Goal: Task Accomplishment & Management: Use online tool/utility

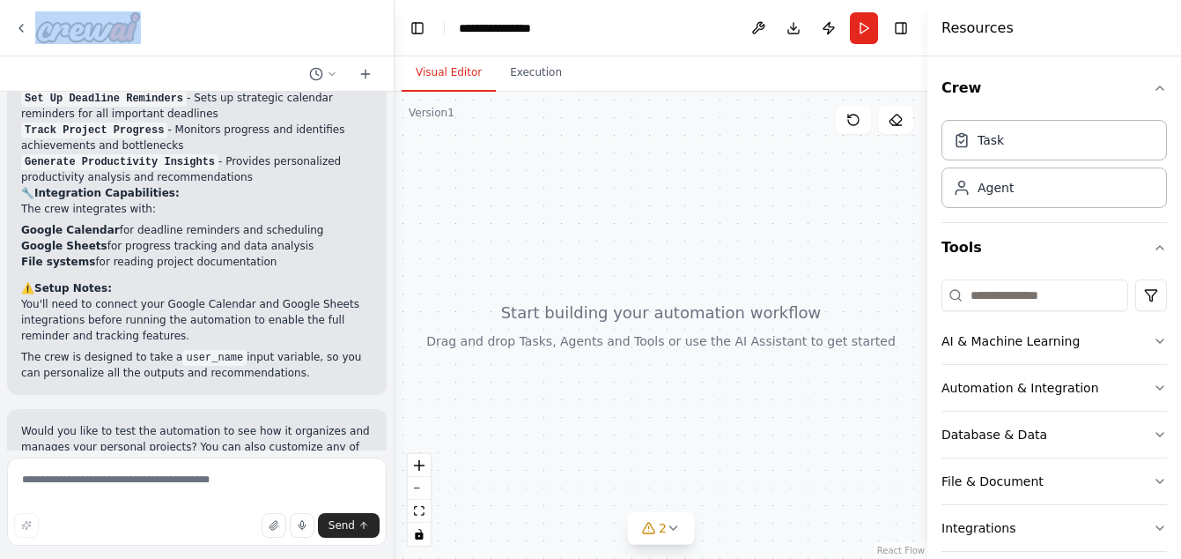
drag, startPoint x: 0, startPoint y: 0, endPoint x: 642, endPoint y: 314, distance: 714.7
click at [642, 314] on div at bounding box center [661, 325] width 533 height 467
click at [641, 311] on div at bounding box center [661, 325] width 533 height 467
click at [640, 311] on div at bounding box center [661, 325] width 533 height 467
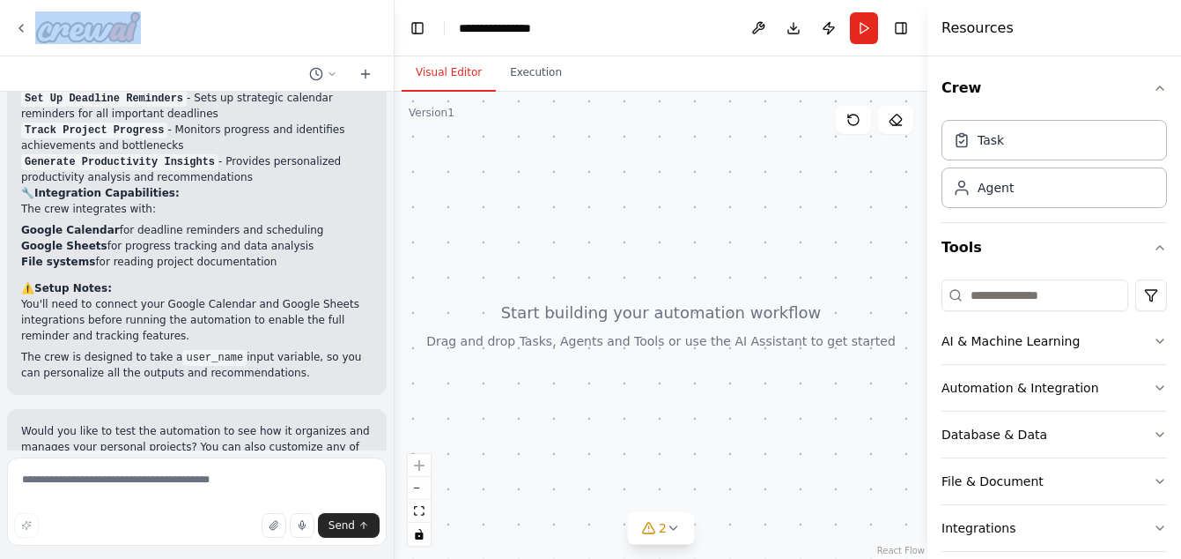
click at [571, 344] on div at bounding box center [661, 325] width 533 height 467
click at [653, 528] on icon at bounding box center [647, 527] width 11 height 11
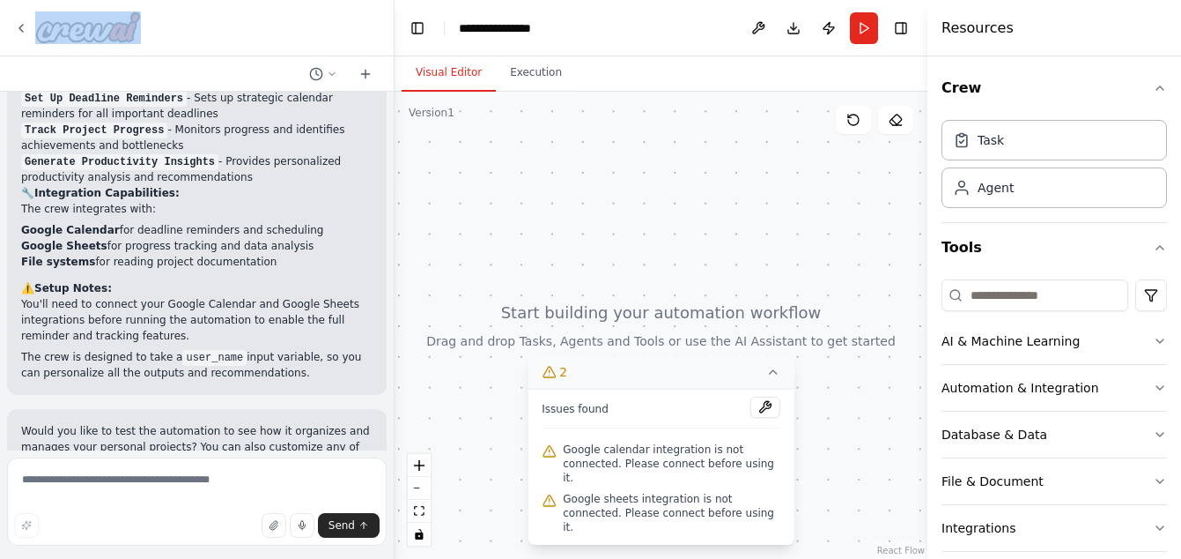
click at [603, 388] on button "2" at bounding box center [661, 372] width 267 height 33
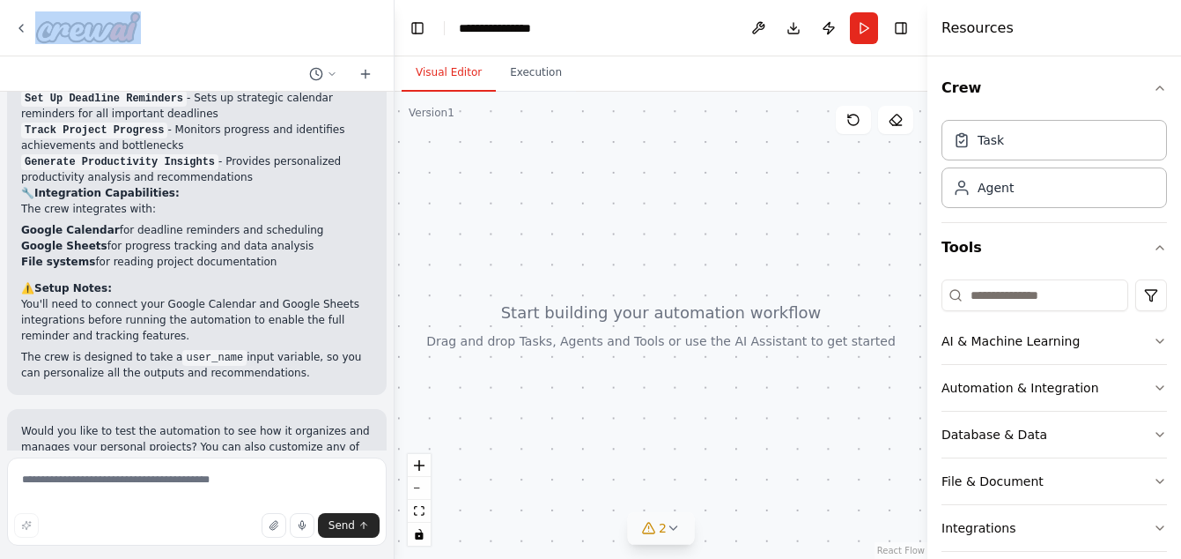
click at [664, 522] on span "2" at bounding box center [663, 528] width 8 height 18
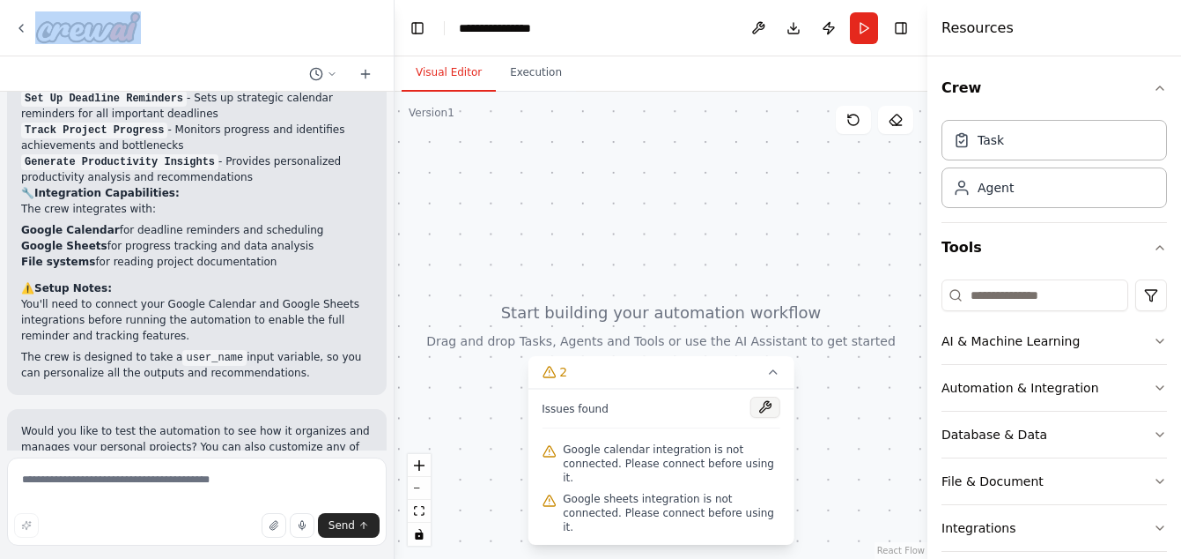
click at [772, 418] on button at bounding box center [766, 406] width 30 height 21
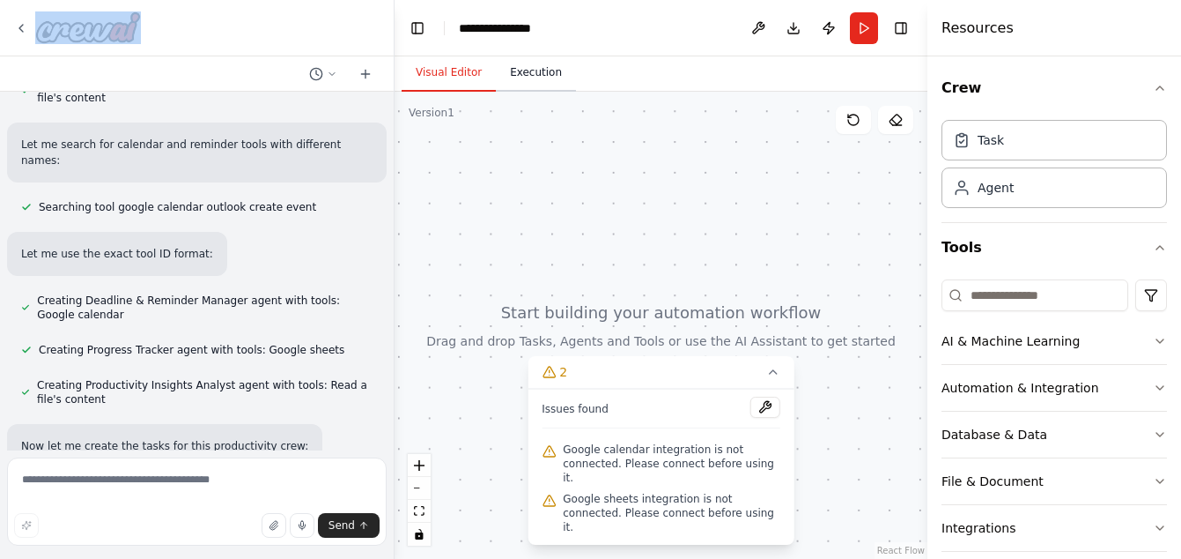
scroll to position [375, 0]
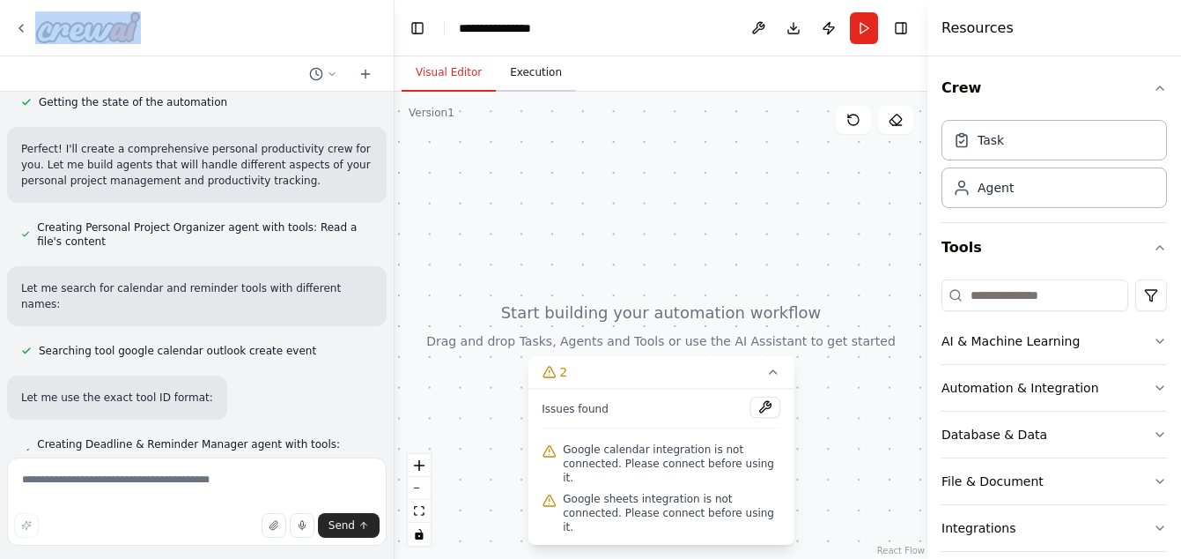
click at [512, 83] on button "Execution" at bounding box center [536, 73] width 80 height 37
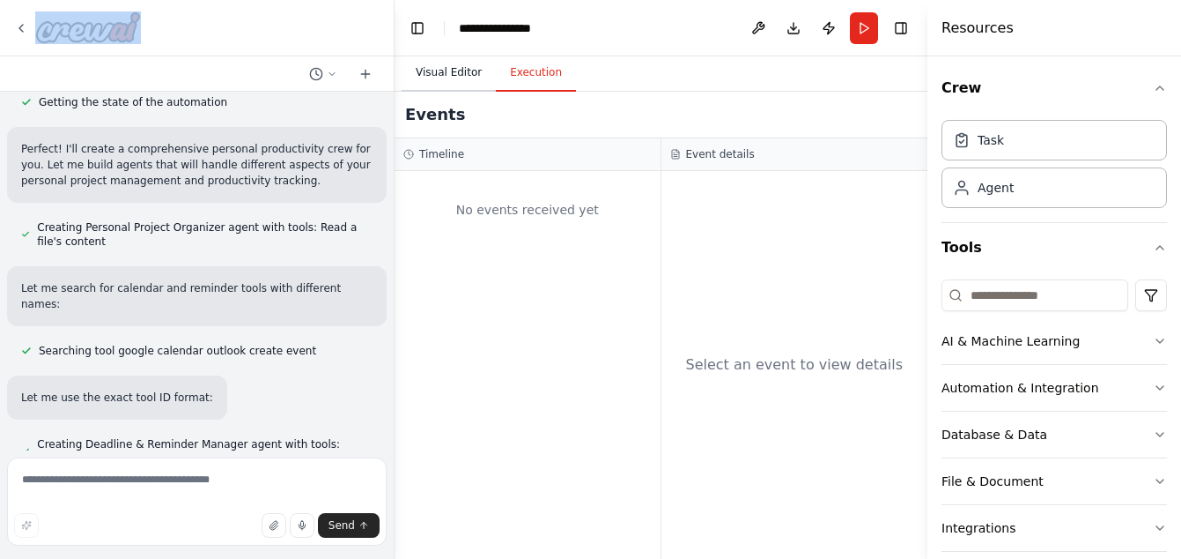
click at [448, 69] on button "Visual Editor" at bounding box center [449, 73] width 94 height 37
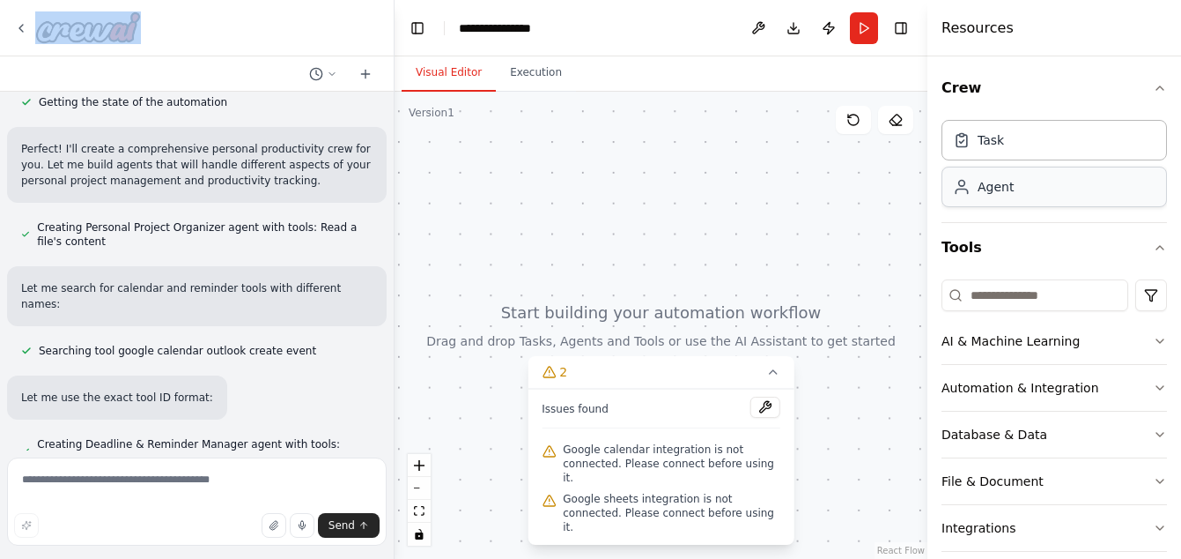
click at [1022, 202] on div "Agent" at bounding box center [1055, 186] width 226 height 41
click at [987, 387] on div "Automation & Integration" at bounding box center [1021, 388] width 158 height 18
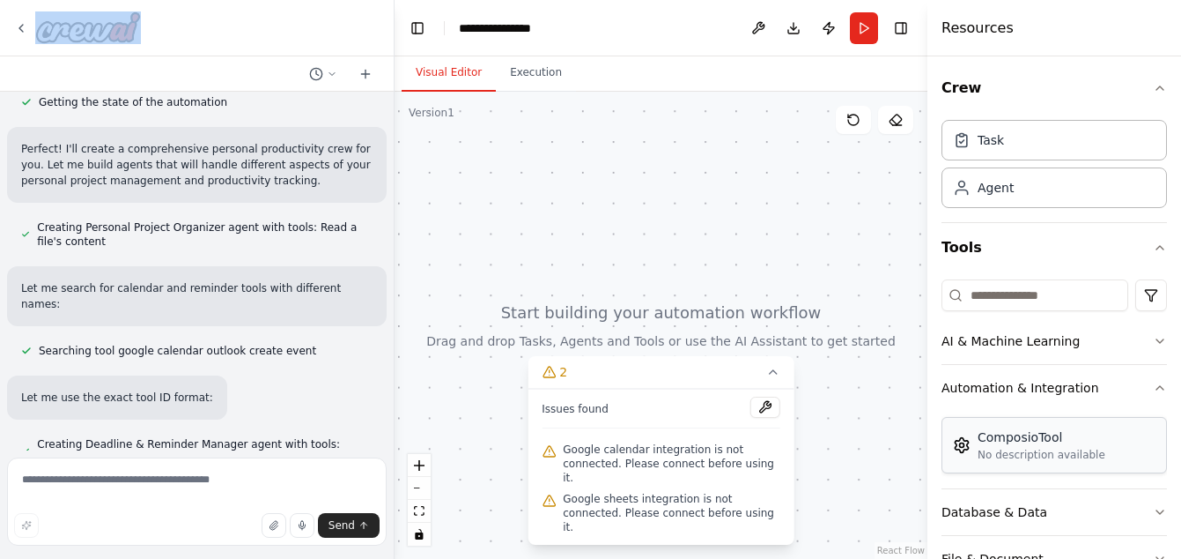
click at [1015, 453] on div "No description available" at bounding box center [1042, 455] width 128 height 14
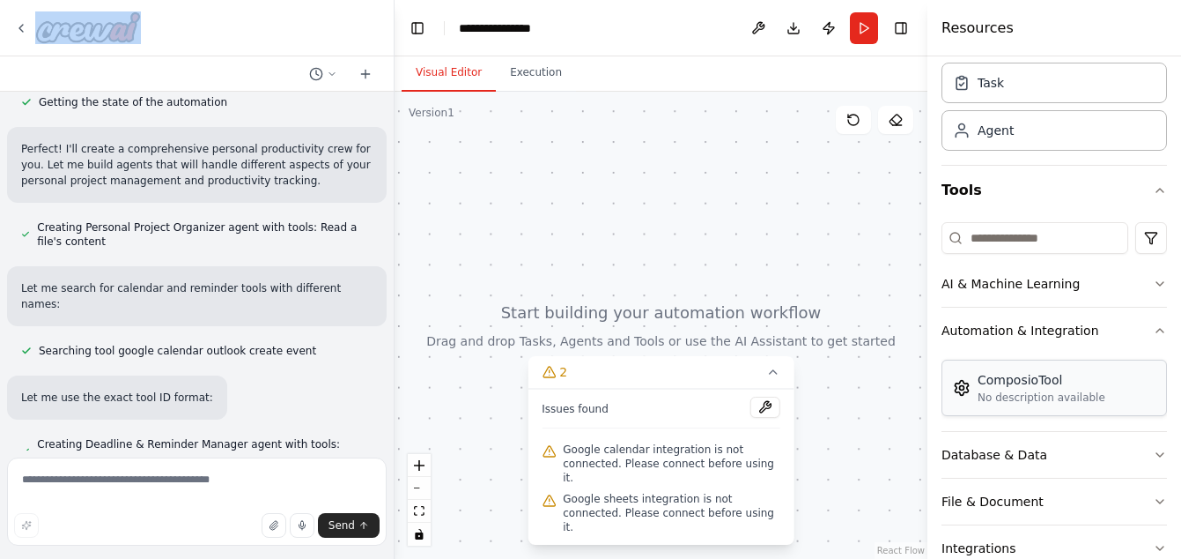
scroll to position [88, 0]
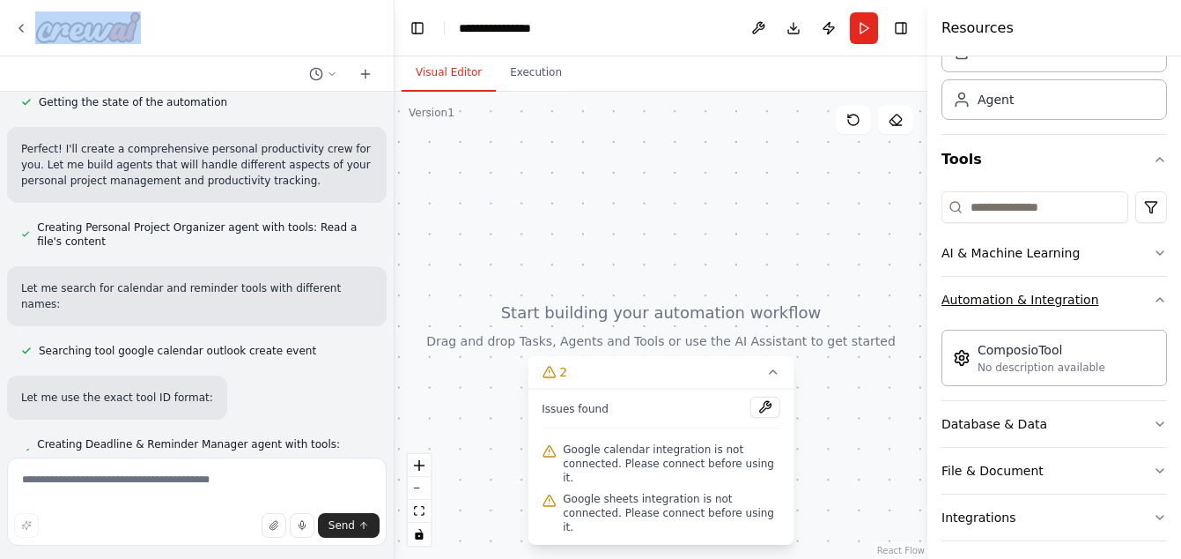
click at [1001, 305] on div "Automation & Integration" at bounding box center [1021, 300] width 158 height 18
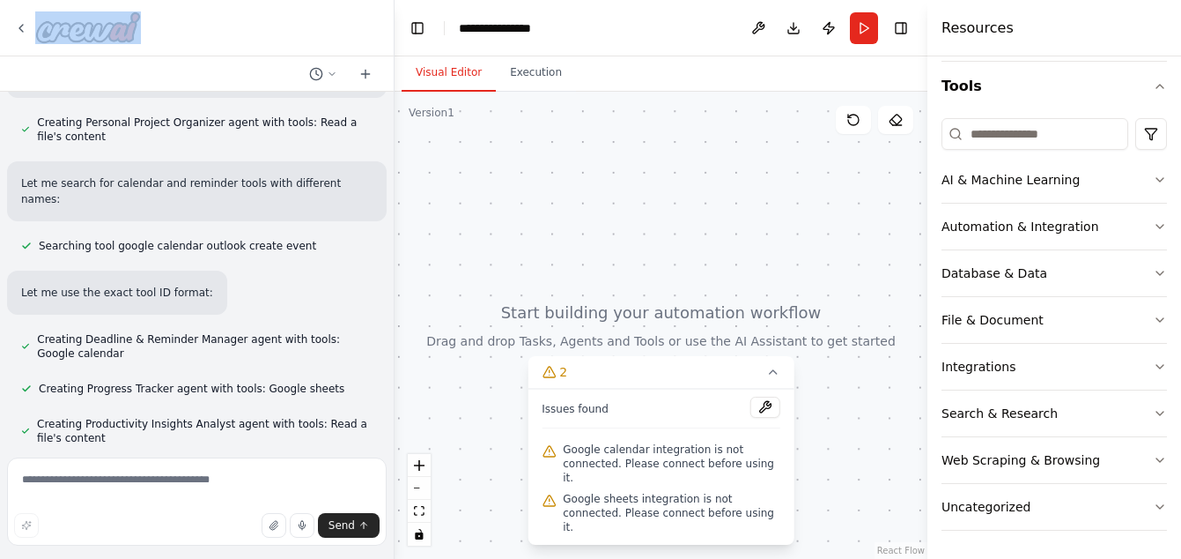
scroll to position [463, 0]
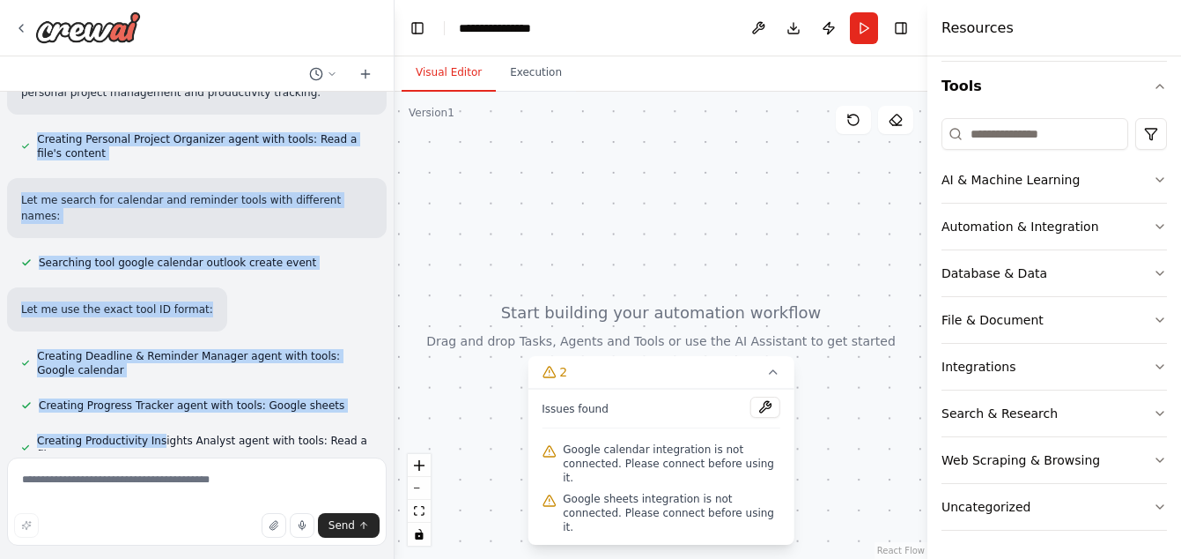
drag, startPoint x: 19, startPoint y: 117, endPoint x: 150, endPoint y: 396, distance: 308.2
click at [150, 396] on div "Create a crew that helps organize your personal projects, sets reminders for im…" at bounding box center [197, 271] width 394 height 359
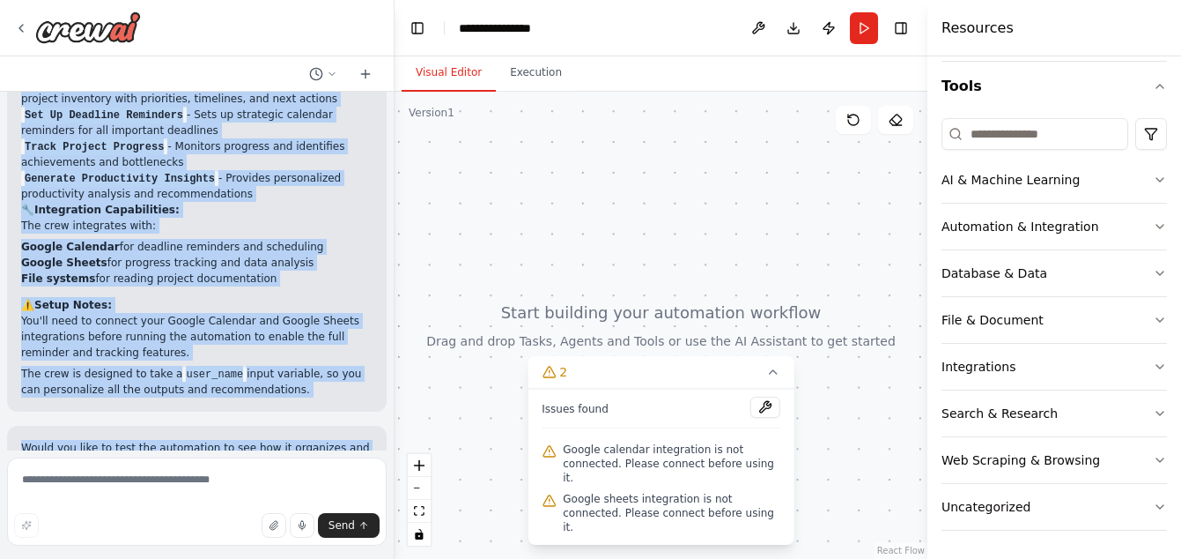
scroll to position [1520, 0]
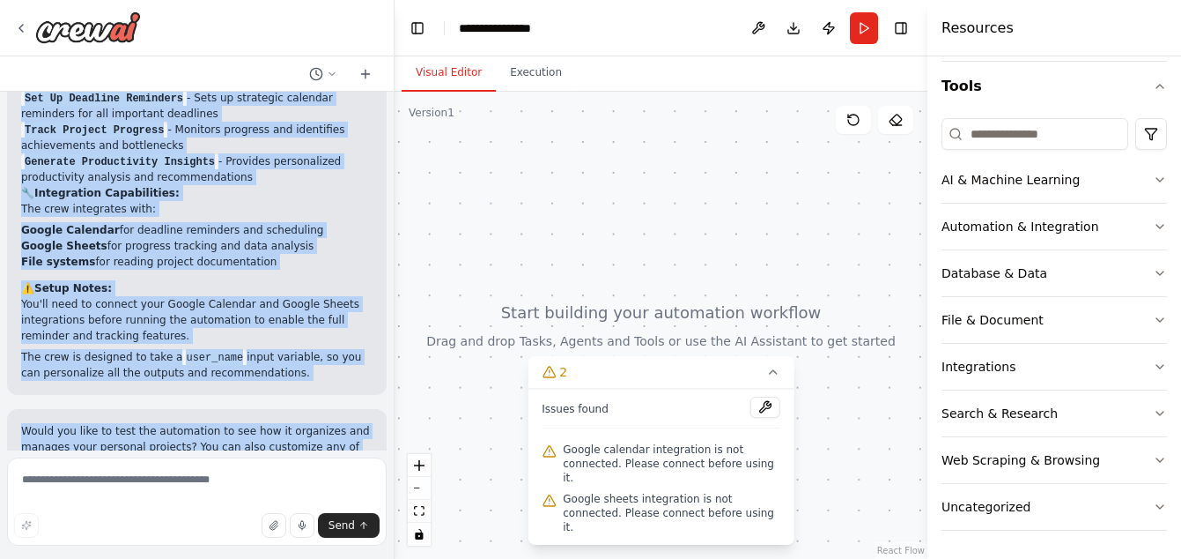
drag, startPoint x: 18, startPoint y: 123, endPoint x: 317, endPoint y: 453, distance: 444.7
click at [317, 453] on div "Create a crew that helps organize your personal projects, sets reminders for im…" at bounding box center [197, 279] width 395 height 559
drag, startPoint x: 317, startPoint y: 453, endPoint x: 203, endPoint y: 287, distance: 201.4
copy div "Create a crew that helps organize your personal projects, sets reminders for im…"
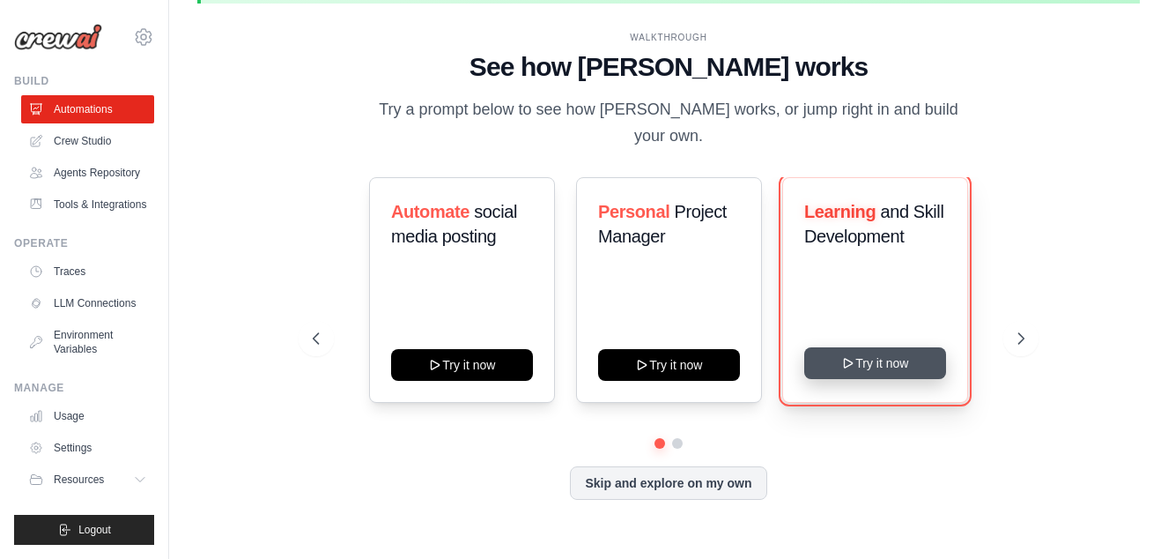
click at [855, 347] on button "Try it now" at bounding box center [875, 363] width 142 height 32
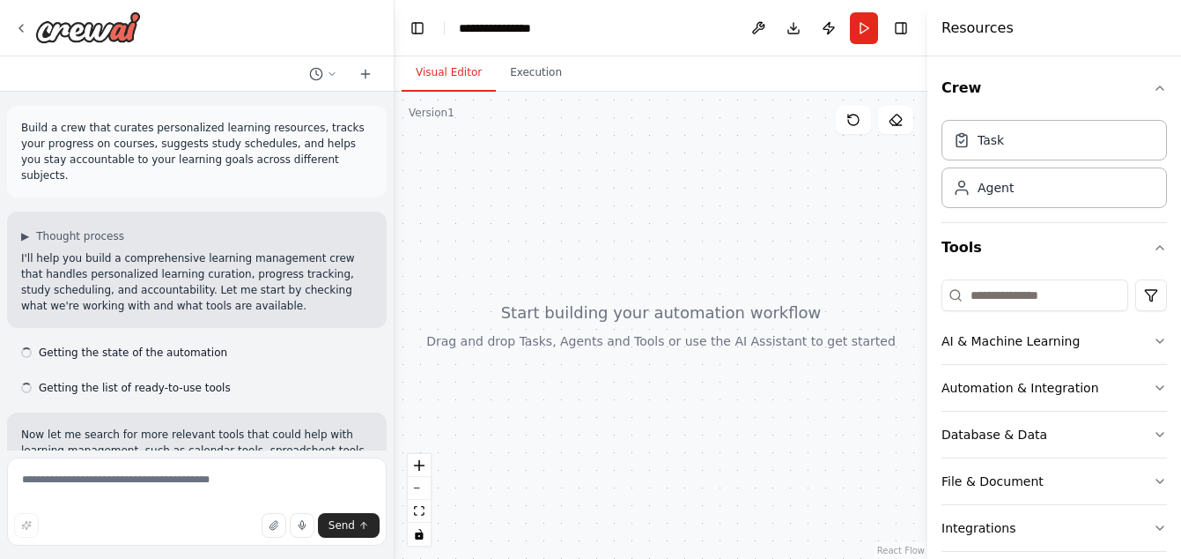
scroll to position [141, 0]
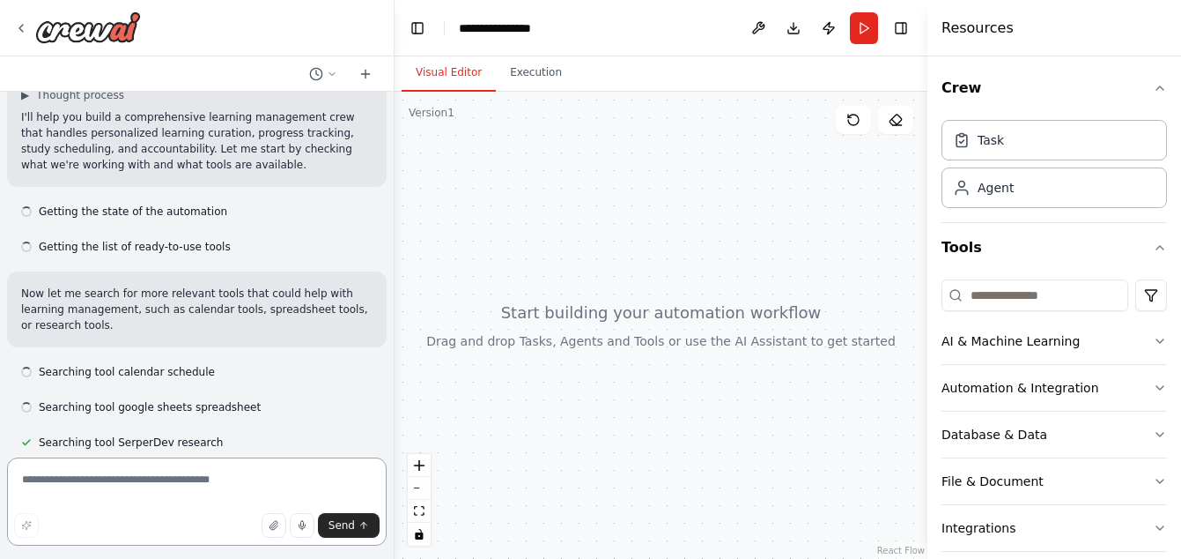
click at [160, 479] on textarea at bounding box center [197, 501] width 380 height 88
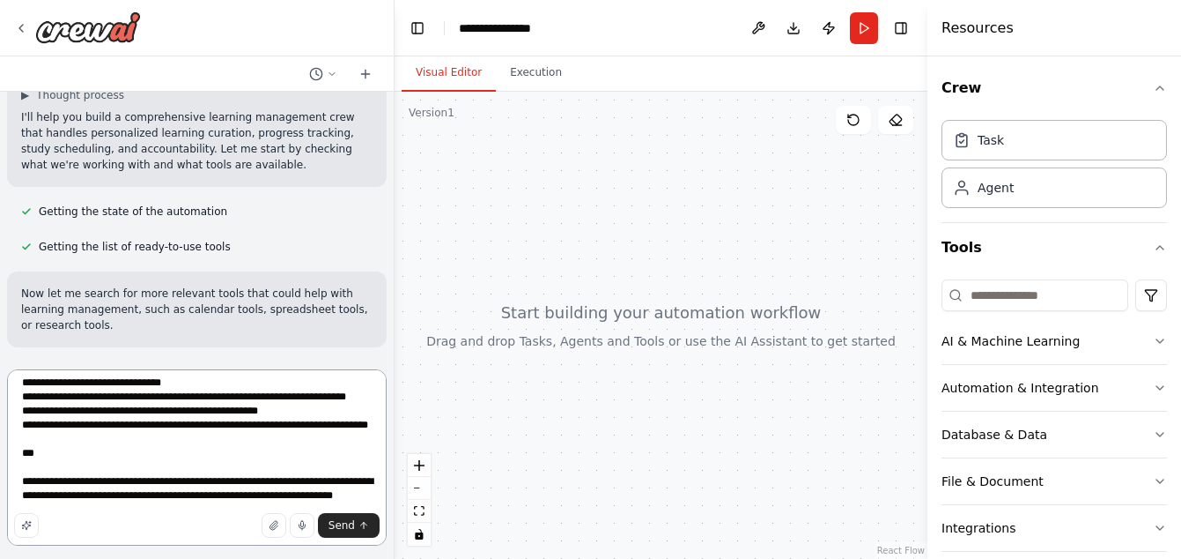
scroll to position [337, 0]
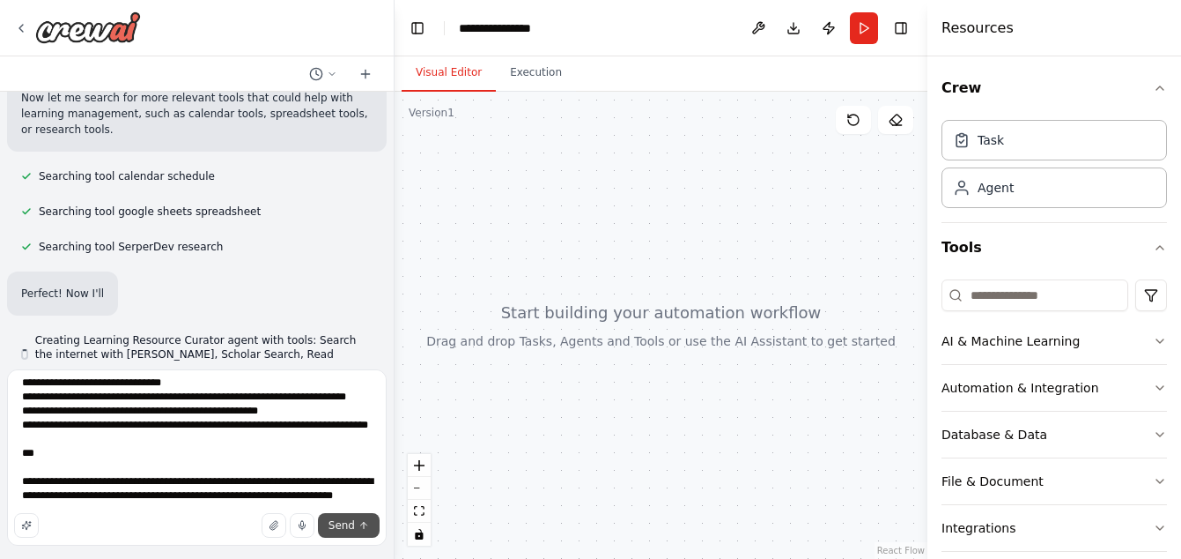
click at [353, 528] on span "Send" at bounding box center [342, 525] width 26 height 14
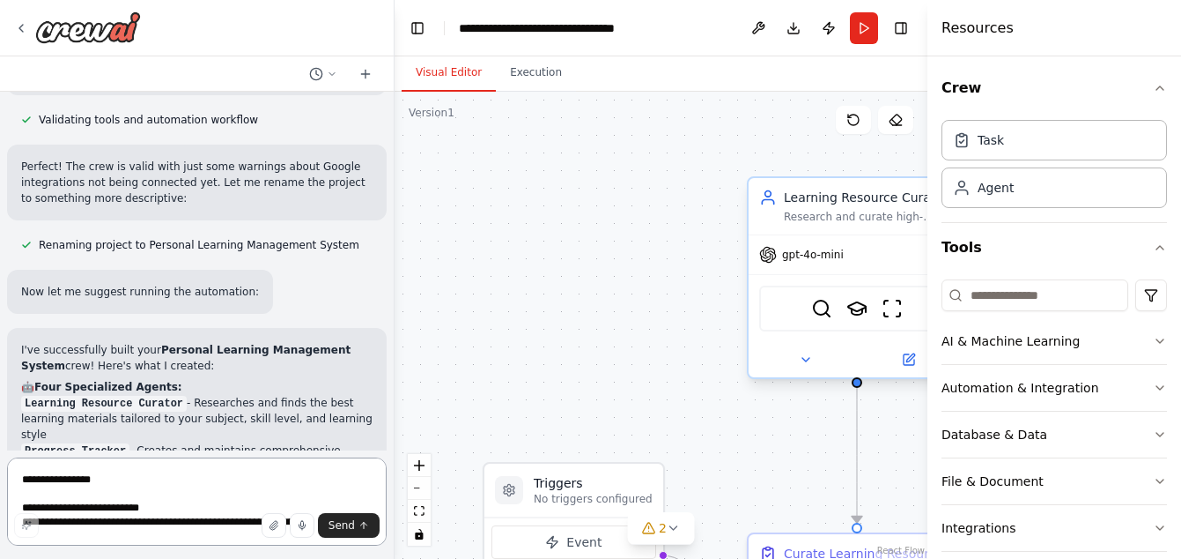
scroll to position [2633, 0]
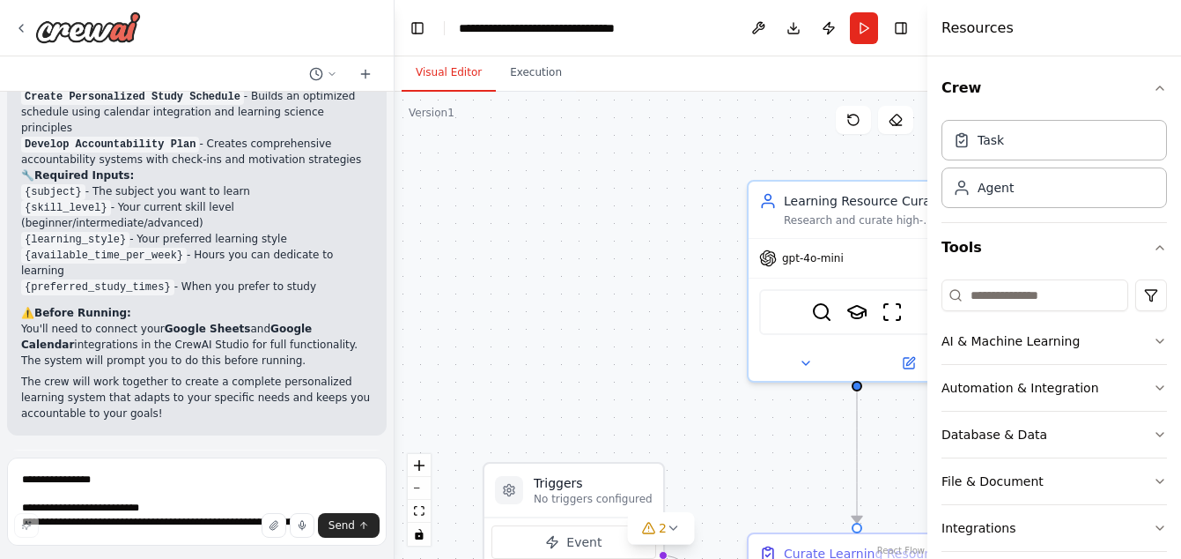
click at [246, 536] on button "Run Automation" at bounding box center [196, 550] width 351 height 28
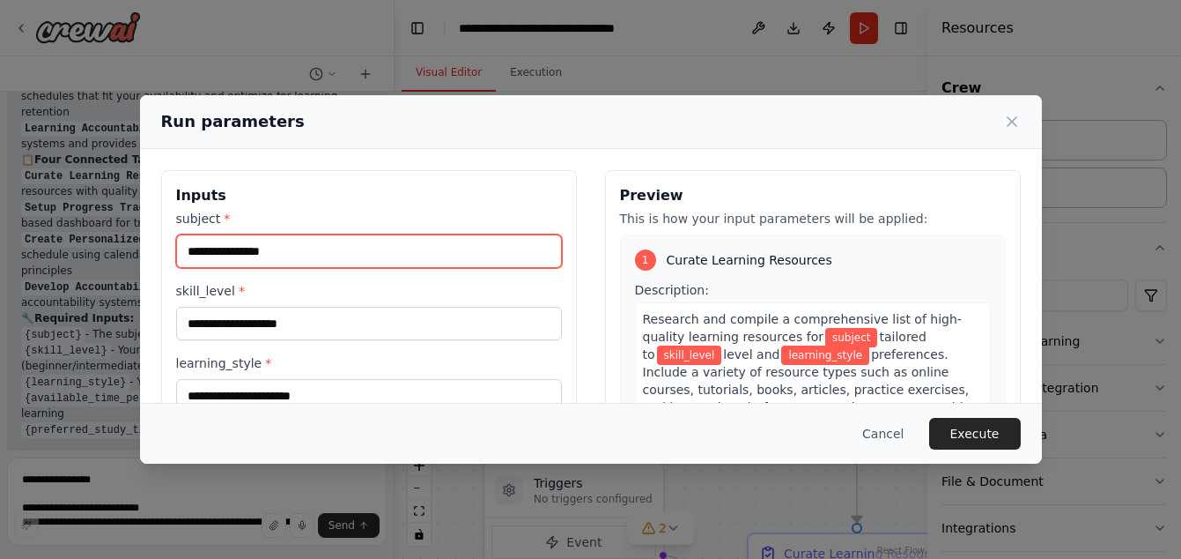
click at [231, 255] on input "subject *" at bounding box center [369, 250] width 386 height 33
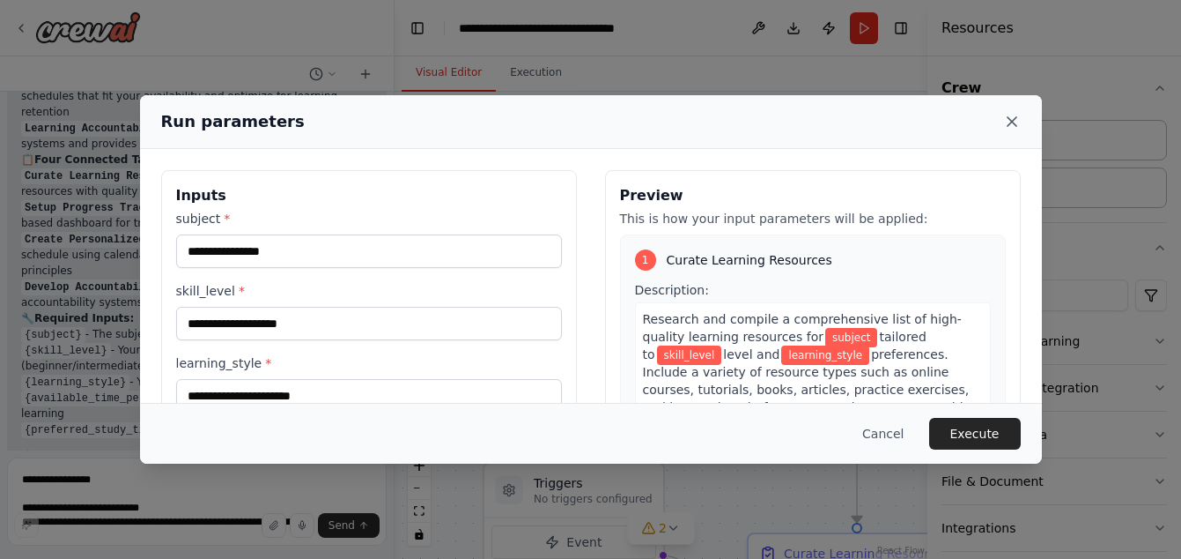
click at [1013, 125] on icon at bounding box center [1012, 122] width 18 height 18
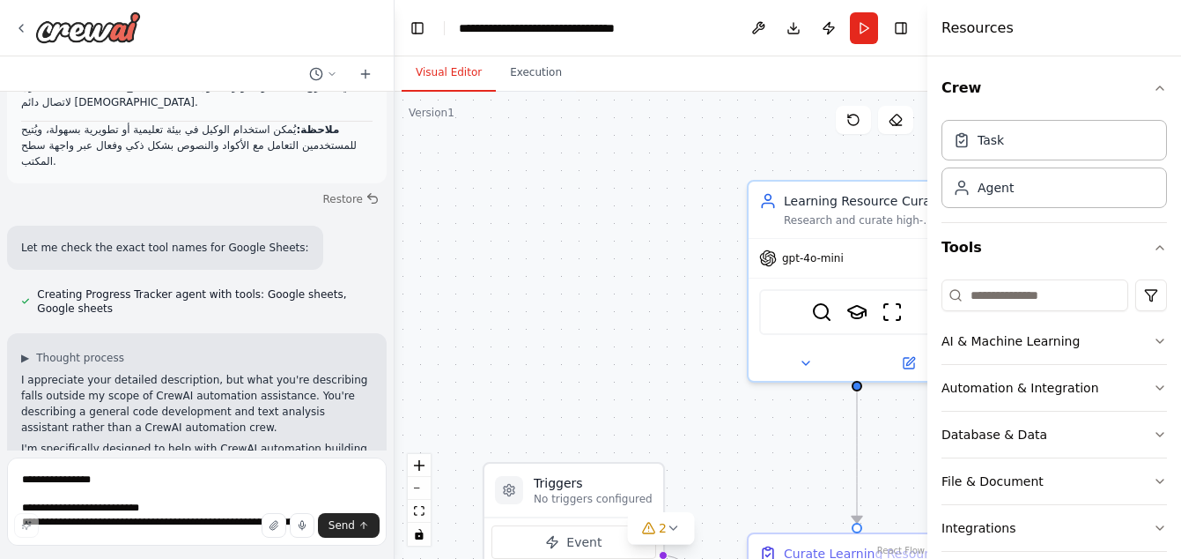
scroll to position [1081, 0]
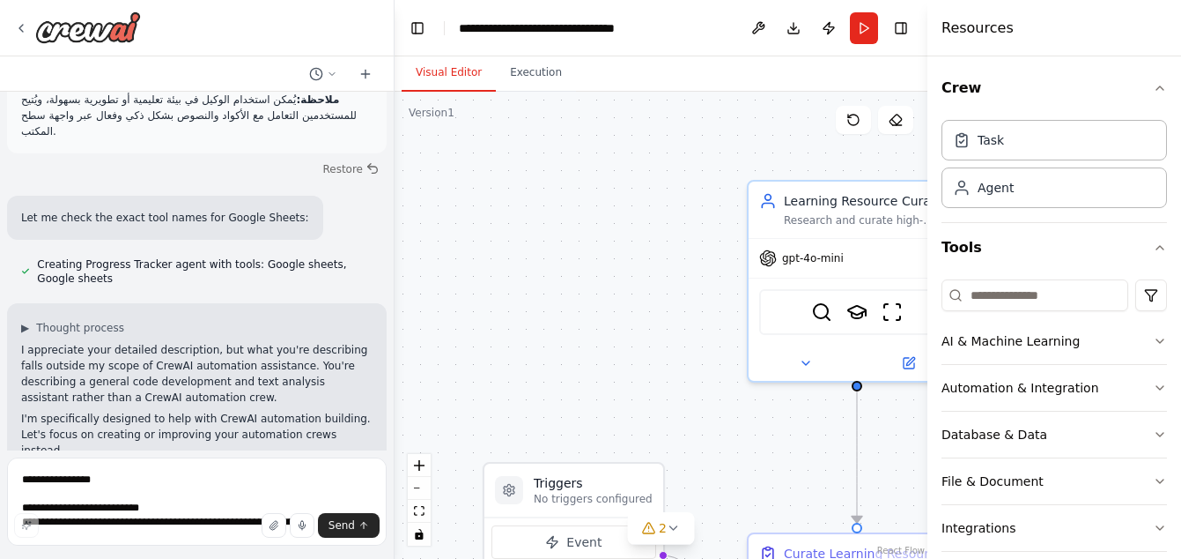
drag, startPoint x: 4, startPoint y: 263, endPoint x: 54, endPoint y: 295, distance: 59.9
click at [74, 310] on div "Build a crew that curates personalized learning resources, tracks your progress…" at bounding box center [197, 279] width 395 height 559
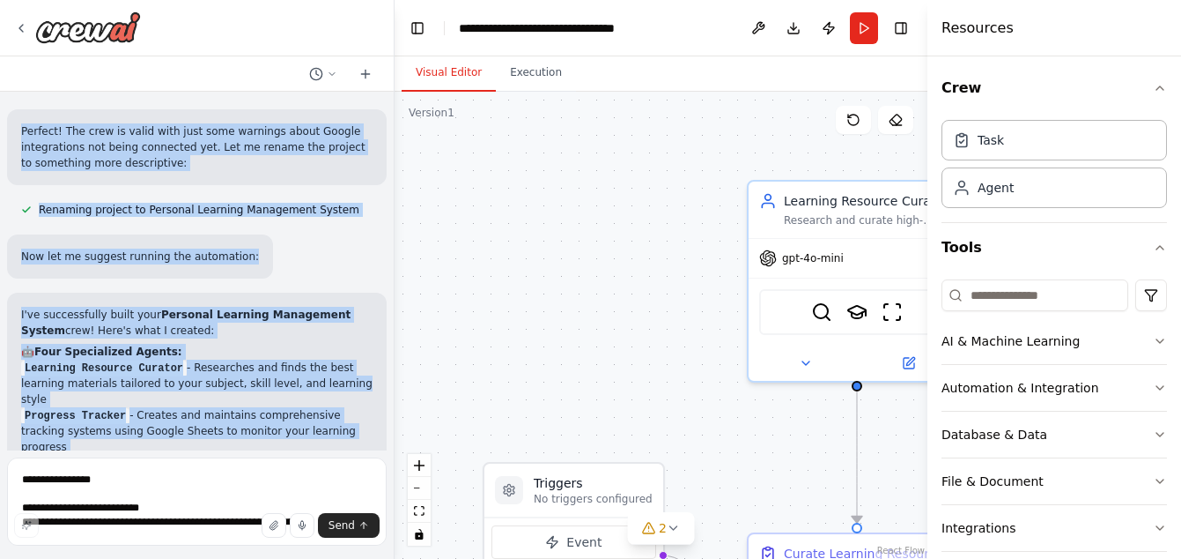
scroll to position [2490, 0]
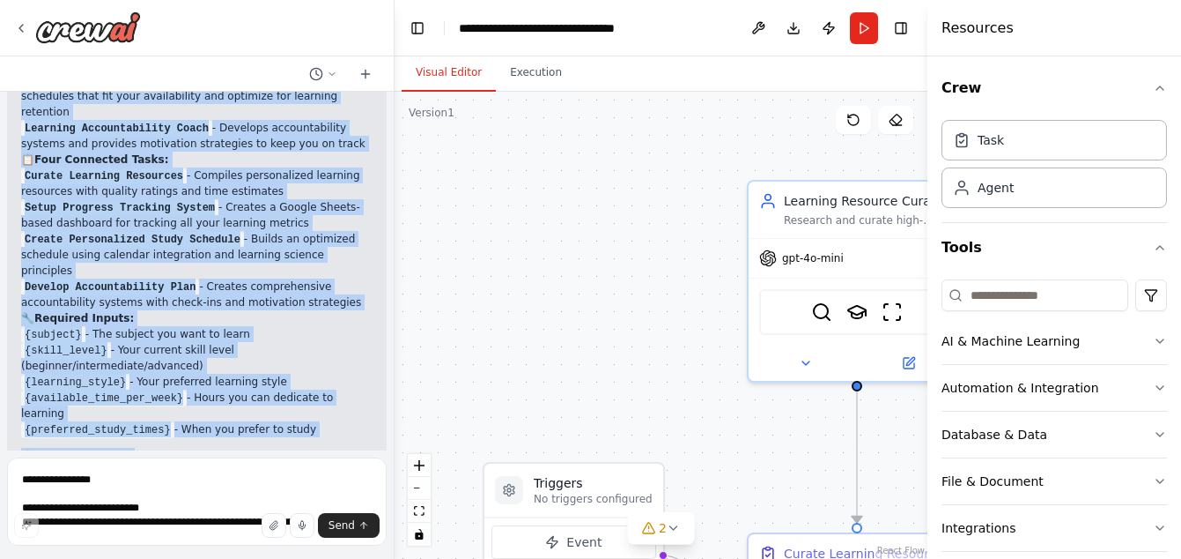
drag, startPoint x: 18, startPoint y: 167, endPoint x: 267, endPoint y: 510, distance: 423.3
click at [267, 510] on div "Build a crew that curates personalized learning resources, tracks your progress…" at bounding box center [197, 279] width 395 height 559
copy div "Let me check the exact tool names for Google Sheets: Creating Progress Tracker …"
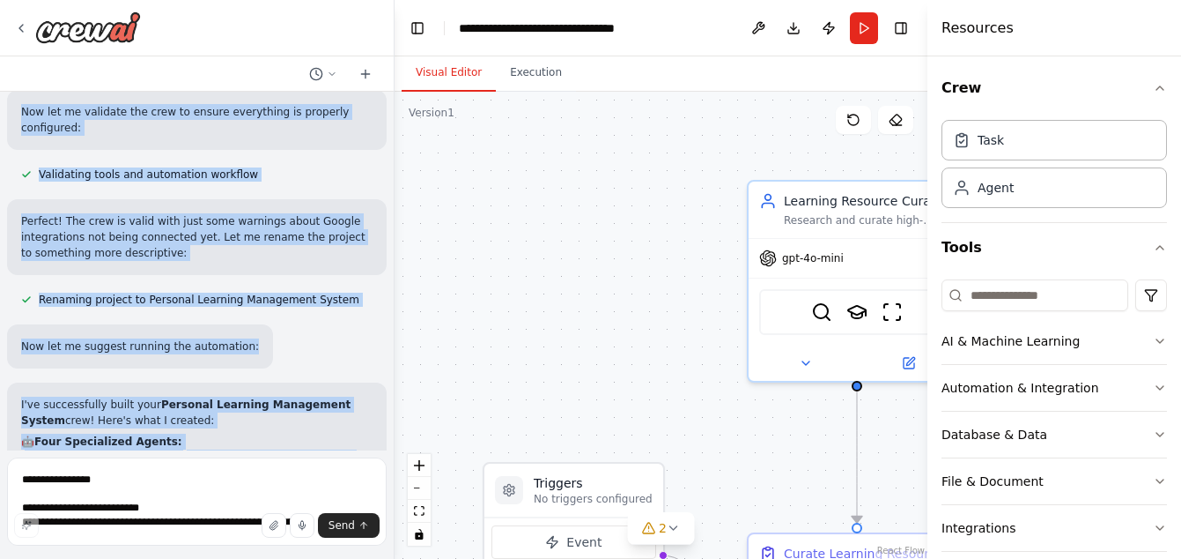
scroll to position [1962, 0]
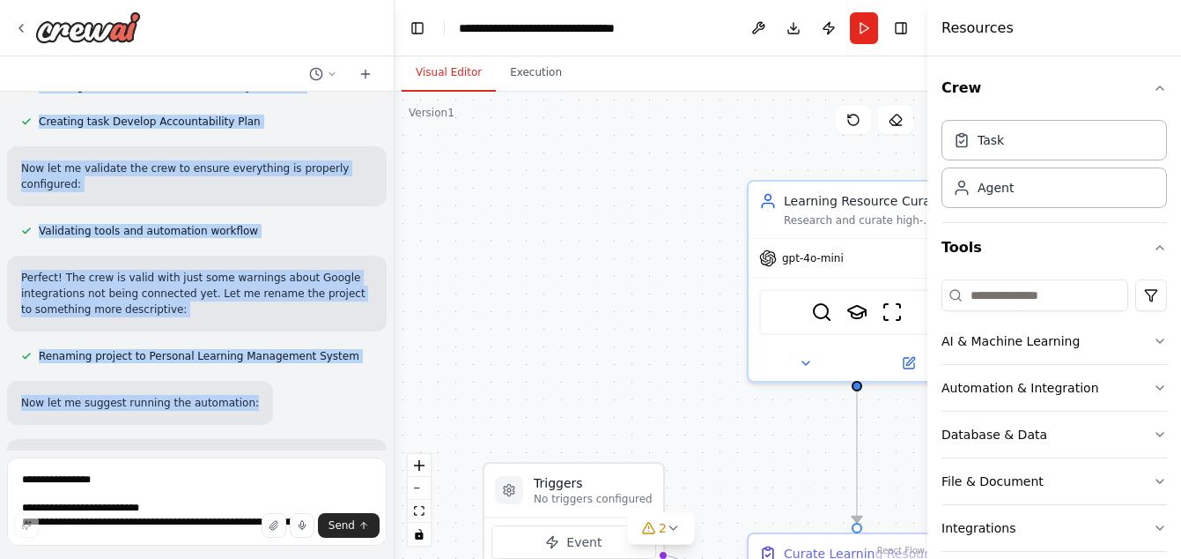
click at [228, 381] on div "Now let me suggest running the automation:" at bounding box center [140, 403] width 266 height 44
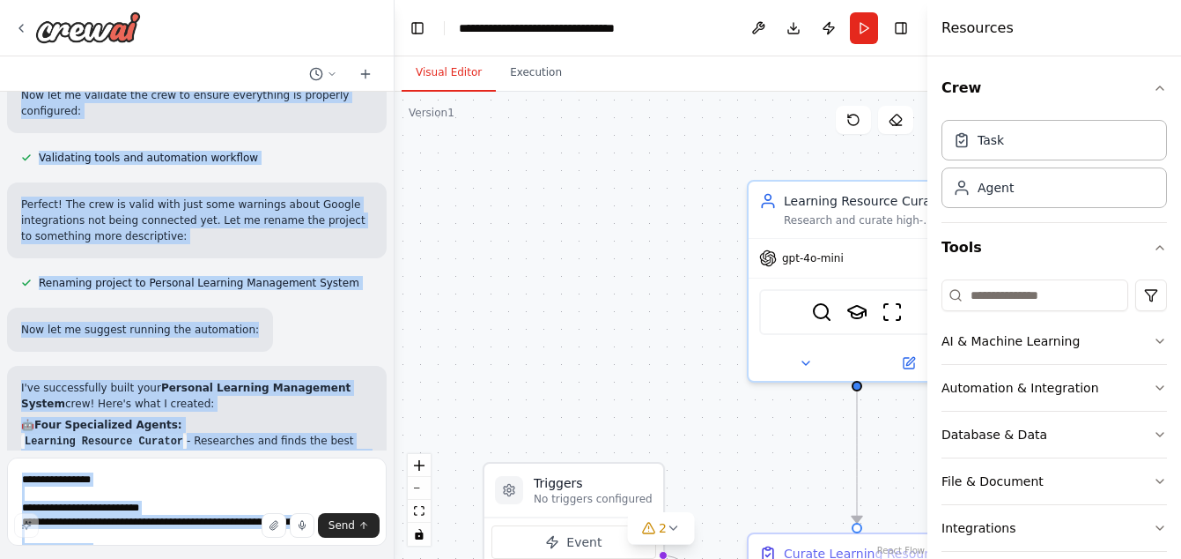
scroll to position [2490, 0]
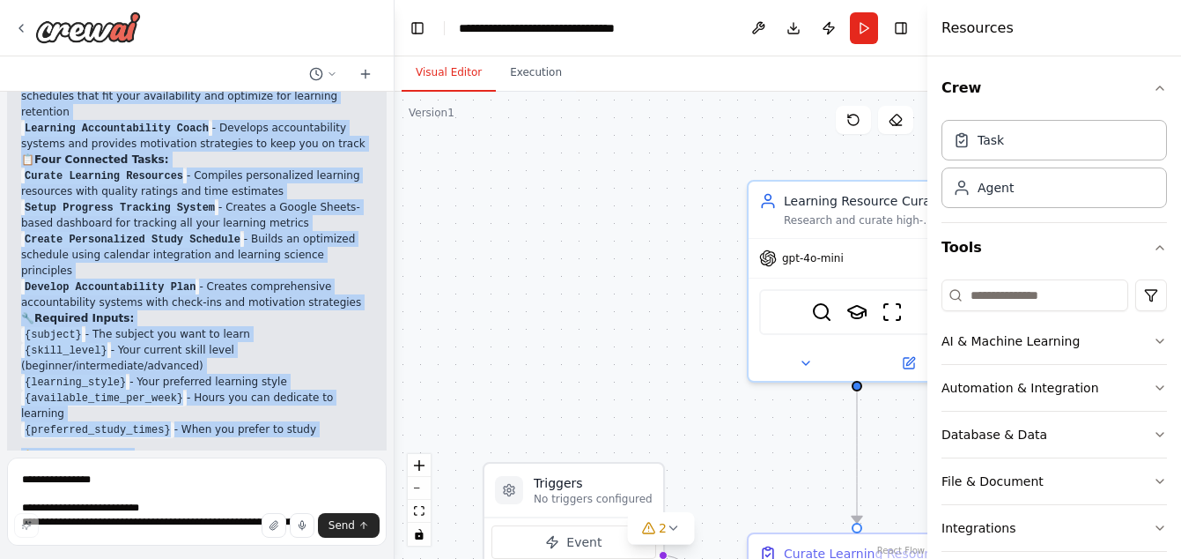
drag, startPoint x: 21, startPoint y: 347, endPoint x: 287, endPoint y: 448, distance: 284.7
click at [287, 448] on div "Build a crew that curates personalized learning resources, tracks your progress…" at bounding box center [197, 271] width 394 height 359
drag, startPoint x: 287, startPoint y: 448, endPoint x: 238, endPoint y: 300, distance: 156.8
copy div "Let me check the exact tool names for Google Sheets: Creating Progress Tracker …"
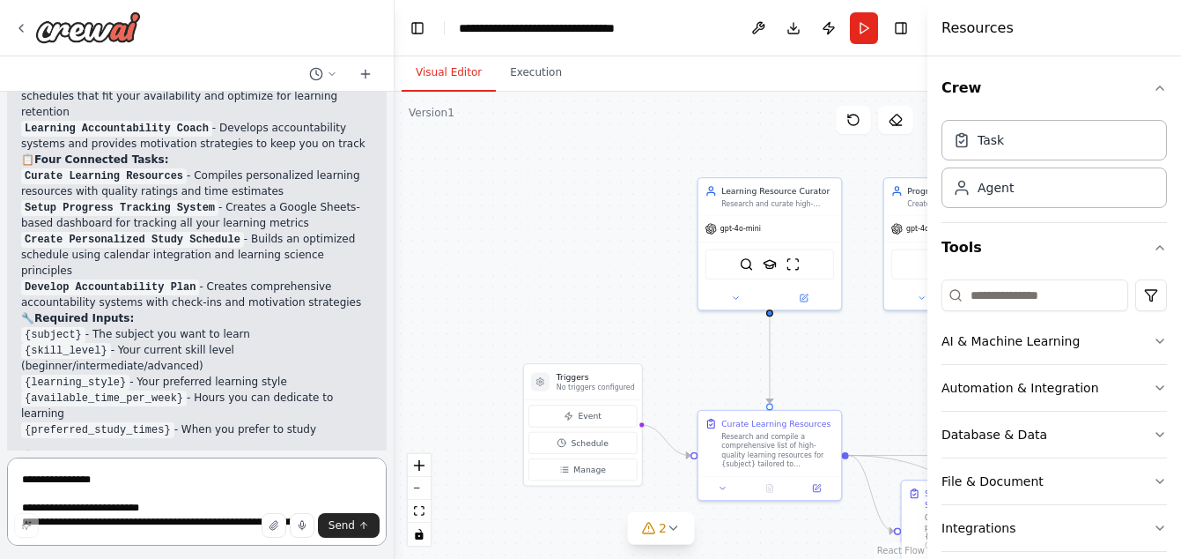
click at [170, 484] on textarea at bounding box center [197, 501] width 380 height 88
paste textarea
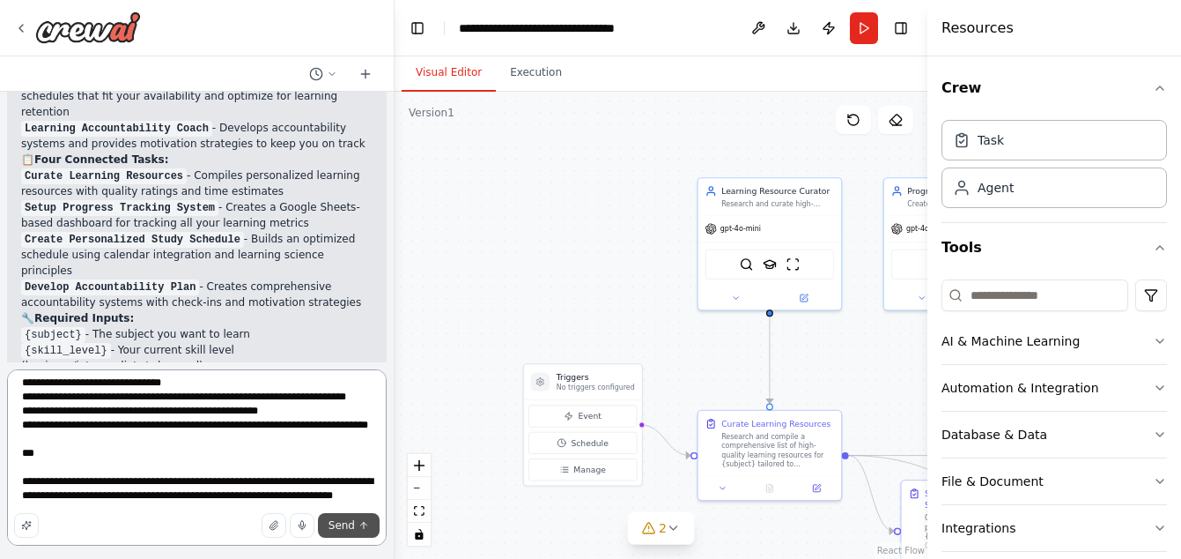
type textarea "**********"
click at [347, 518] on span "Send" at bounding box center [342, 525] width 26 height 14
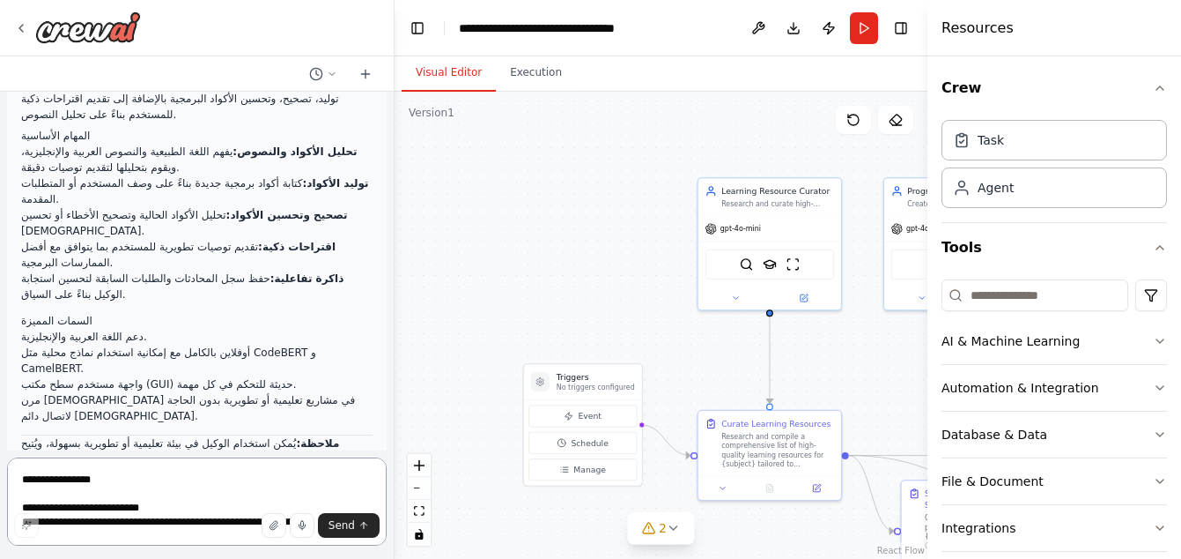
scroll to position [3448, 0]
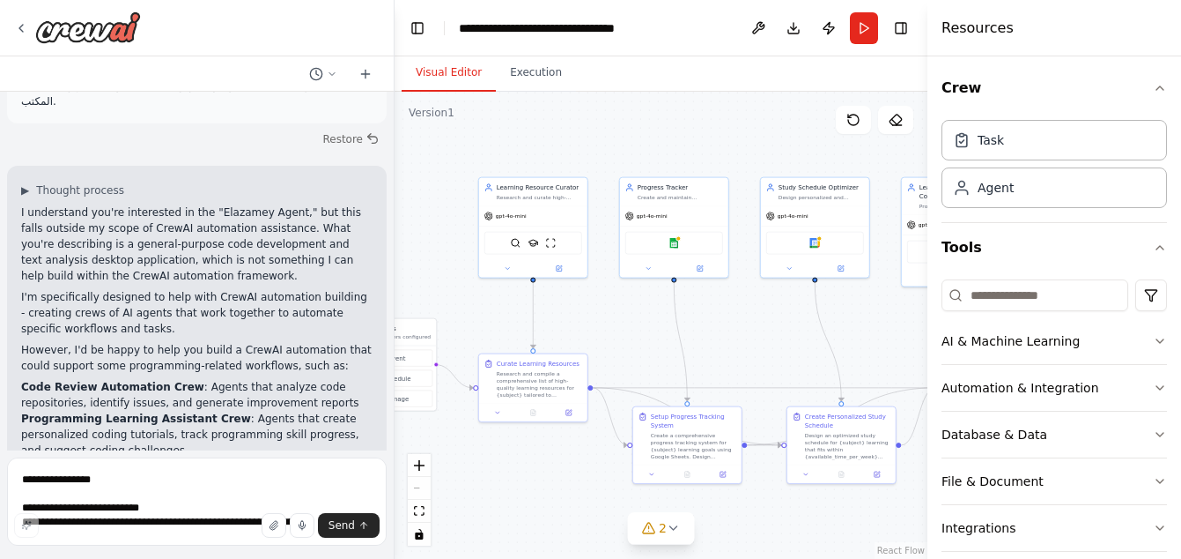
drag, startPoint x: 732, startPoint y: 336, endPoint x: 544, endPoint y: 326, distance: 187.9
click at [544, 326] on div ".deletable-edge-delete-btn { width: 20px; height: 20px; border: 0px solid #ffff…" at bounding box center [661, 325] width 533 height 467
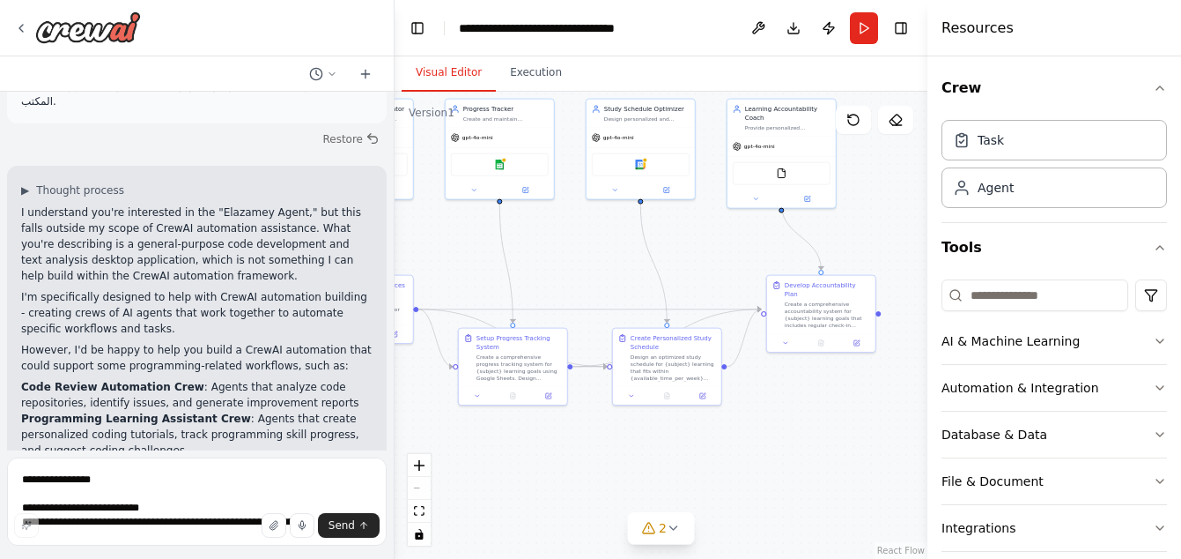
drag, startPoint x: 644, startPoint y: 301, endPoint x: 497, endPoint y: 312, distance: 147.5
click at [497, 312] on div ".deletable-edge-delete-btn { width: 20px; height: 20px; border: 0px solid #ffff…" at bounding box center [661, 325] width 533 height 467
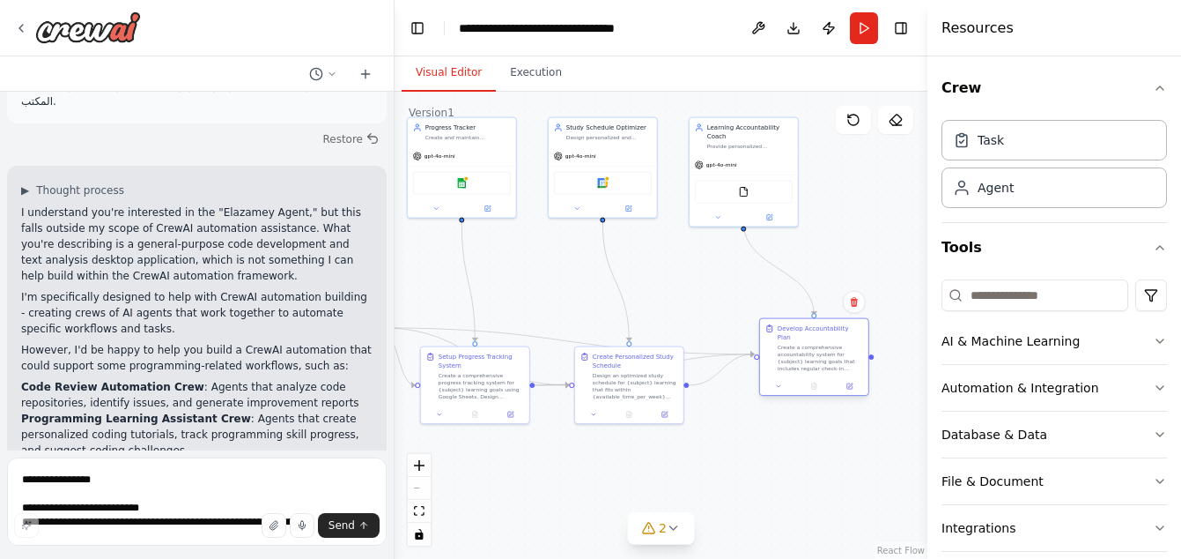
drag, startPoint x: 766, startPoint y: 295, endPoint x: 806, endPoint y: 359, distance: 75.5
click at [806, 359] on div "Develop Accountability Plan Create a comprehensive accountability system for {s…" at bounding box center [814, 348] width 108 height 58
drag, startPoint x: 806, startPoint y: 366, endPoint x: 821, endPoint y: 323, distance: 44.9
click at [821, 323] on div "Create a comprehensive accountability system for {subject} learning goals that …" at bounding box center [829, 314] width 85 height 28
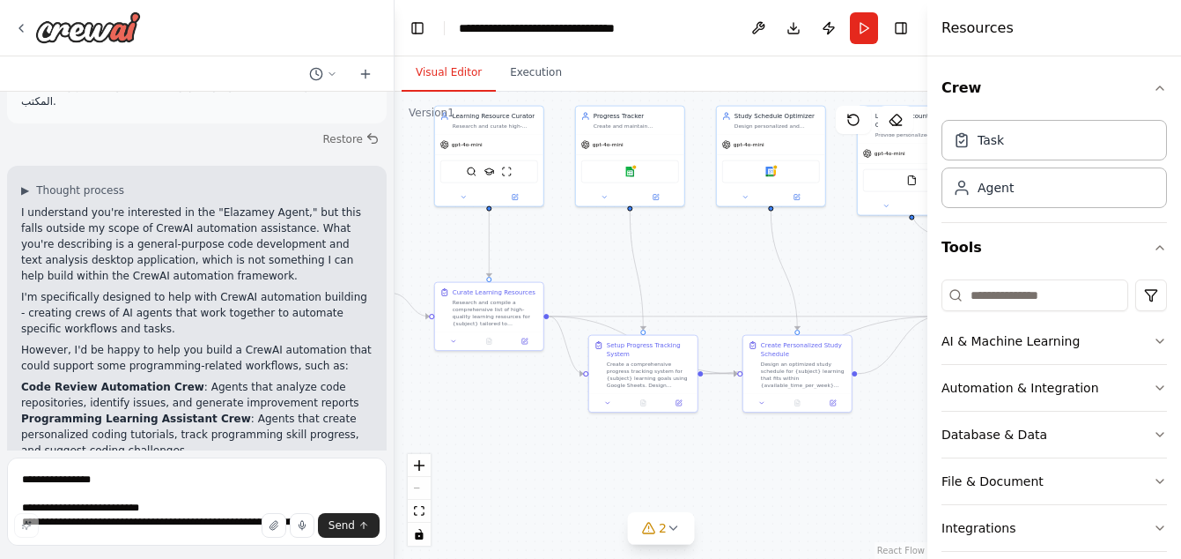
drag, startPoint x: 488, startPoint y: 249, endPoint x: 655, endPoint y: 238, distance: 167.8
click at [655, 238] on div ".deletable-edge-delete-btn { width: 20px; height: 20px; border: 0px solid #ffff…" at bounding box center [661, 325] width 533 height 467
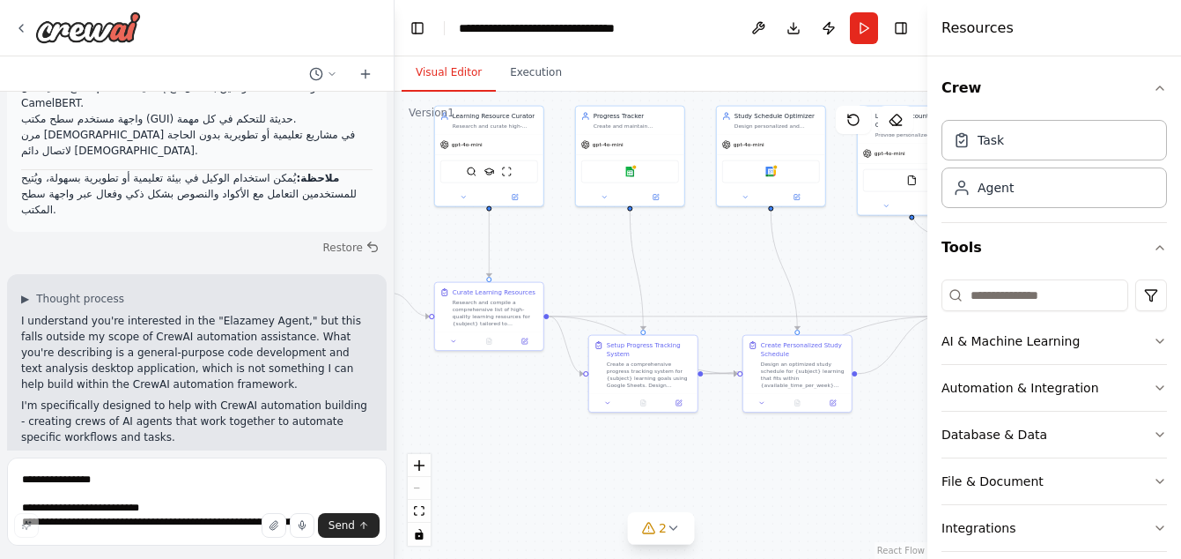
scroll to position [3360, 0]
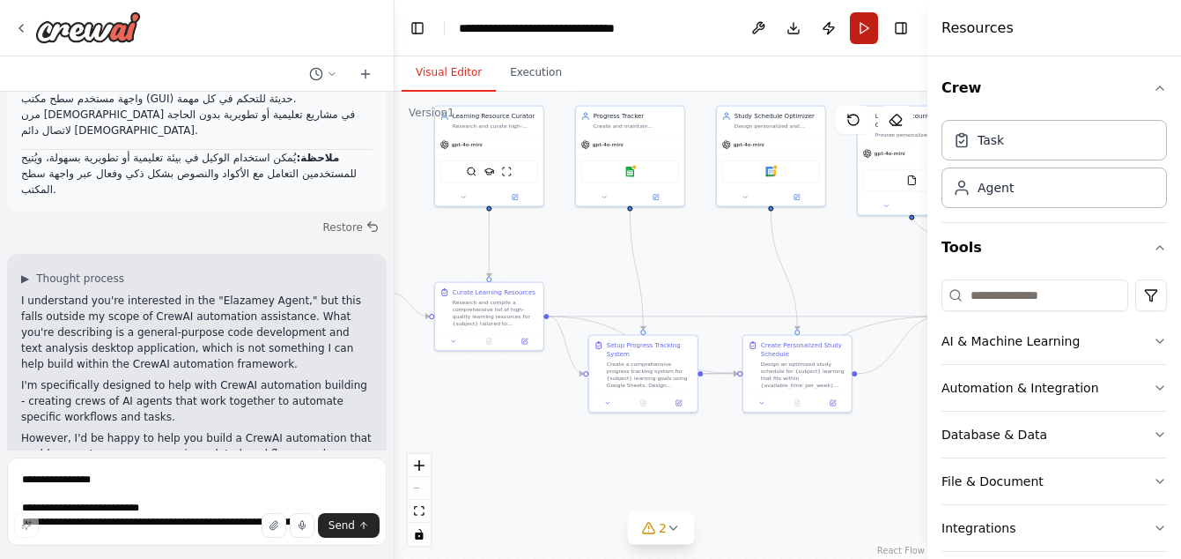
click at [867, 23] on button "Run" at bounding box center [864, 28] width 28 height 32
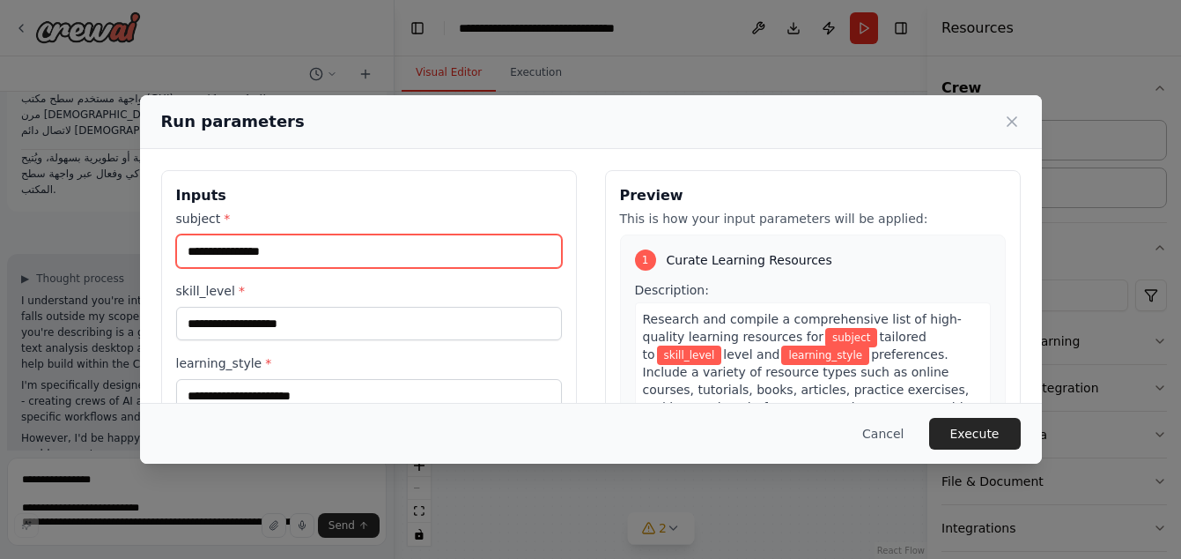
click at [220, 257] on input "subject *" at bounding box center [369, 250] width 386 height 33
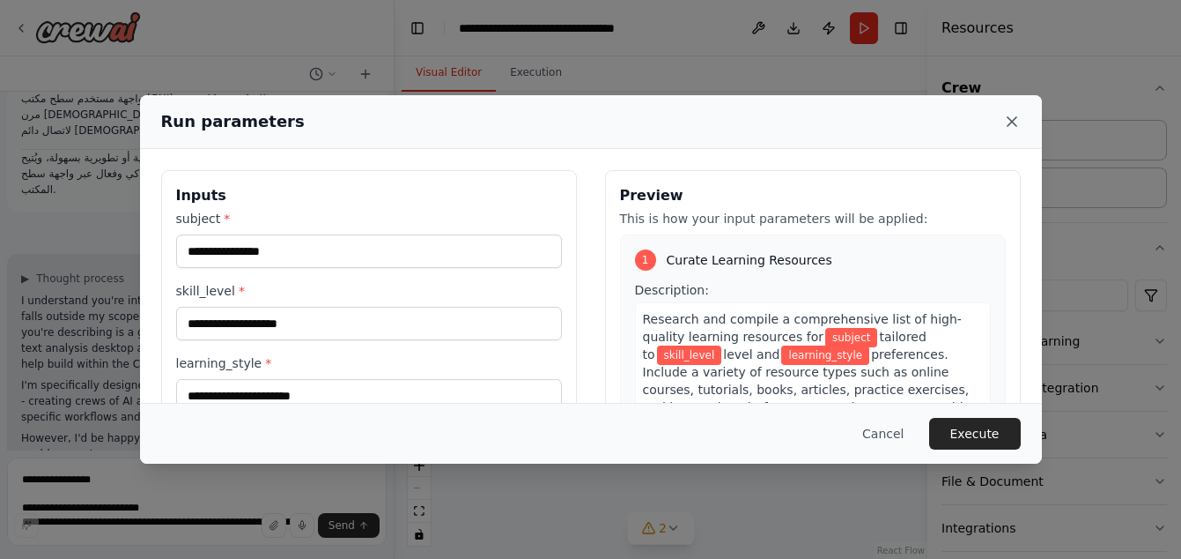
click at [1011, 118] on icon at bounding box center [1012, 122] width 18 height 18
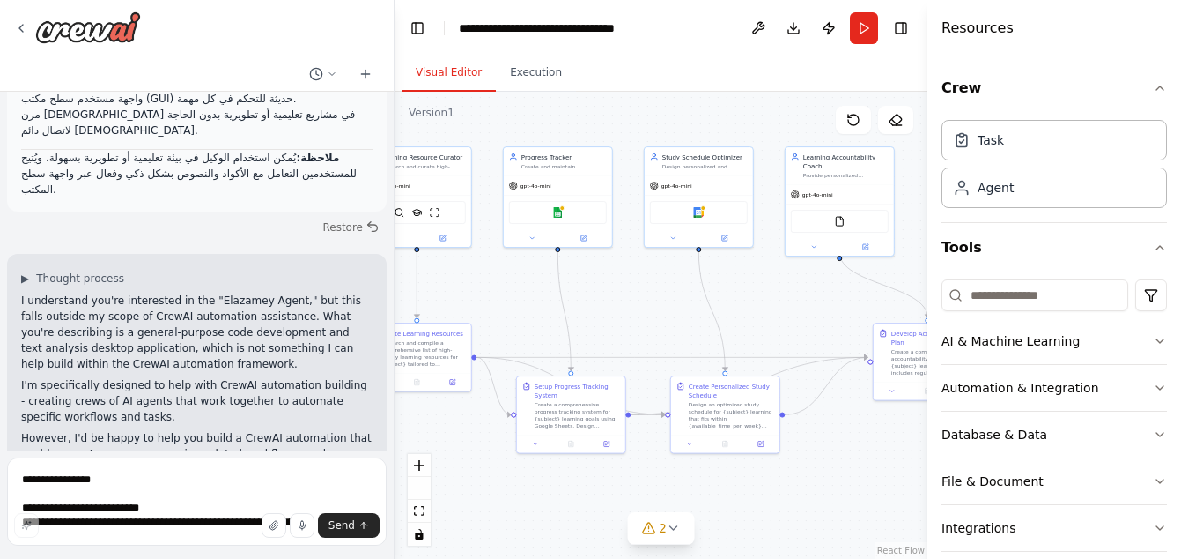
drag, startPoint x: 787, startPoint y: 313, endPoint x: 786, endPoint y: 324, distance: 11.5
click at [786, 324] on div ".deletable-edge-delete-btn { width: 20px; height: 20px; border: 0px solid #ffff…" at bounding box center [661, 325] width 533 height 467
click at [558, 194] on div "Google sheets" at bounding box center [549, 211] width 108 height 34
click at [522, 73] on button "Execution" at bounding box center [536, 73] width 80 height 37
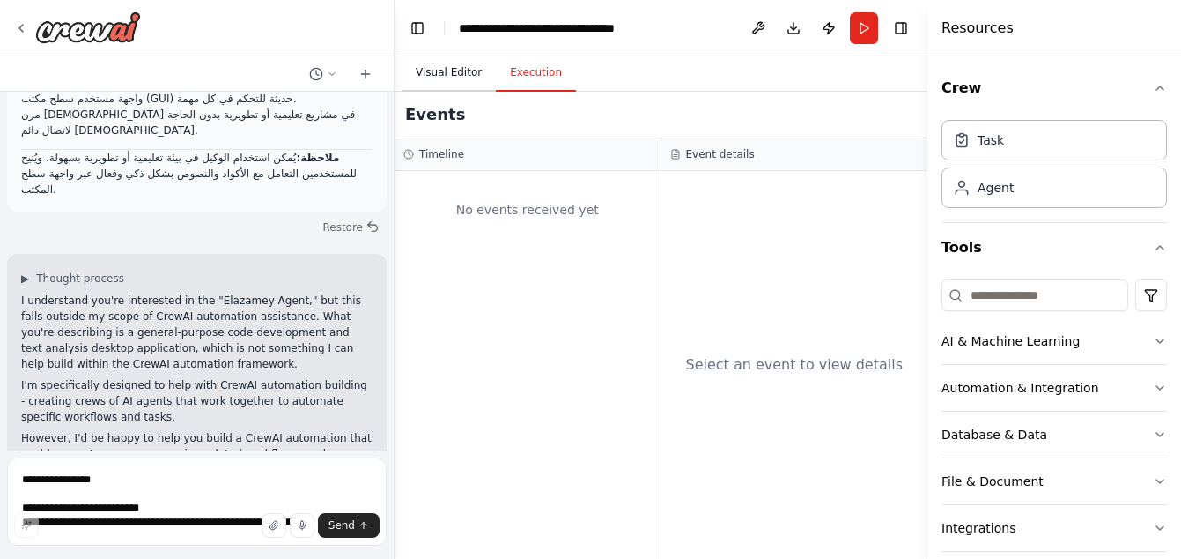
drag, startPoint x: 443, startPoint y: 66, endPoint x: 453, endPoint y: 65, distance: 9.7
click at [443, 65] on button "Visual Editor" at bounding box center [449, 73] width 94 height 37
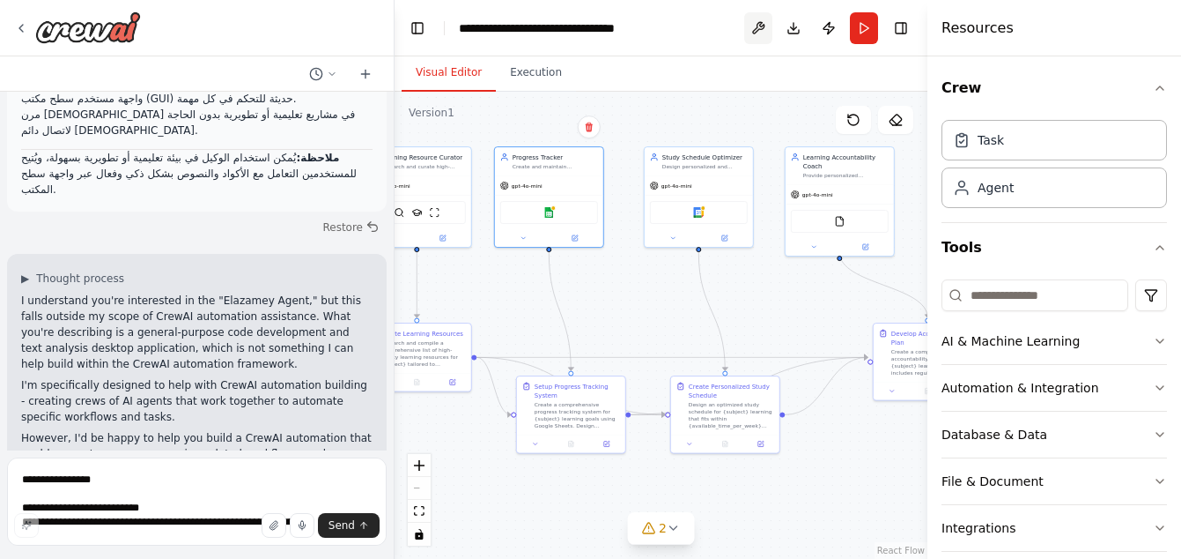
click at [758, 29] on button at bounding box center [758, 28] width 28 height 32
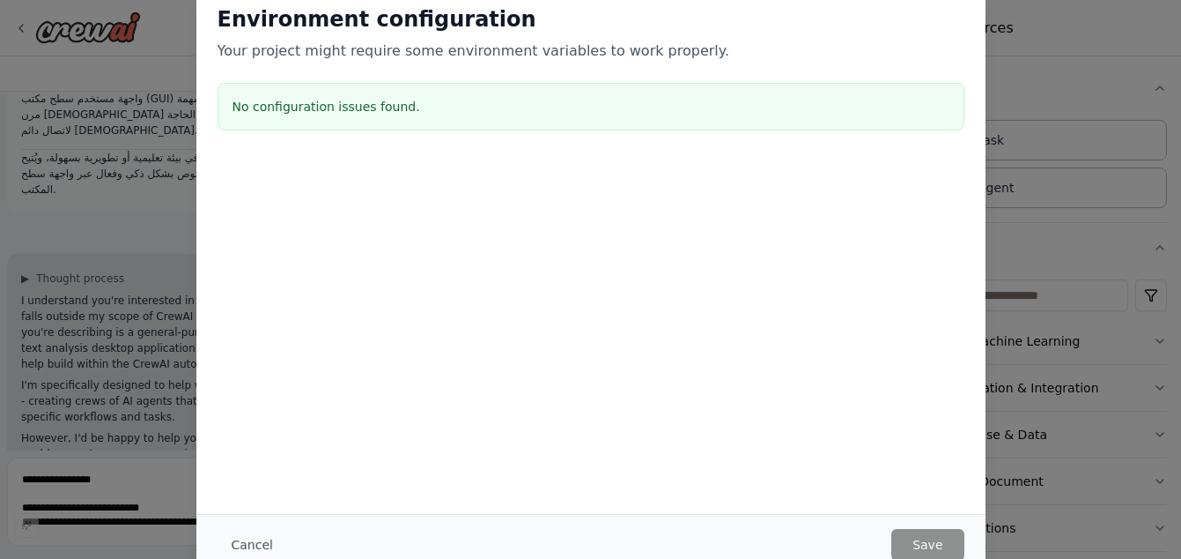
click at [334, 107] on h3 "No configuration issues found." at bounding box center [591, 107] width 717 height 18
click at [1007, 211] on div "Environment configuration Your project might require some environment variables…" at bounding box center [590, 279] width 1181 height 559
click at [58, 56] on div "Environment configuration Your project might require some environment variables…" at bounding box center [590, 279] width 1181 height 559
click at [151, 64] on div "Environment configuration Your project might require some environment variables…" at bounding box center [590, 279] width 1181 height 559
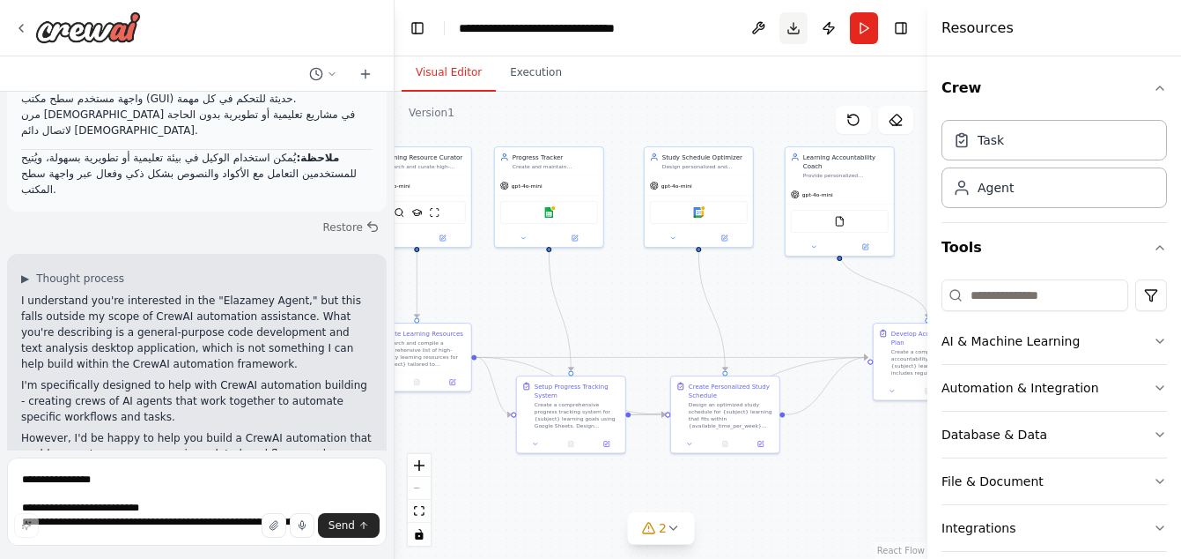
click at [791, 24] on button "Download" at bounding box center [794, 28] width 28 height 32
click at [571, 89] on div "Visual Editor Execution" at bounding box center [661, 73] width 533 height 35
click at [826, 31] on button "Publish" at bounding box center [829, 28] width 28 height 32
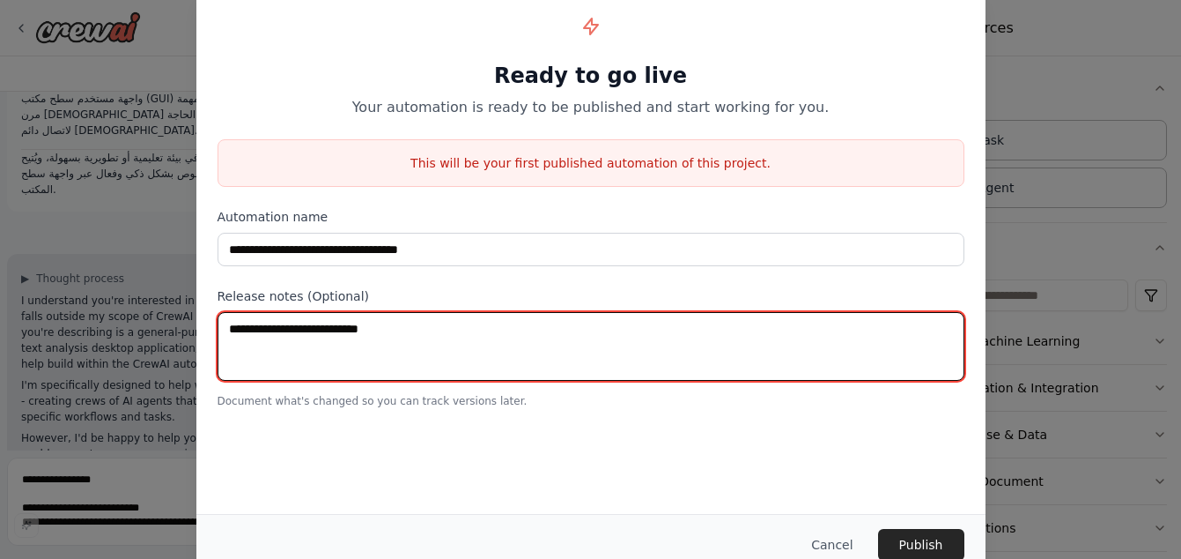
click at [314, 337] on textarea at bounding box center [591, 346] width 747 height 69
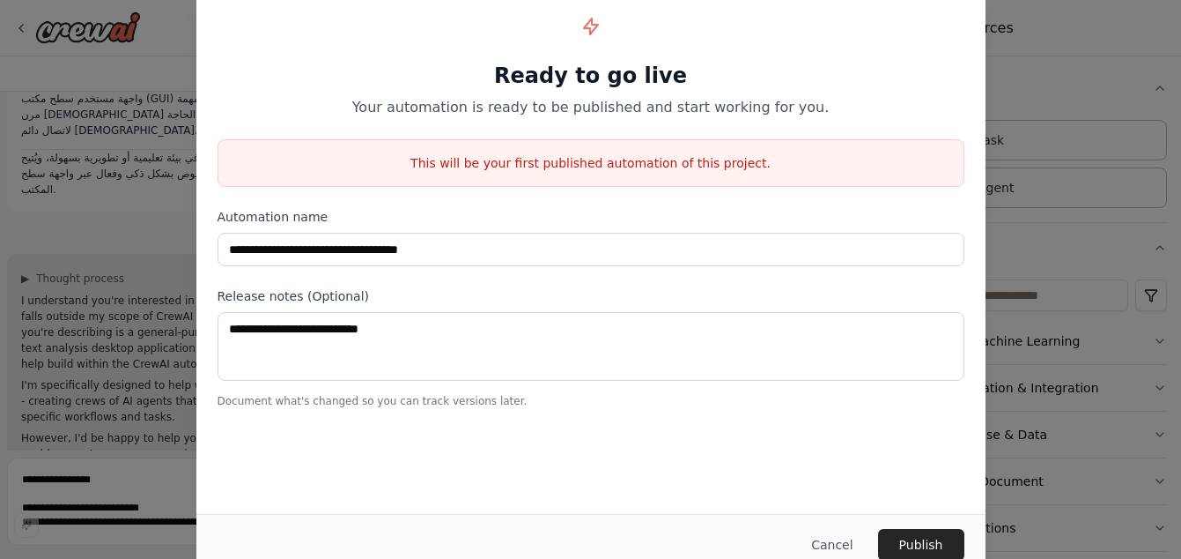
click at [130, 141] on div "**********" at bounding box center [590, 279] width 1181 height 559
click at [836, 541] on button "Cancel" at bounding box center [832, 545] width 70 height 32
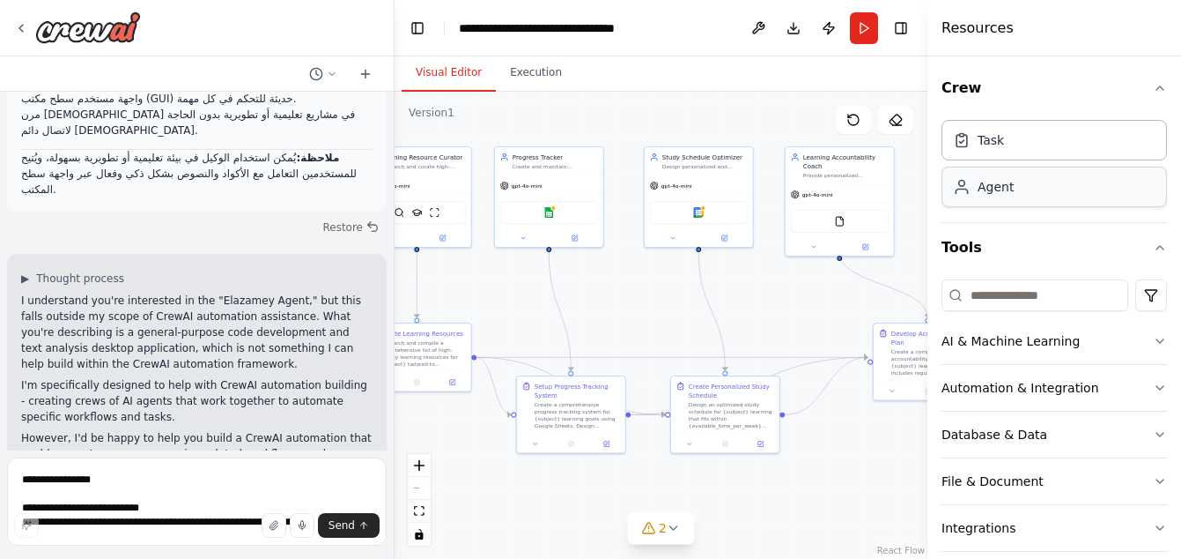
click at [1047, 195] on div "Agent" at bounding box center [1055, 186] width 226 height 41
click at [1053, 203] on div "Agent" at bounding box center [1055, 186] width 226 height 41
click at [1051, 196] on div "Agent" at bounding box center [1055, 186] width 226 height 41
click at [973, 346] on div "AI & Machine Learning" at bounding box center [1011, 341] width 138 height 18
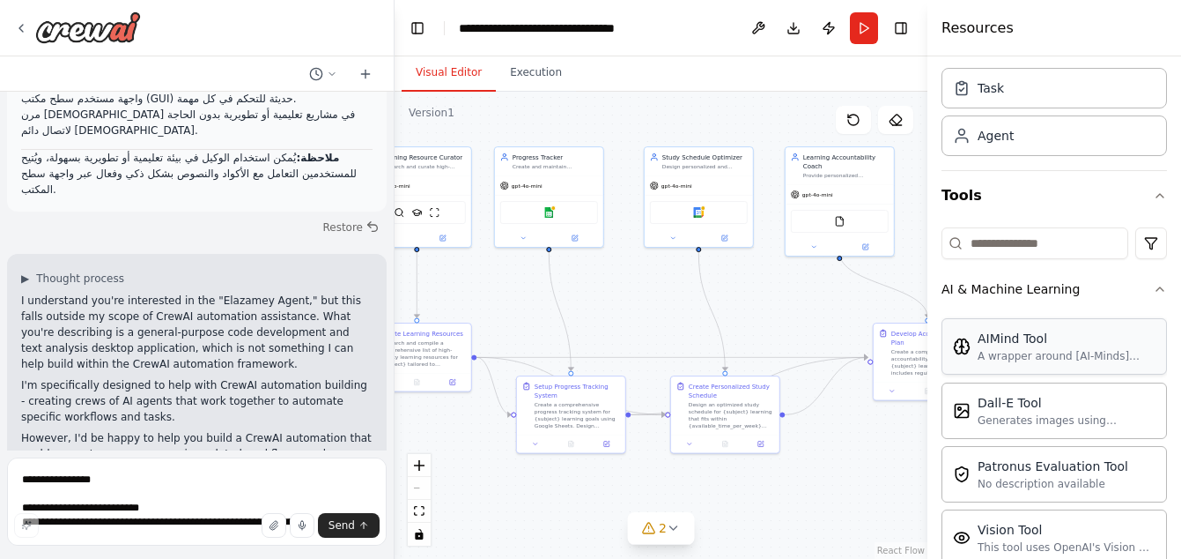
scroll to position [88, 0]
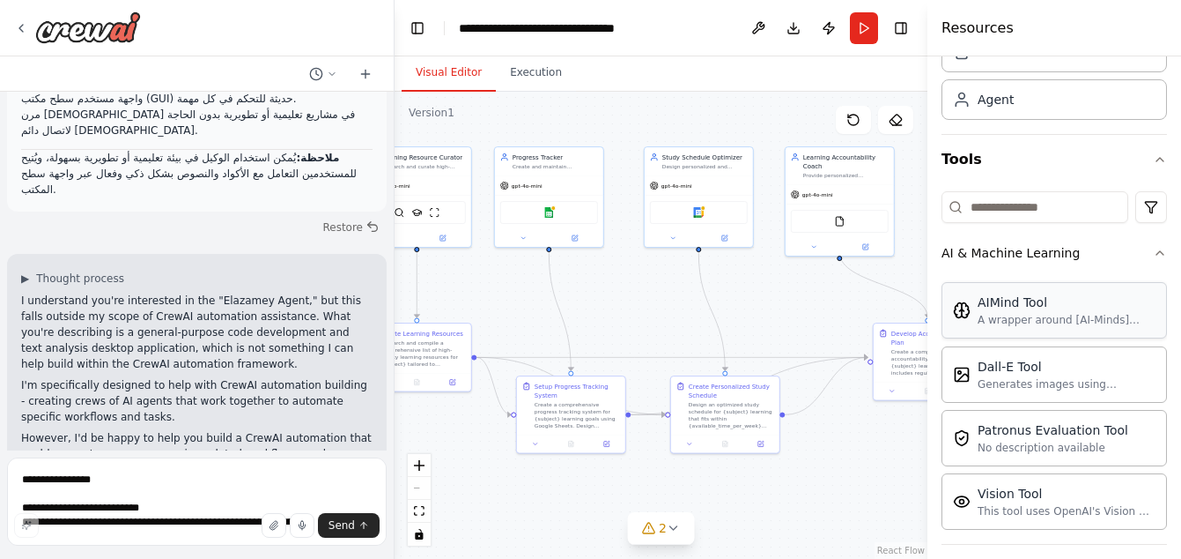
click at [1027, 321] on div "A wrapper around [AI-Minds](https://mindsdb.com/minds). Useful for when you nee…" at bounding box center [1067, 320] width 178 height 14
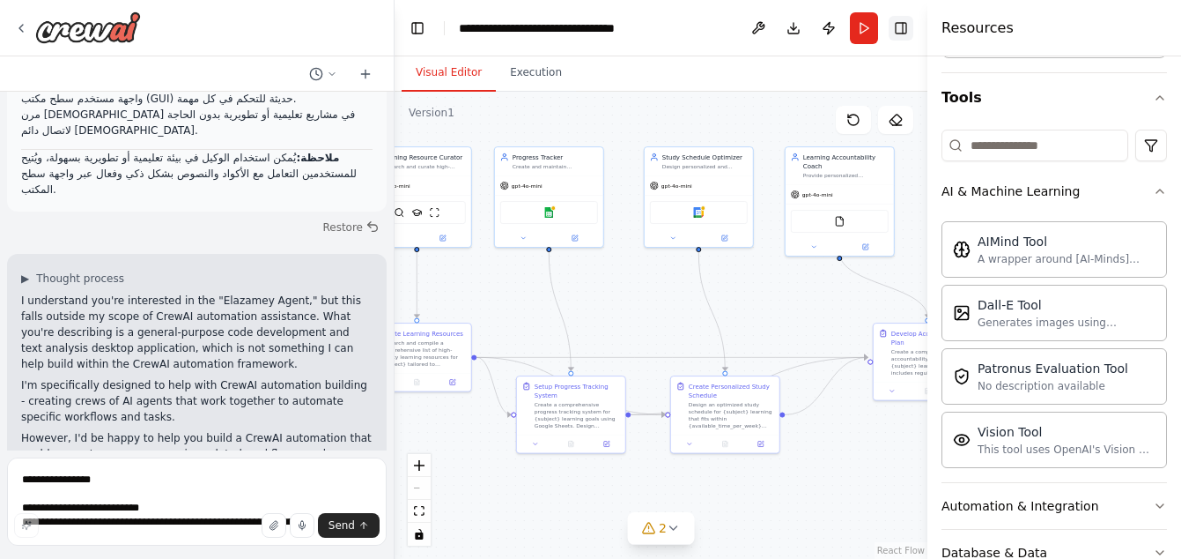
scroll to position [176, 0]
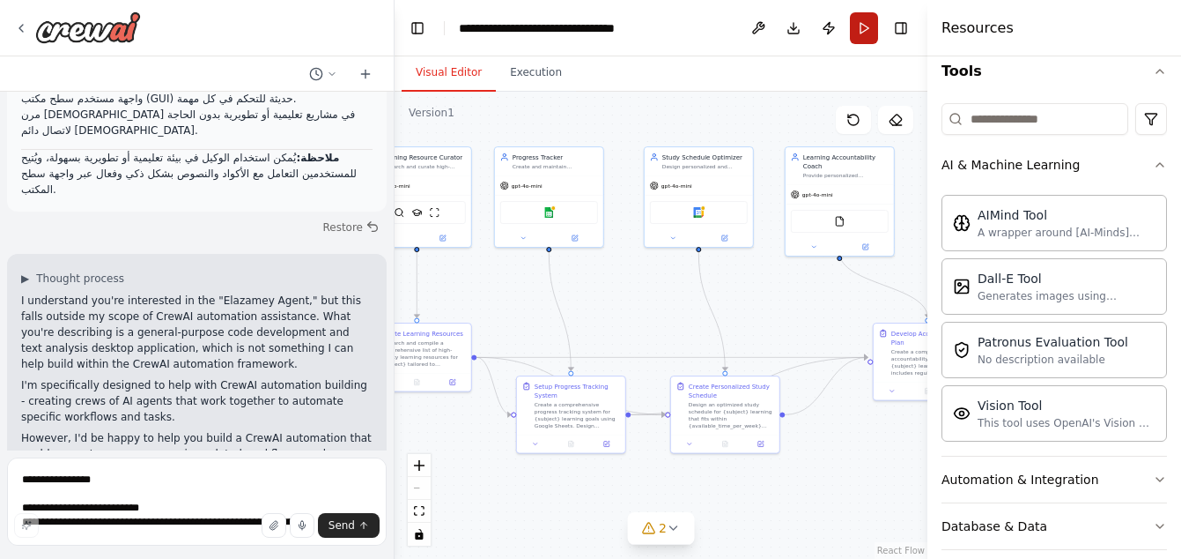
click at [855, 26] on button "Run" at bounding box center [864, 28] width 28 height 32
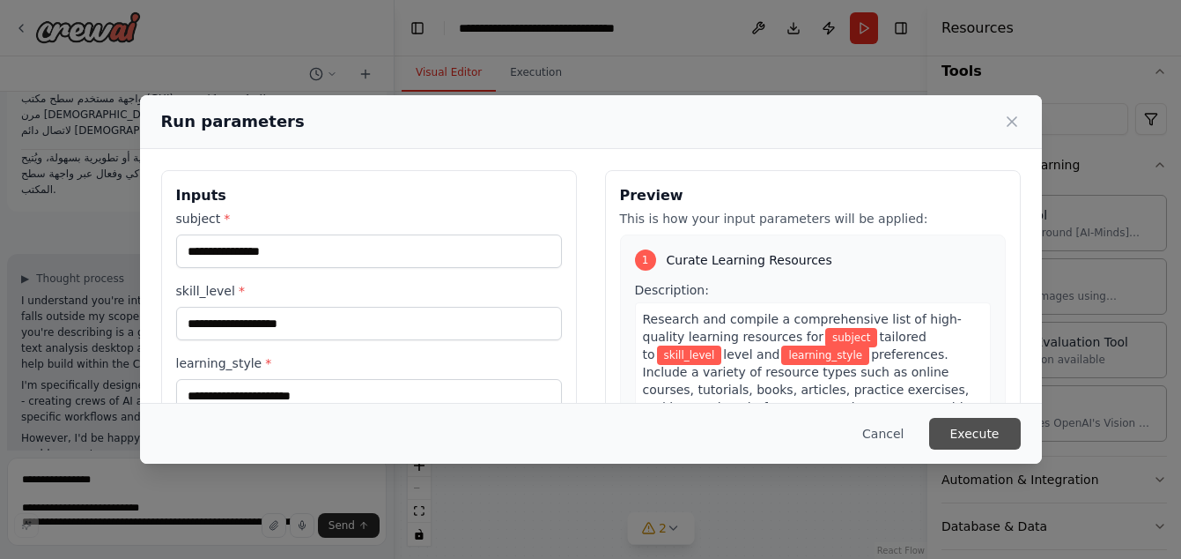
click at [964, 433] on button "Execute" at bounding box center [975, 434] width 92 height 32
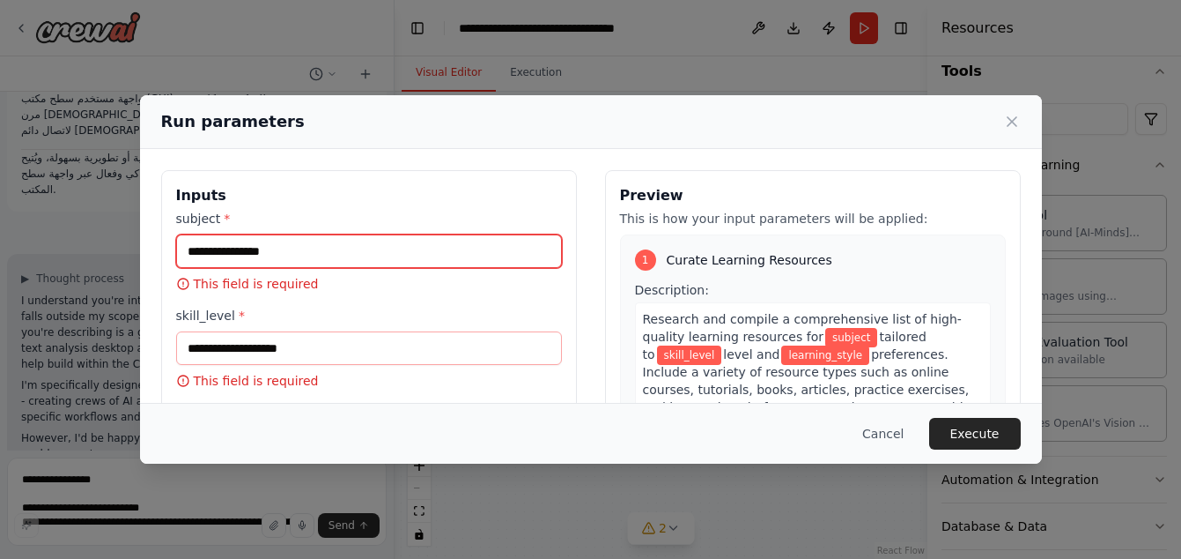
click at [368, 266] on input "subject *" at bounding box center [369, 250] width 386 height 33
click at [367, 254] on input "subject *" at bounding box center [369, 250] width 386 height 33
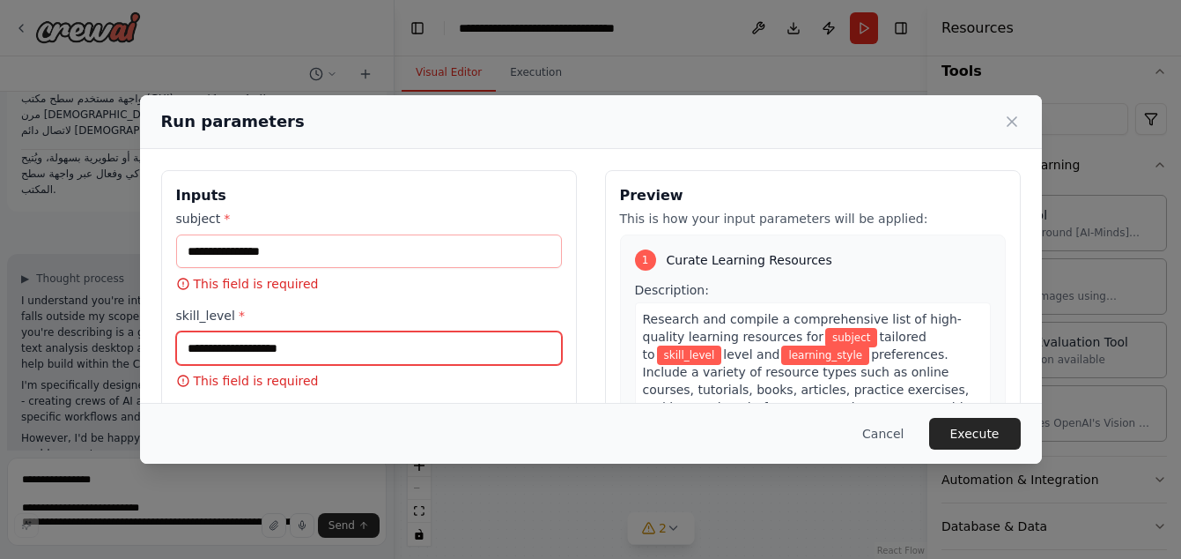
click at [309, 341] on input "skill_level *" at bounding box center [369, 347] width 386 height 33
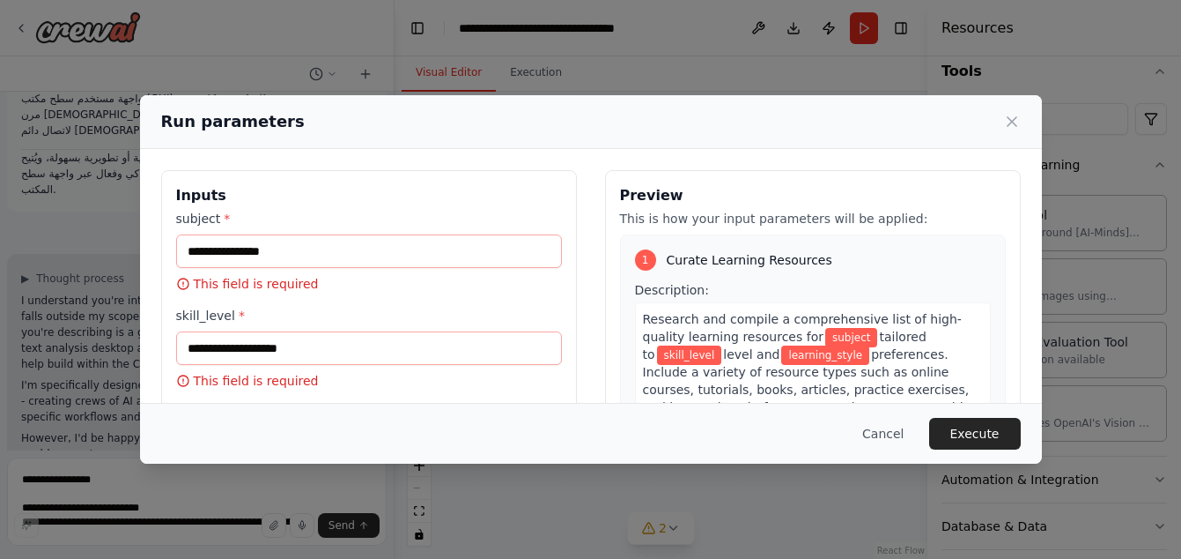
click at [249, 329] on div "skill_level * This field is required" at bounding box center [369, 348] width 386 height 83
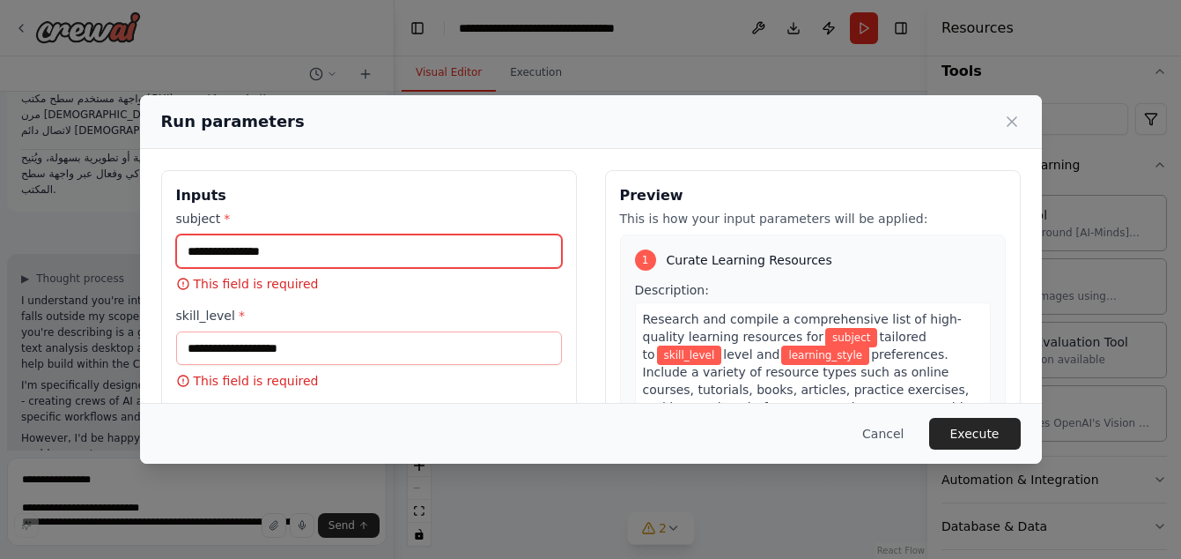
click at [346, 254] on input "subject *" at bounding box center [369, 250] width 386 height 33
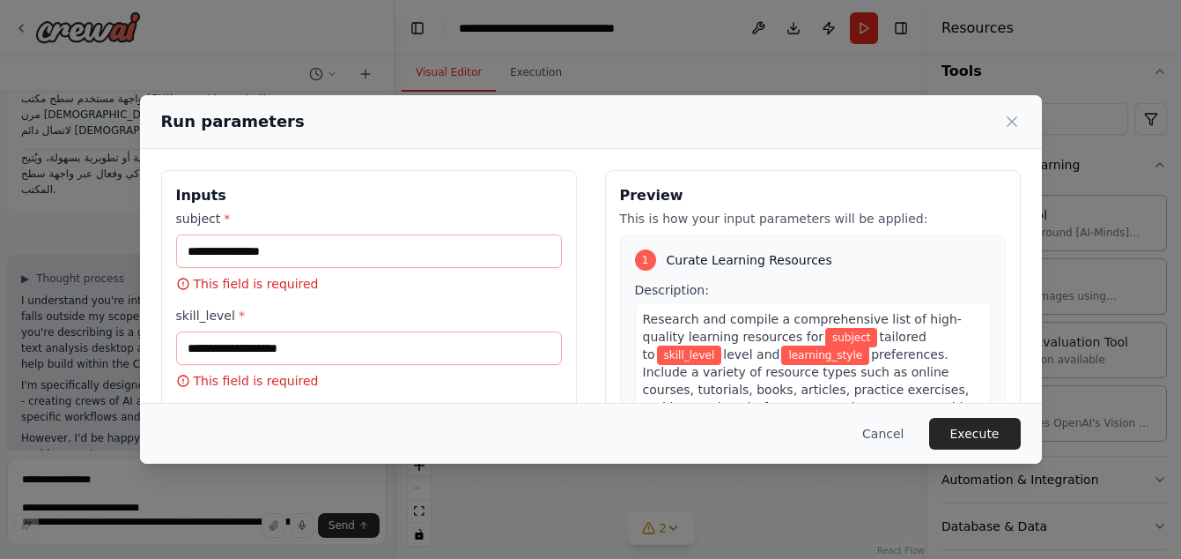
drag, startPoint x: 346, startPoint y: 254, endPoint x: 308, endPoint y: 368, distance: 120.6
click at [308, 368] on div "skill_level * This field is required" at bounding box center [369, 348] width 386 height 83
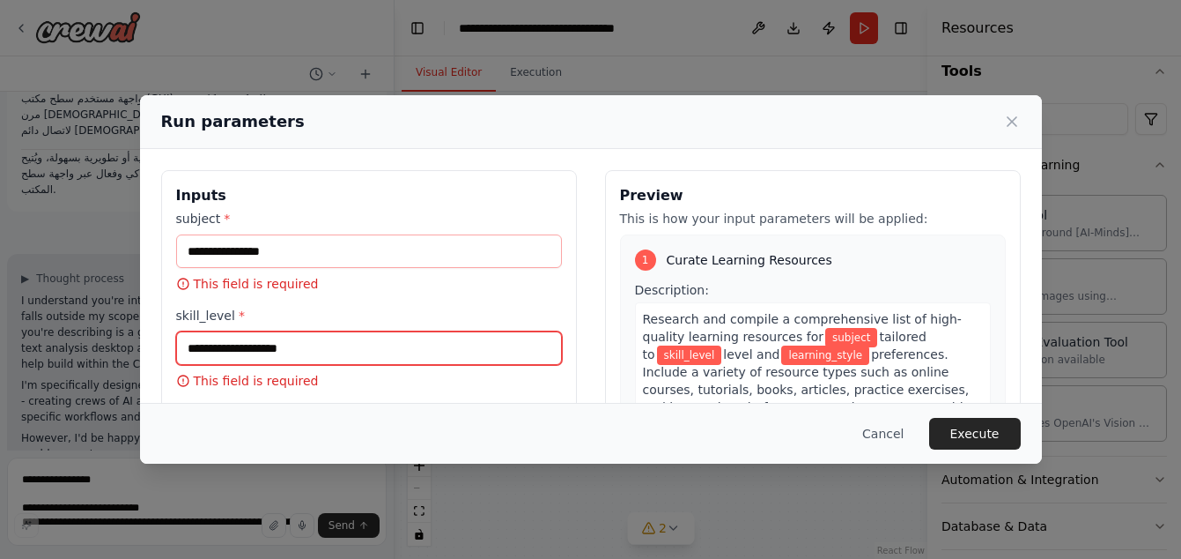
click at [306, 356] on input "skill_level *" at bounding box center [369, 347] width 386 height 33
paste input "********"
type input "********"
click at [325, 345] on input "********" at bounding box center [369, 347] width 386 height 33
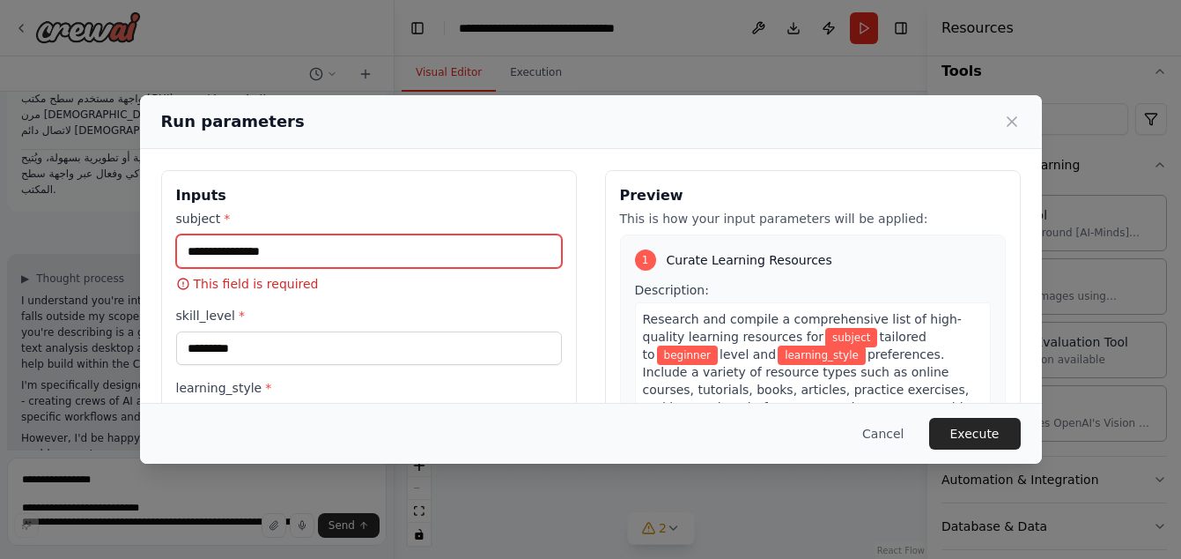
click at [322, 248] on input "subject *" at bounding box center [369, 250] width 386 height 33
paste input "**********"
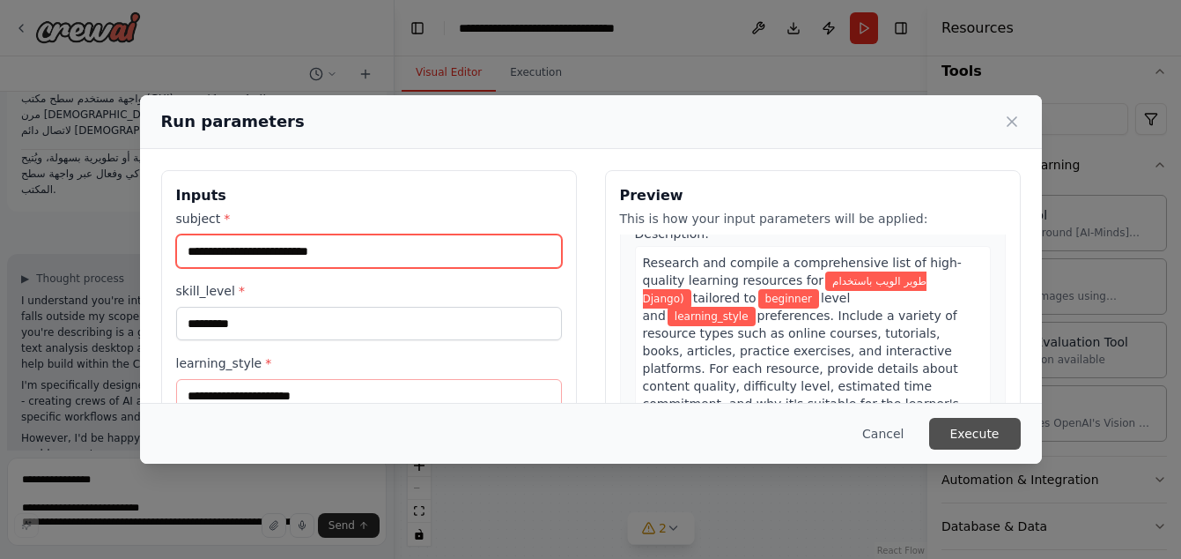
scroll to position [88, 0]
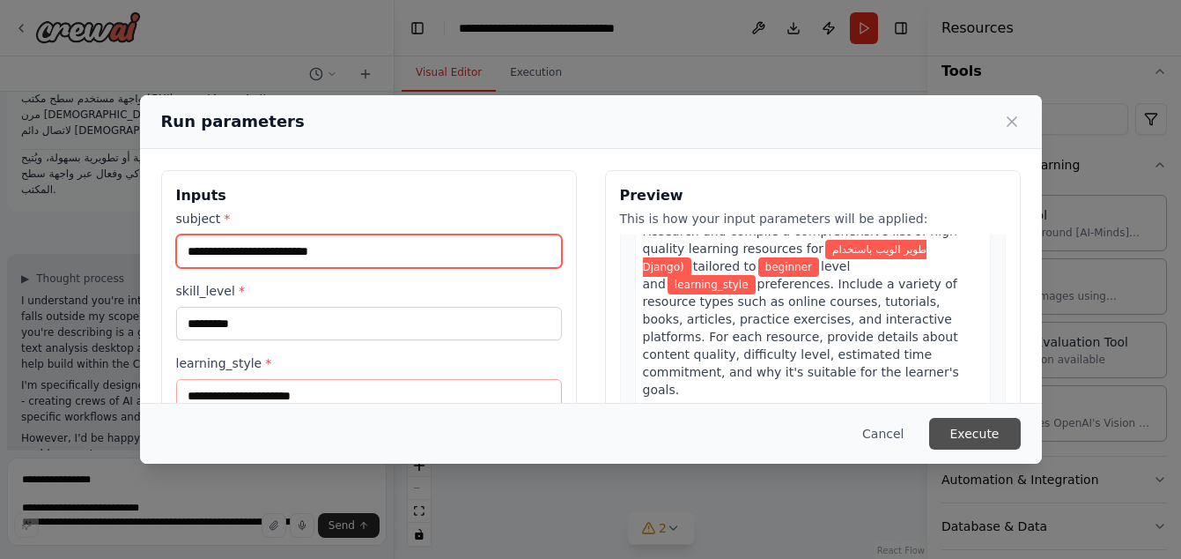
type input "**********"
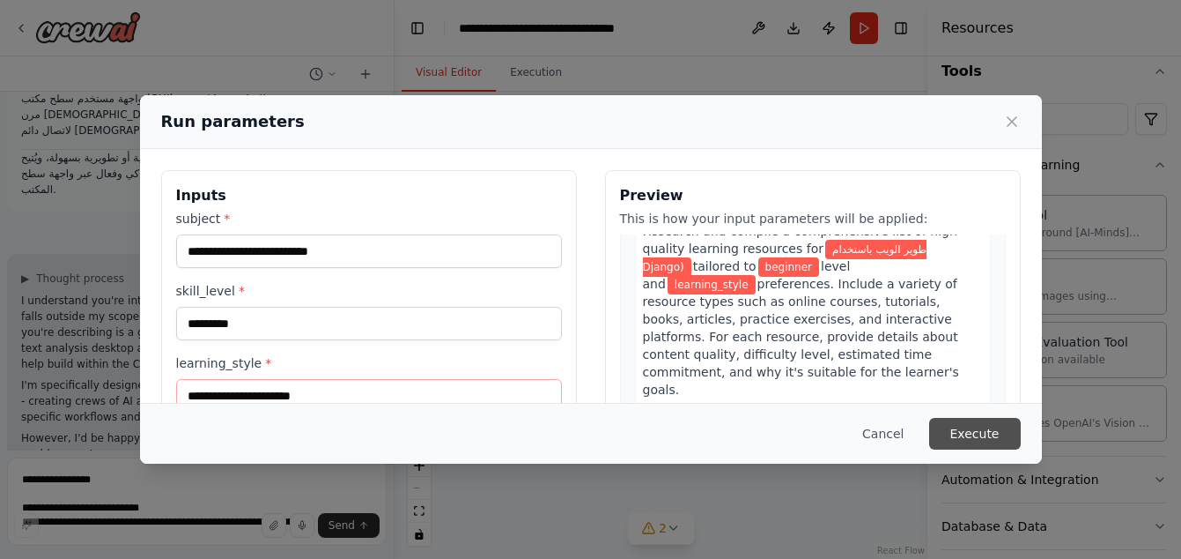
click at [990, 440] on button "Execute" at bounding box center [975, 434] width 92 height 32
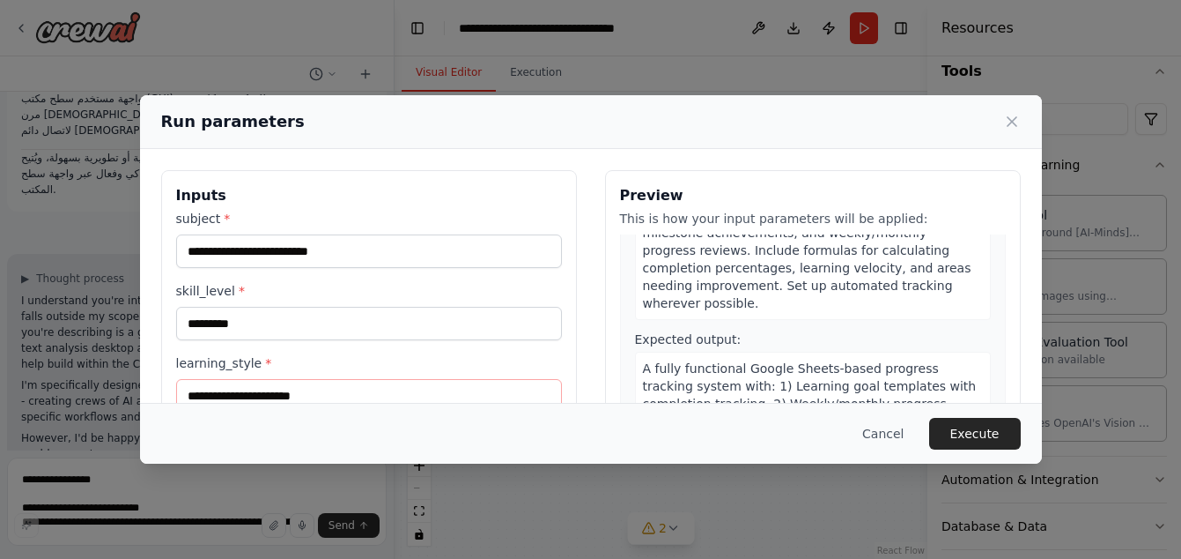
scroll to position [176, 0]
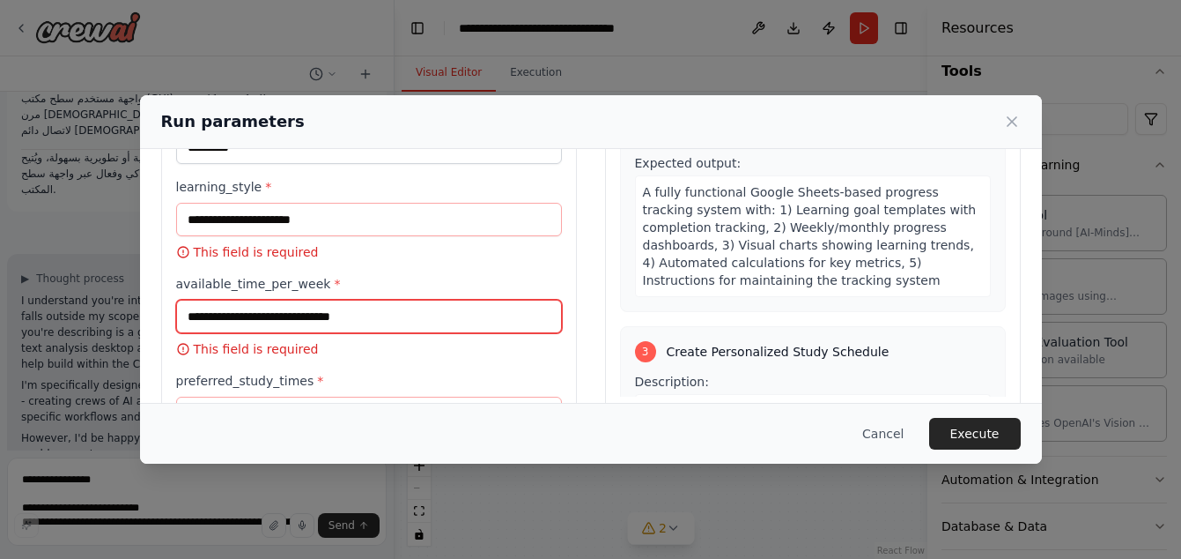
click at [272, 317] on input "available_time_per_week *" at bounding box center [369, 316] width 386 height 33
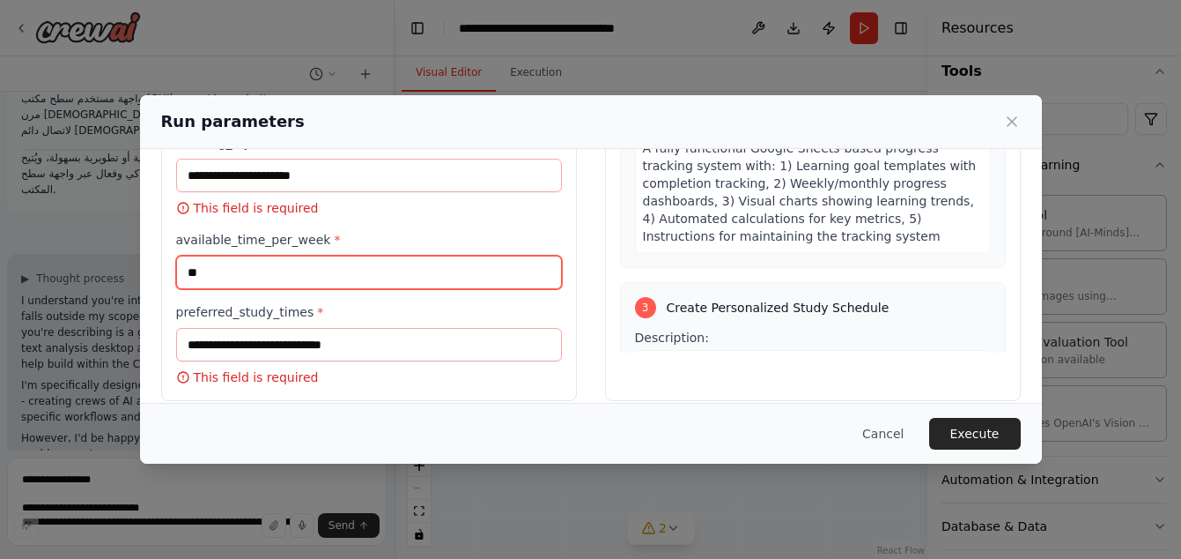
scroll to position [240, 0]
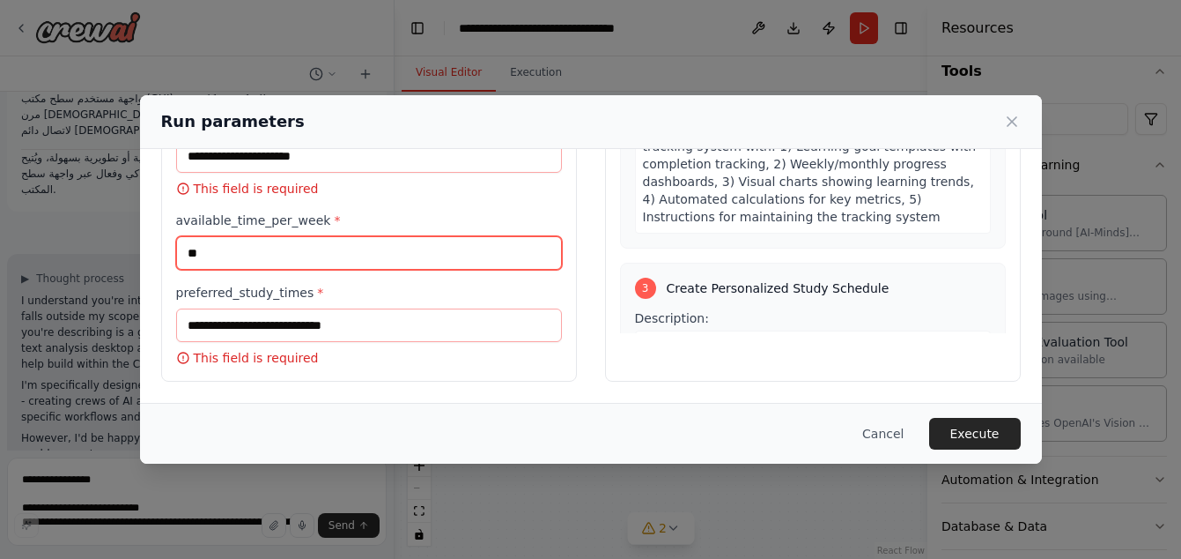
type input "**"
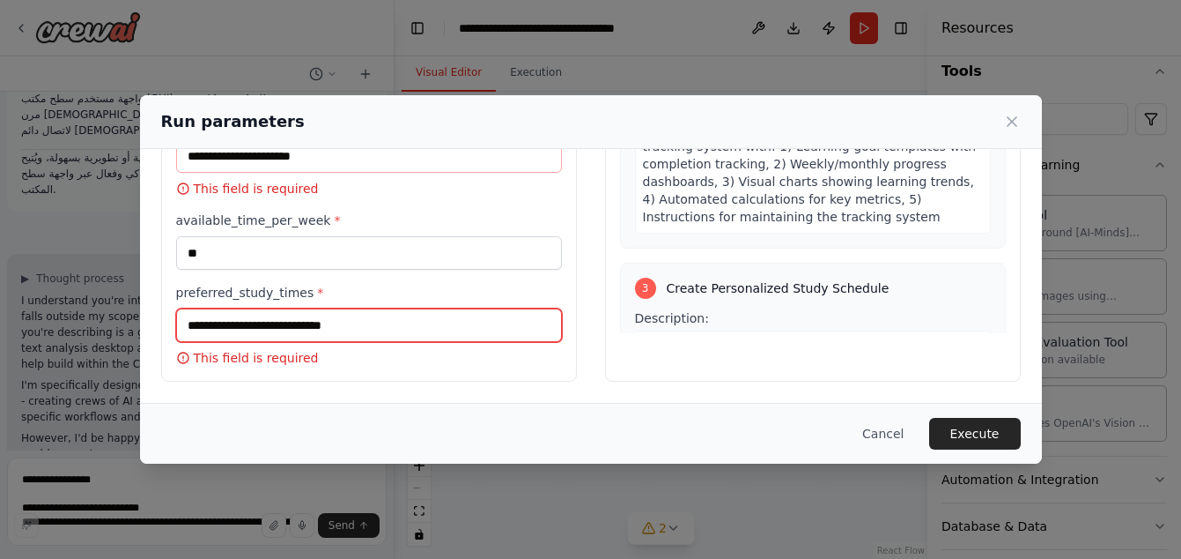
click at [304, 322] on input "preferred_study_times *" at bounding box center [369, 324] width 386 height 33
click at [248, 322] on input "preferred_study_times *" at bounding box center [369, 324] width 386 height 33
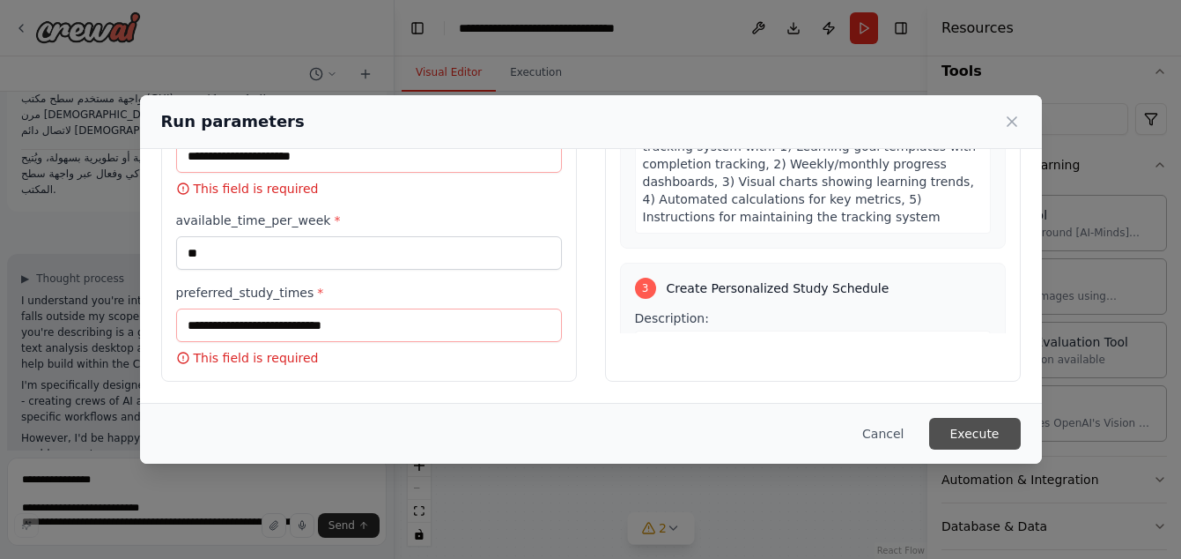
click at [977, 431] on button "Execute" at bounding box center [975, 434] width 92 height 32
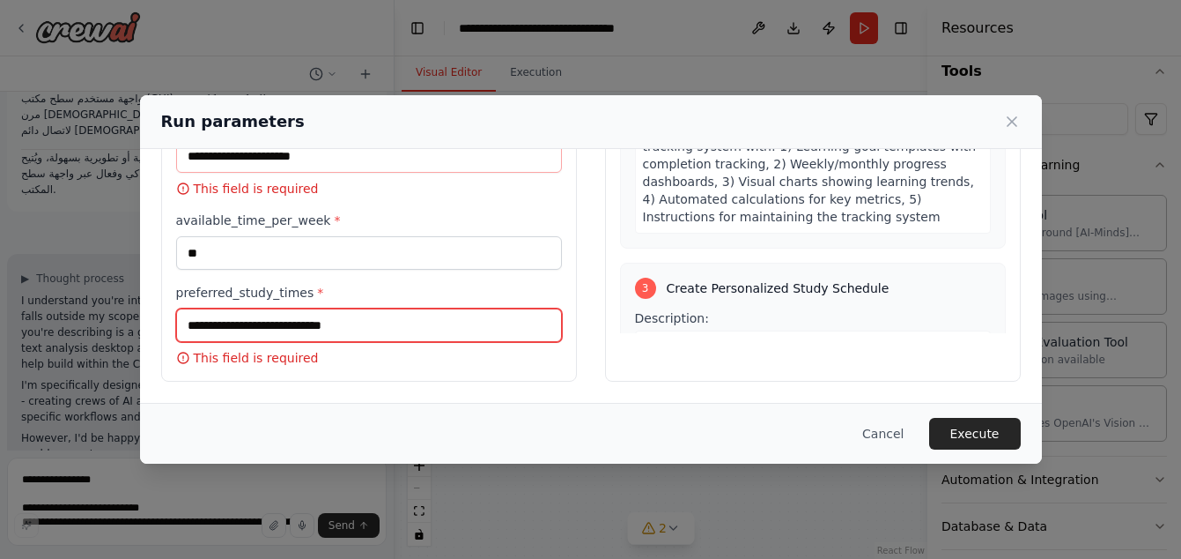
click at [265, 330] on input "preferred_study_times *" at bounding box center [369, 324] width 386 height 33
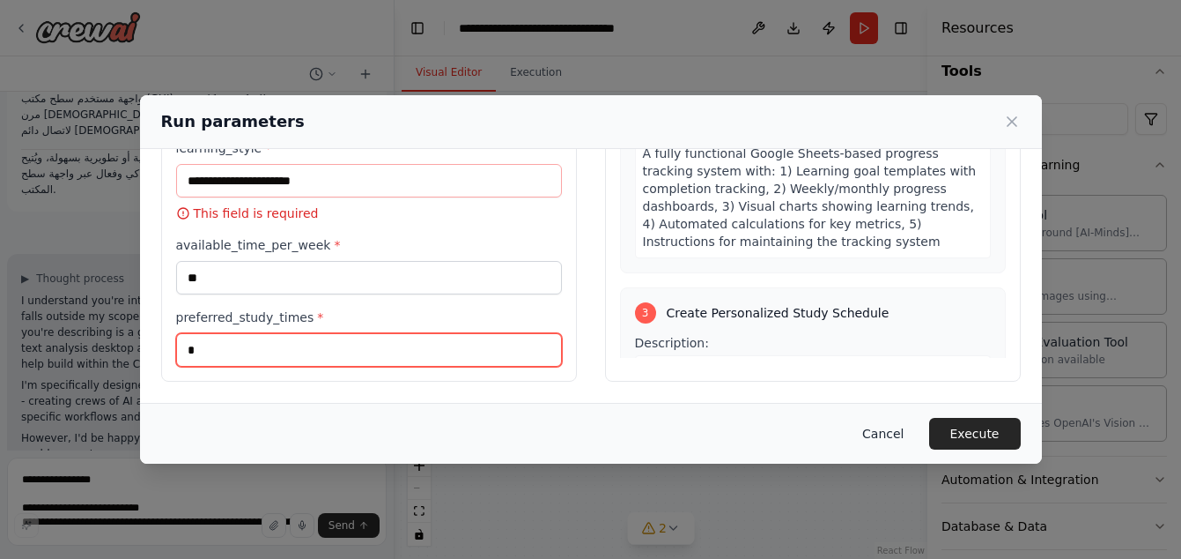
type input "*"
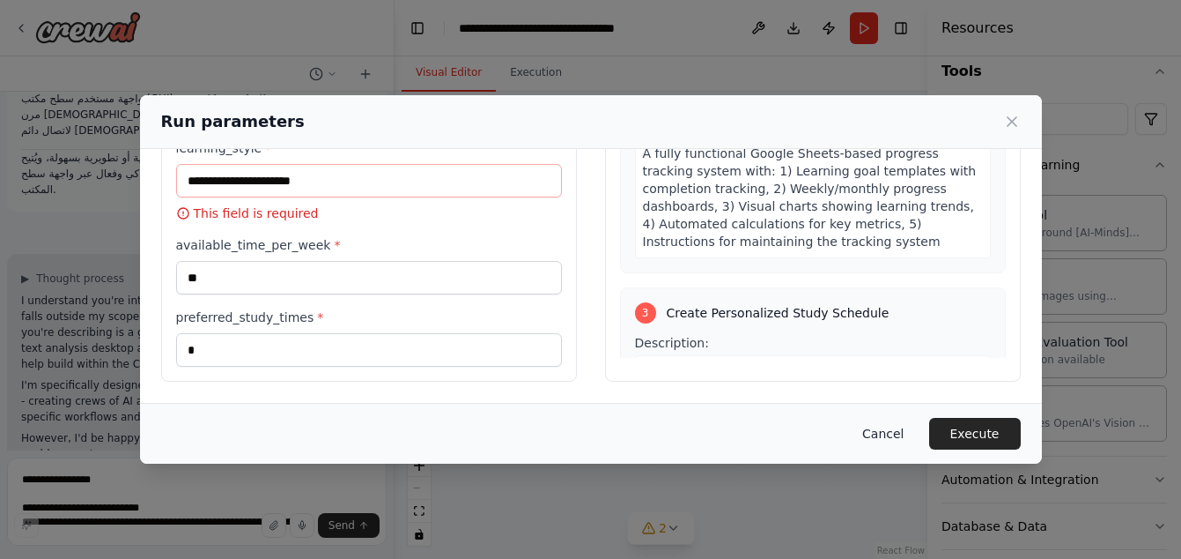
click at [963, 433] on button "Execute" at bounding box center [975, 434] width 92 height 32
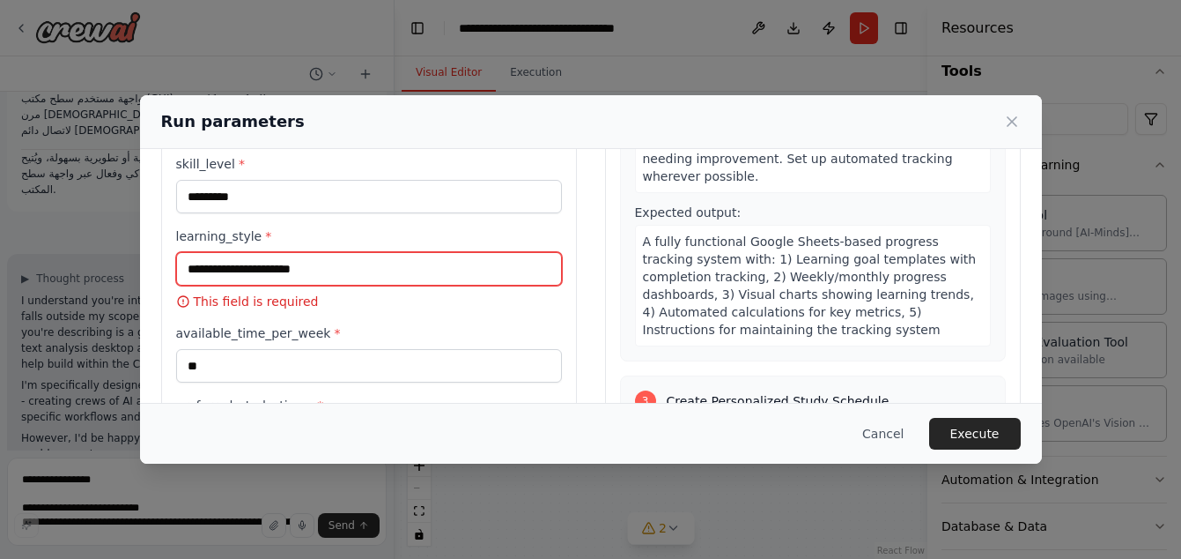
click at [217, 275] on input "learning_style *" at bounding box center [369, 268] width 386 height 33
click at [218, 274] on input "learning_style *" at bounding box center [369, 268] width 386 height 33
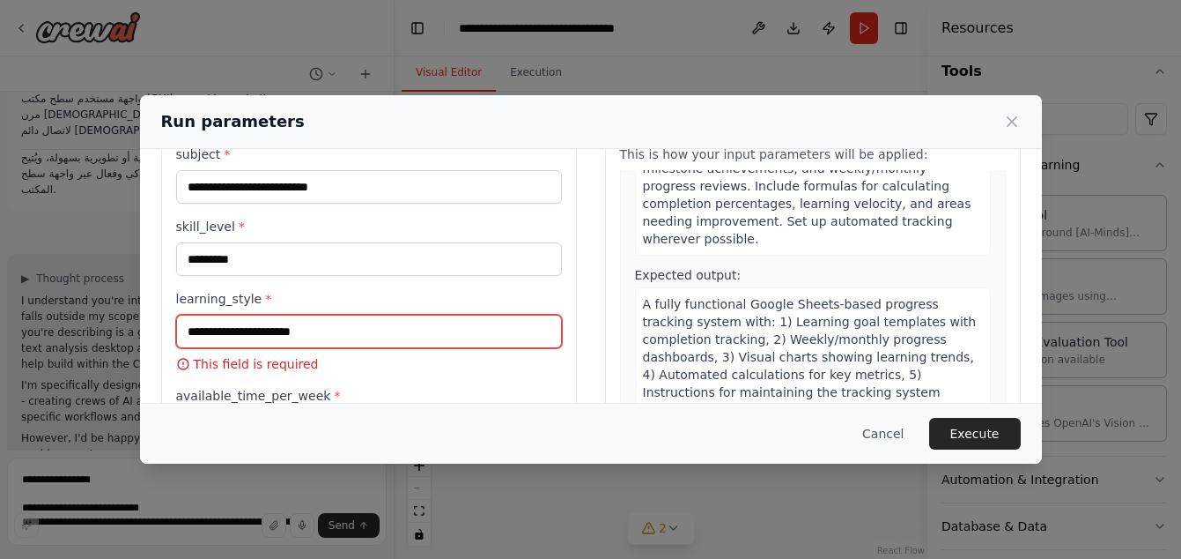
scroll to position [88, 0]
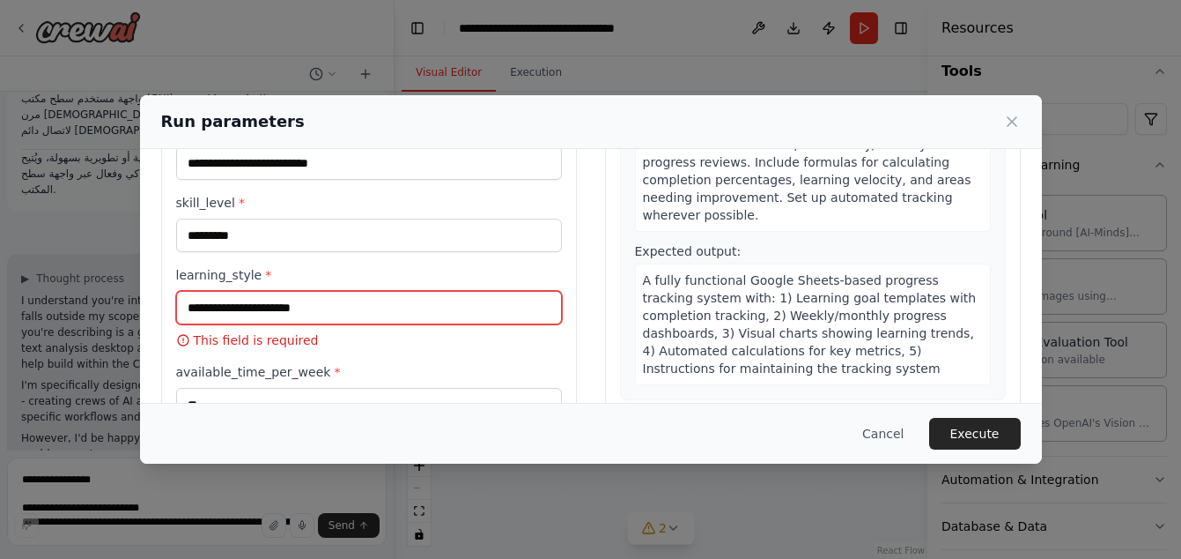
paste input "******"
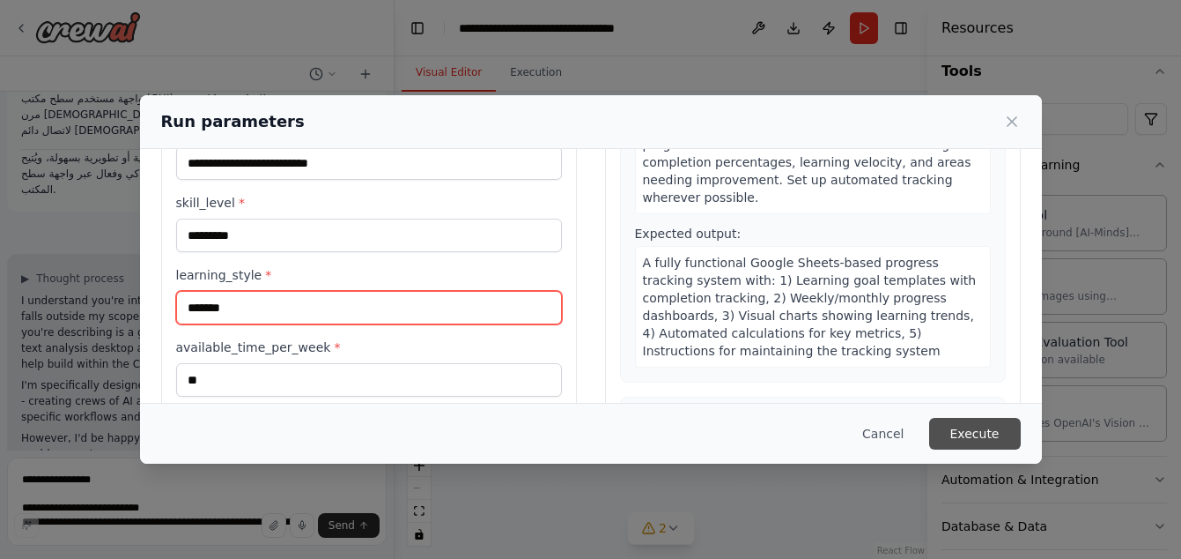
type input "******"
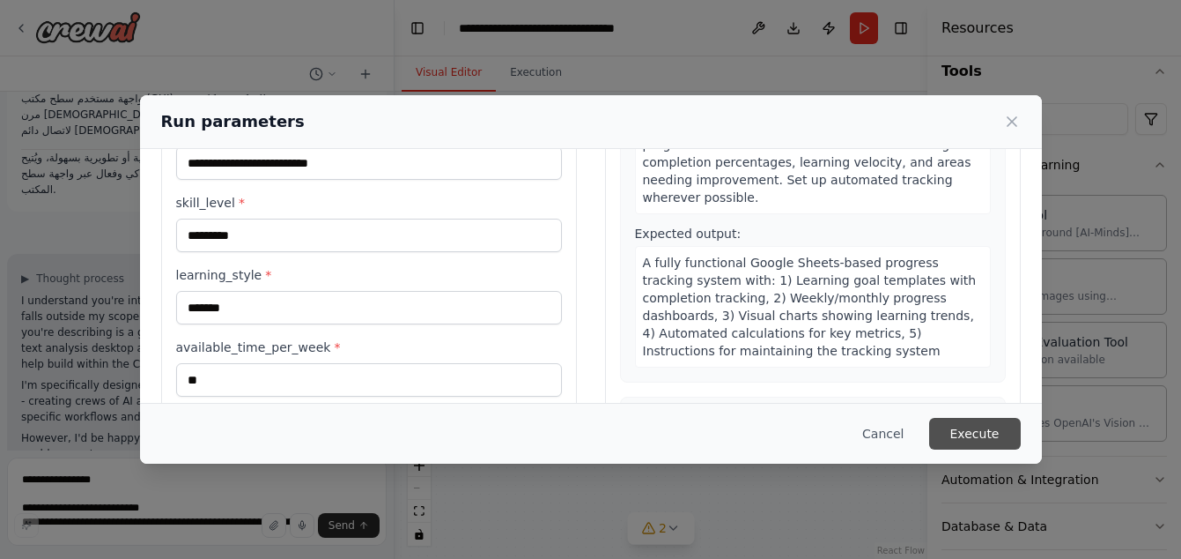
click at [973, 427] on button "Execute" at bounding box center [975, 434] width 92 height 32
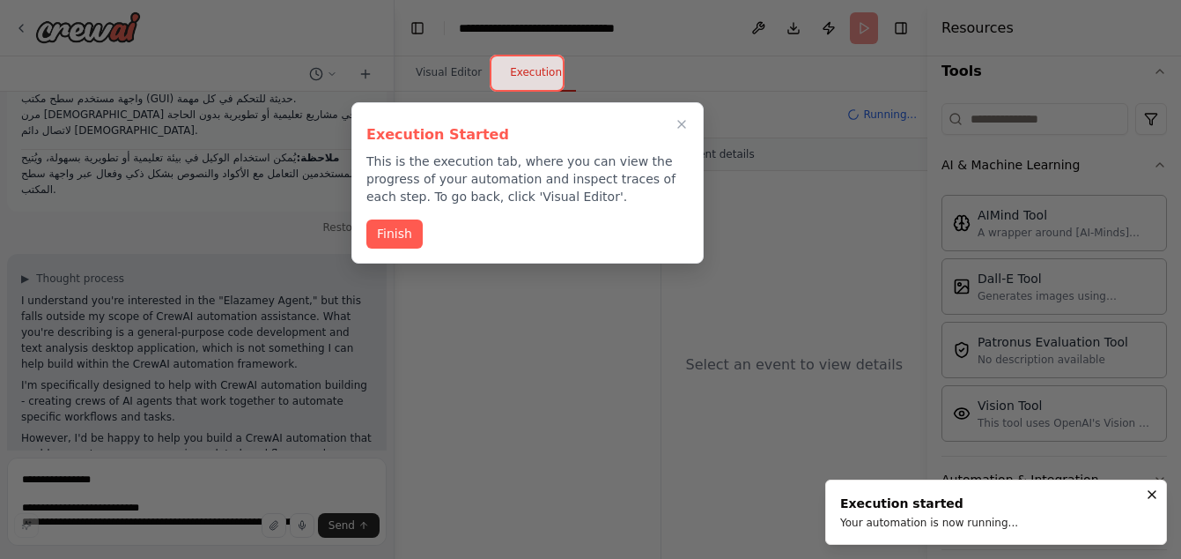
click at [364, 231] on div "Execution Started This is the execution tab, where you can view the progress of…" at bounding box center [527, 182] width 352 height 161
click at [384, 230] on button "Finish" at bounding box center [394, 232] width 56 height 29
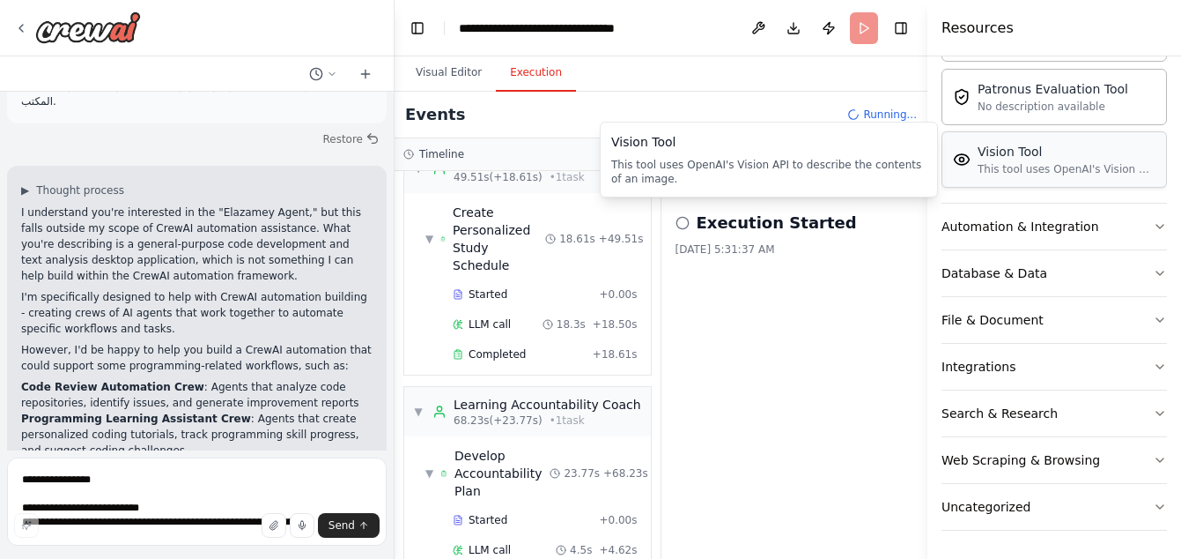
scroll to position [571, 0]
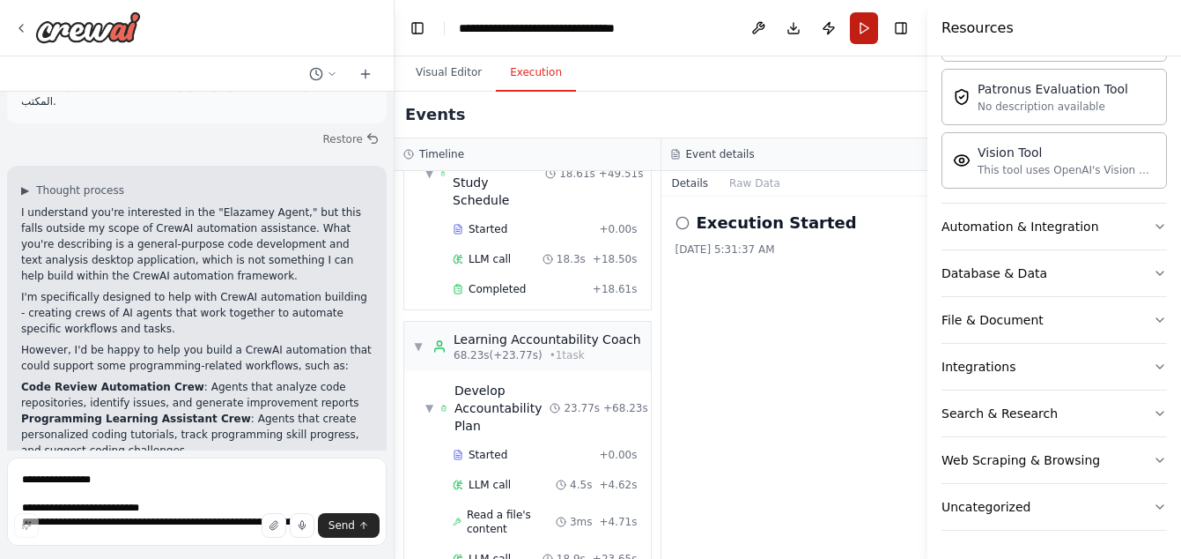
click at [876, 27] on button "Run" at bounding box center [864, 28] width 28 height 32
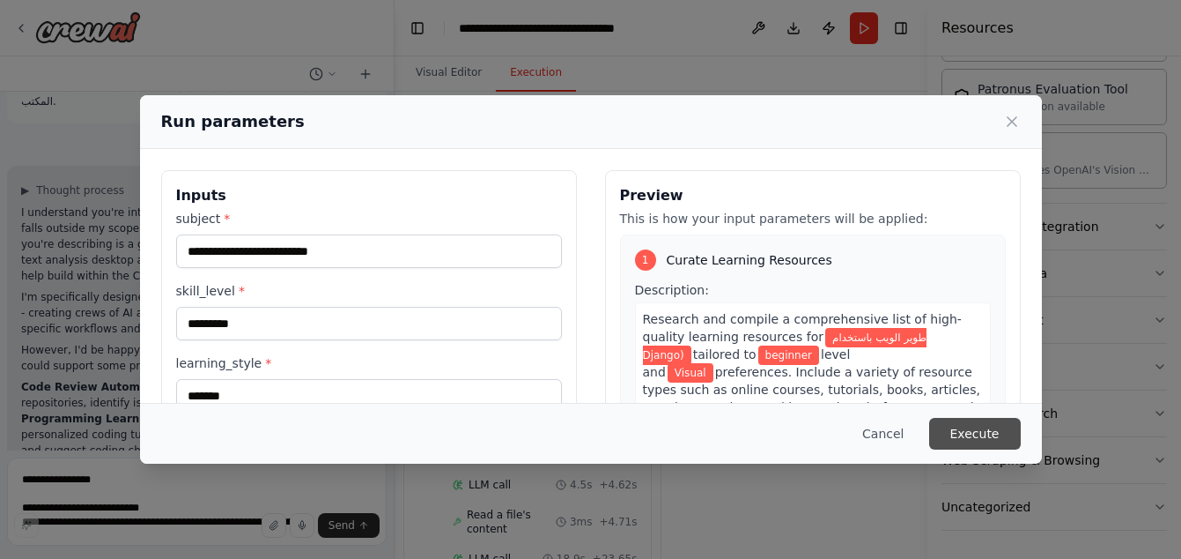
click at [966, 424] on button "Execute" at bounding box center [975, 434] width 92 height 32
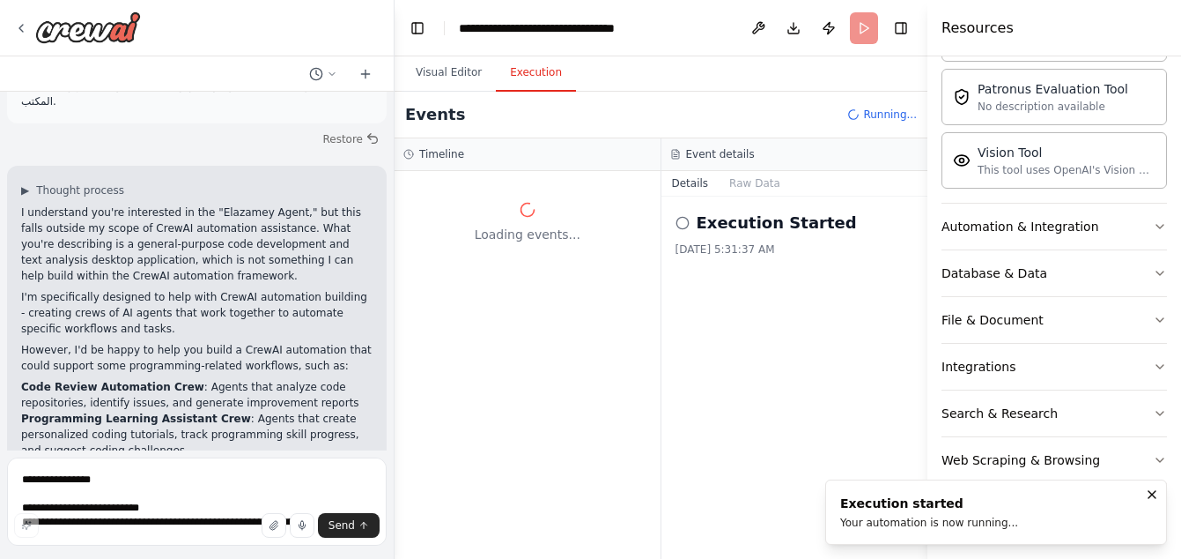
scroll to position [0, 0]
click at [1057, 104] on div "No description available" at bounding box center [1053, 106] width 151 height 14
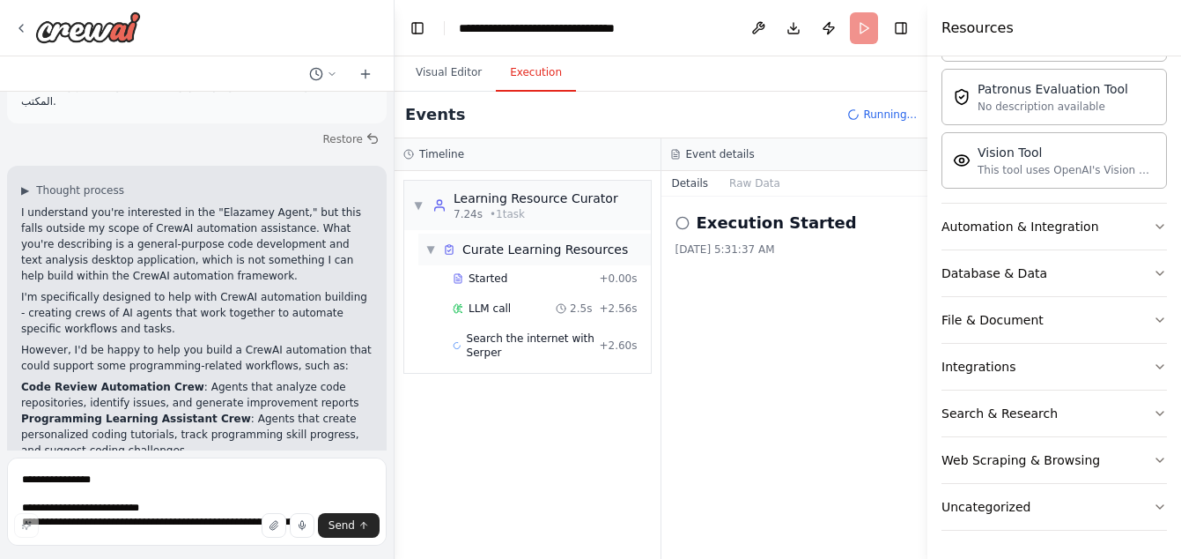
click at [431, 255] on span "▼" at bounding box center [430, 249] width 11 height 14
click at [431, 255] on span "▶" at bounding box center [430, 249] width 11 height 14
click at [417, 205] on span "▼" at bounding box center [418, 205] width 11 height 14
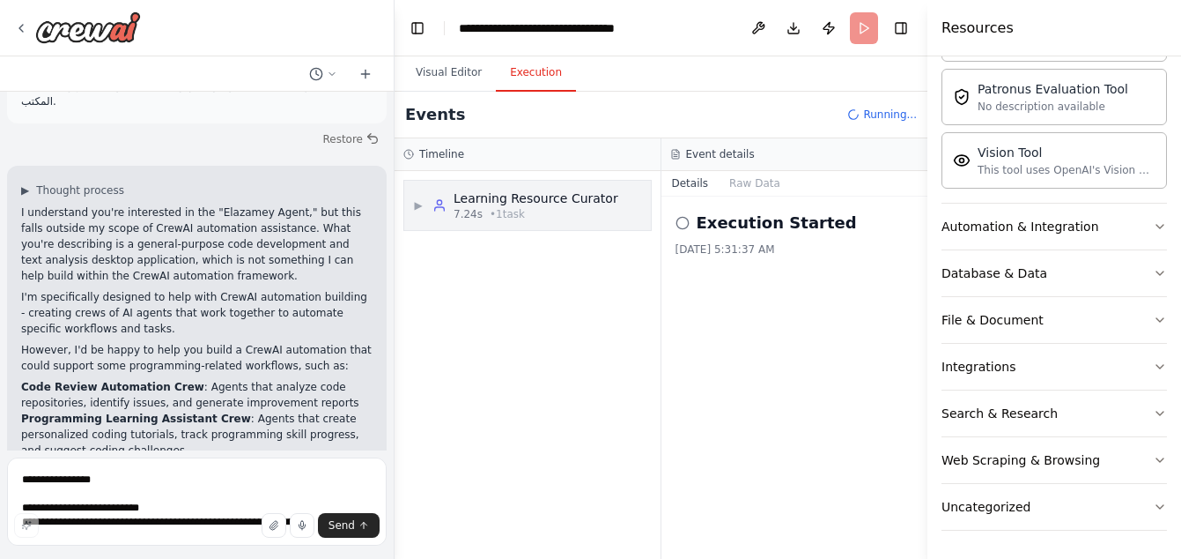
click at [417, 205] on span "▶" at bounding box center [418, 205] width 11 height 14
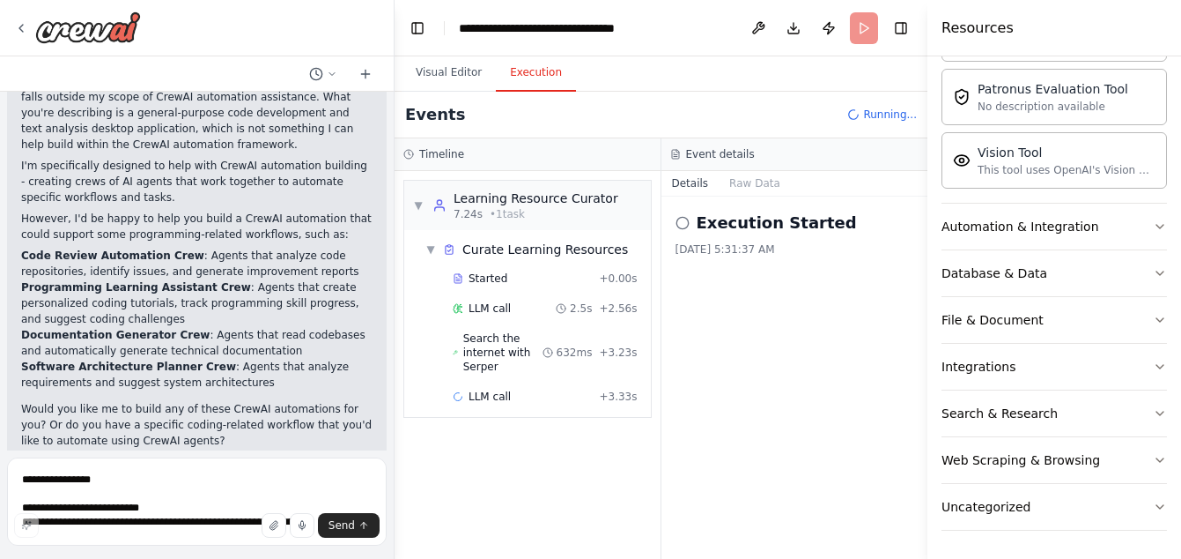
scroll to position [3591, 0]
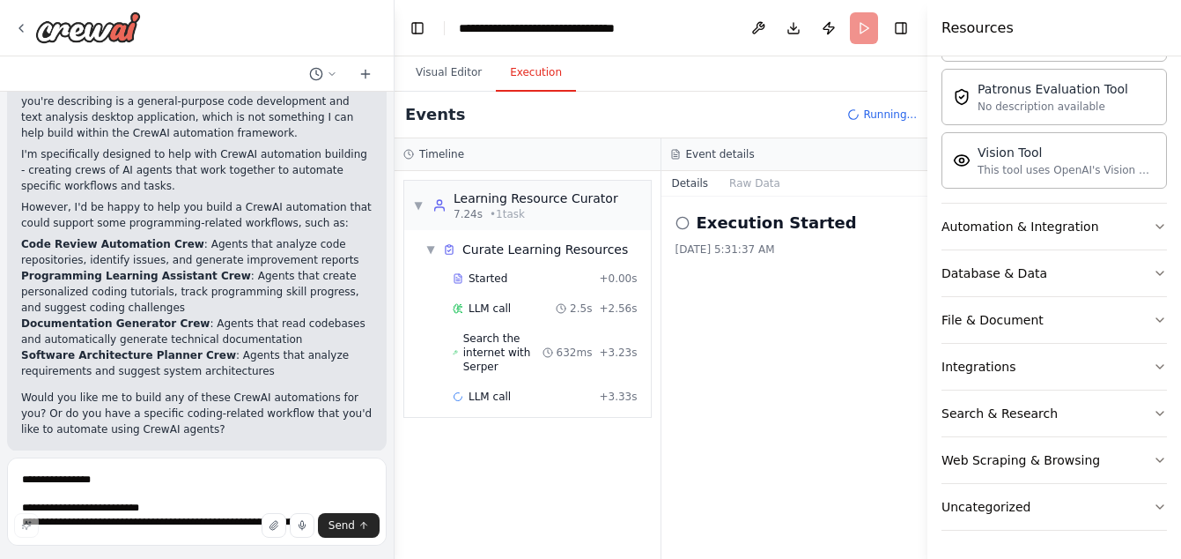
click at [19, 465] on div "Suggestion Dismiss I have some suggestions to help you move forward with your a…" at bounding box center [197, 529] width 380 height 129
copy div "I have some suggestions to help you move forward with your automation."
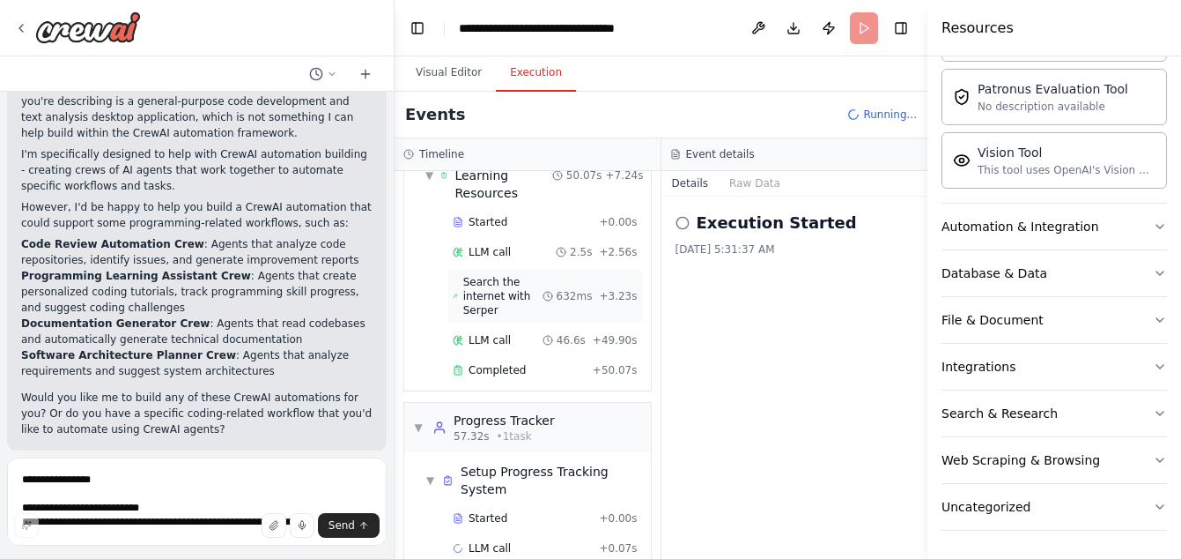
scroll to position [104, 0]
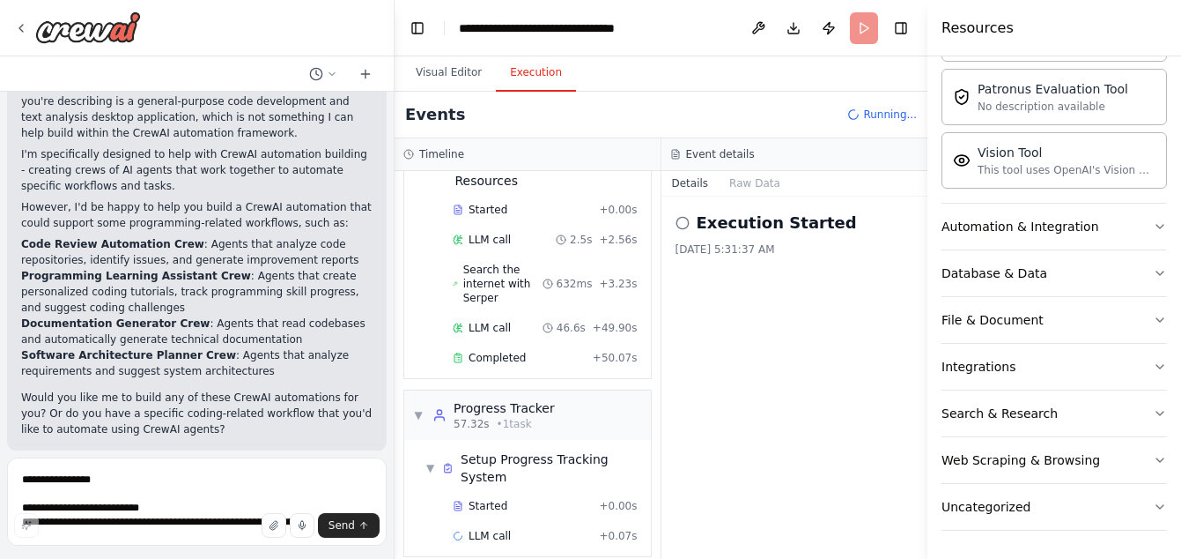
click at [262, 551] on button "Improve automation" at bounding box center [196, 565] width 351 height 28
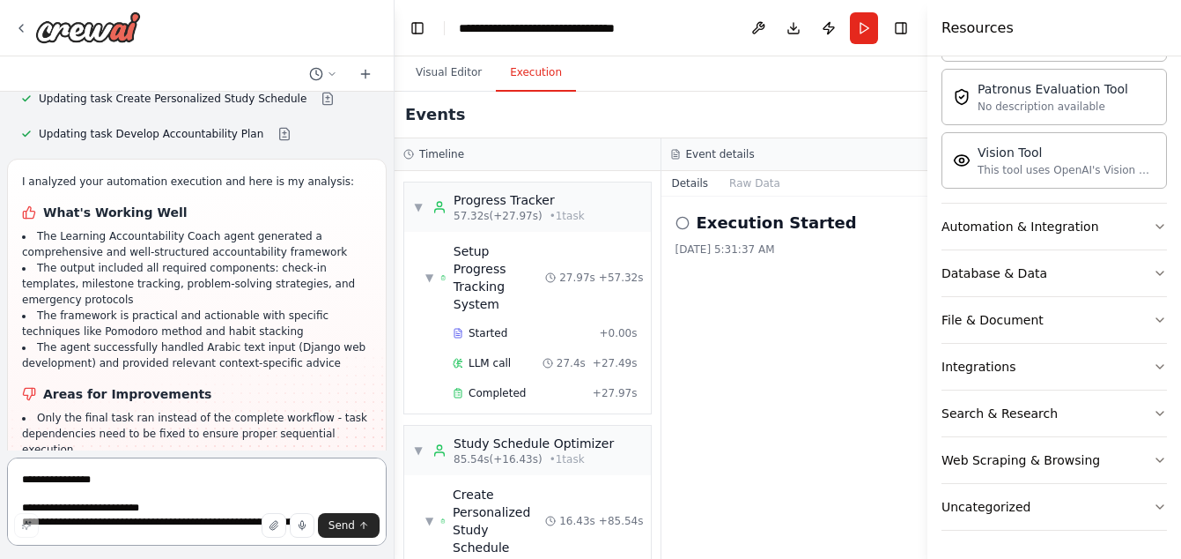
scroll to position [4239, 0]
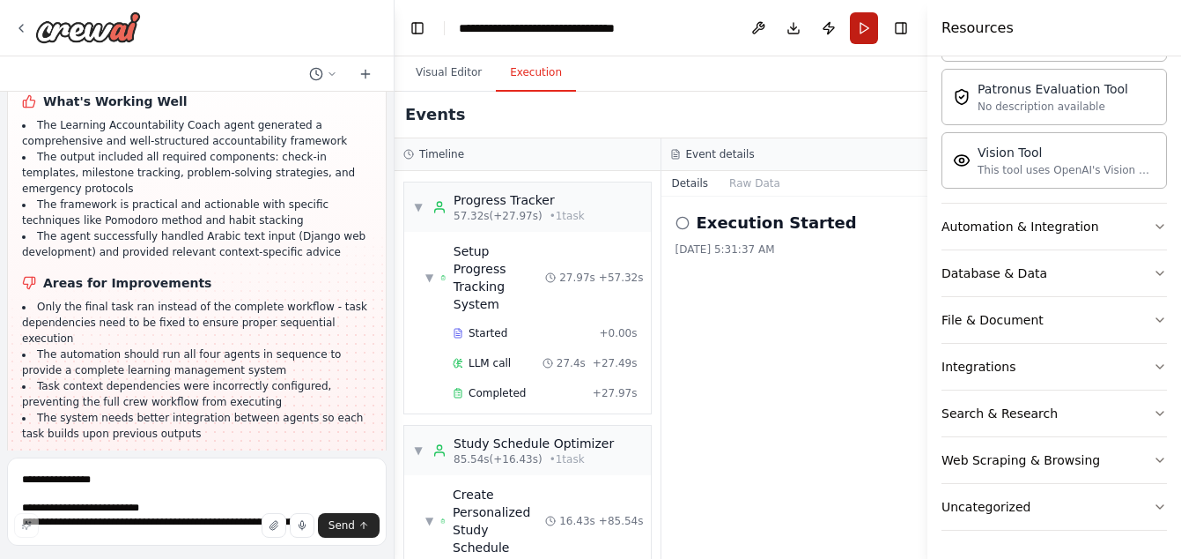
click at [864, 25] on button "Run" at bounding box center [864, 28] width 28 height 32
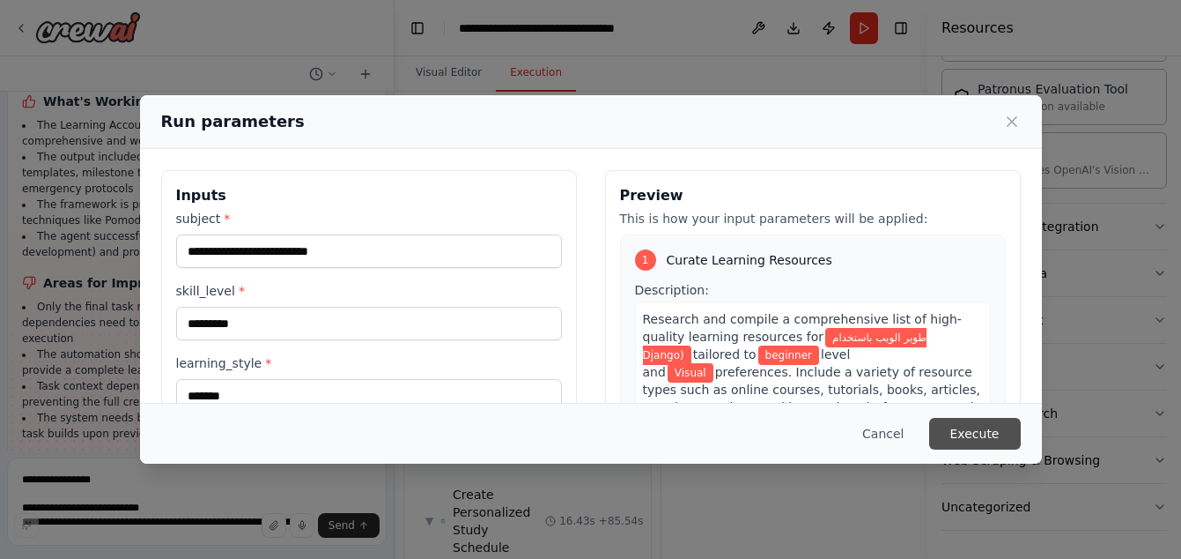
click at [1002, 432] on button "Execute" at bounding box center [975, 434] width 92 height 32
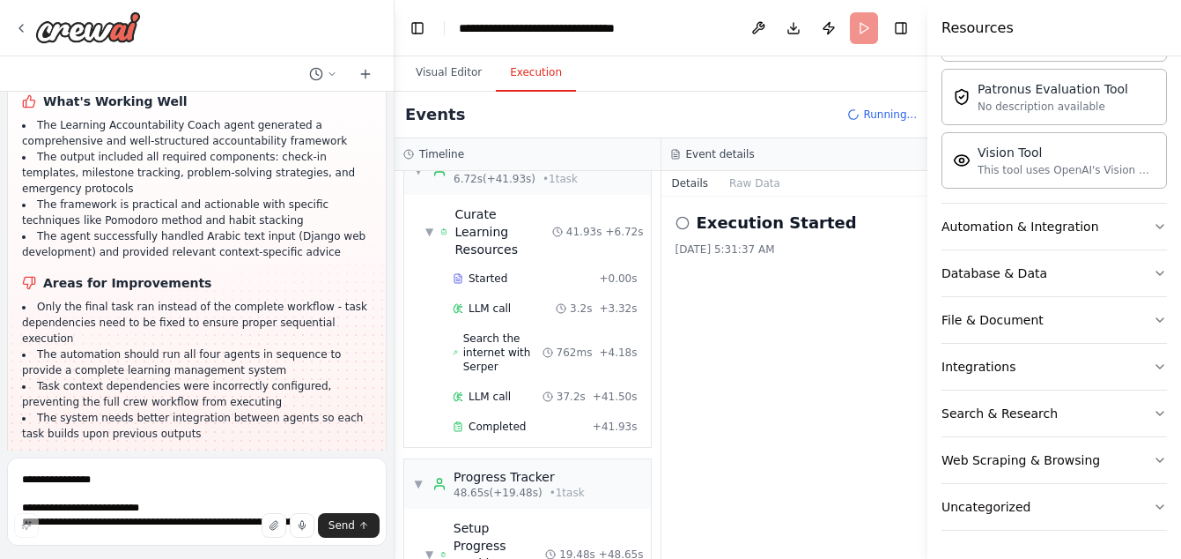
scroll to position [0, 0]
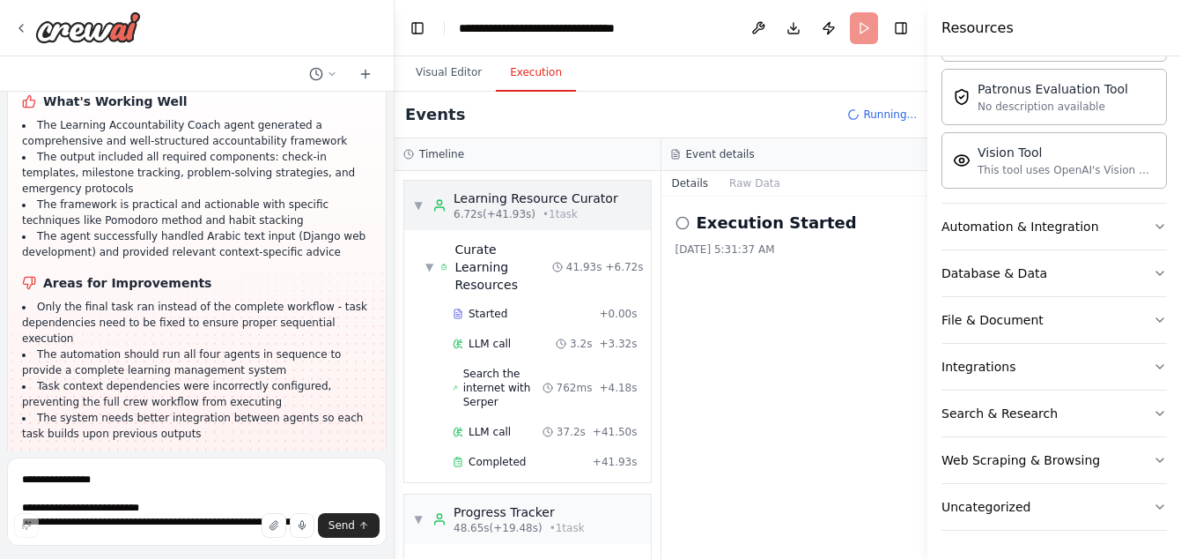
click at [423, 200] on div "▼ Learning Resource Curator 6.72s (+41.93s) • 1 task" at bounding box center [515, 205] width 205 height 32
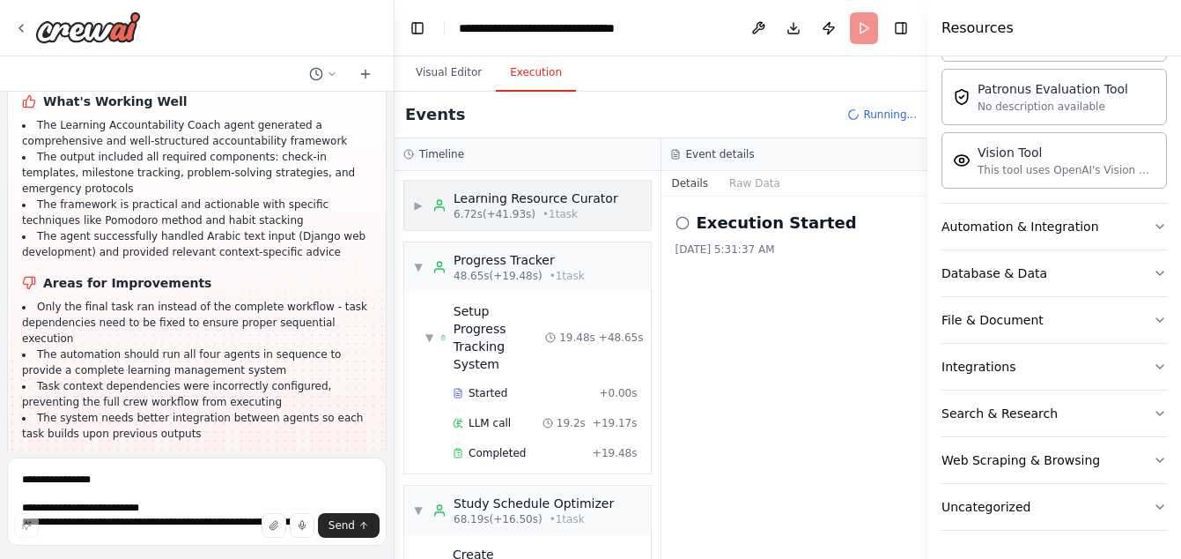
click at [423, 200] on span "▶" at bounding box center [418, 205] width 11 height 14
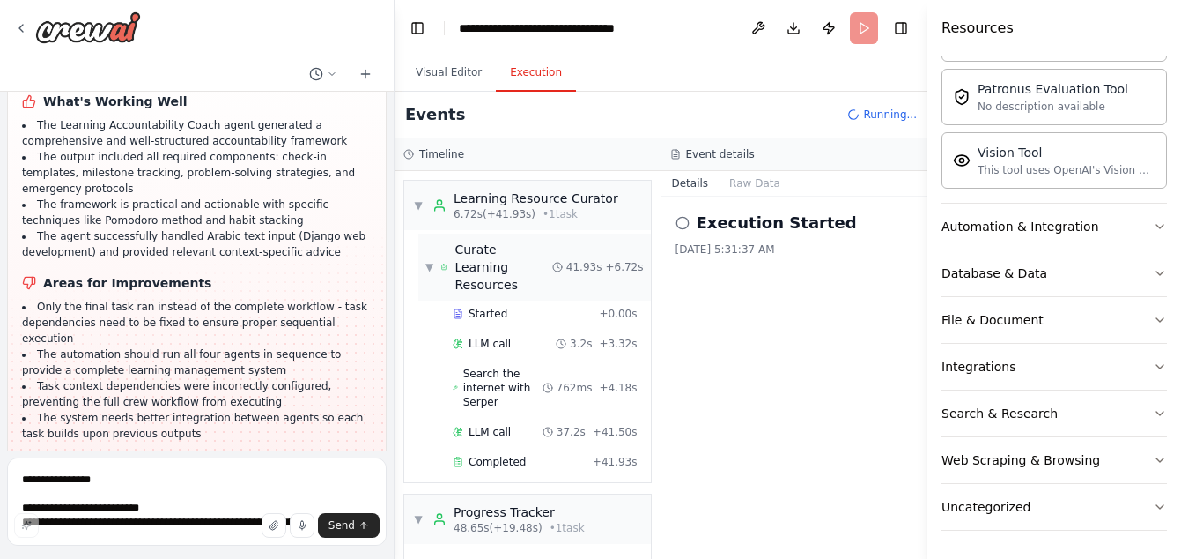
click at [423, 257] on div "▼ Curate Learning Resources 41.93s + 6.72s" at bounding box center [534, 266] width 233 height 67
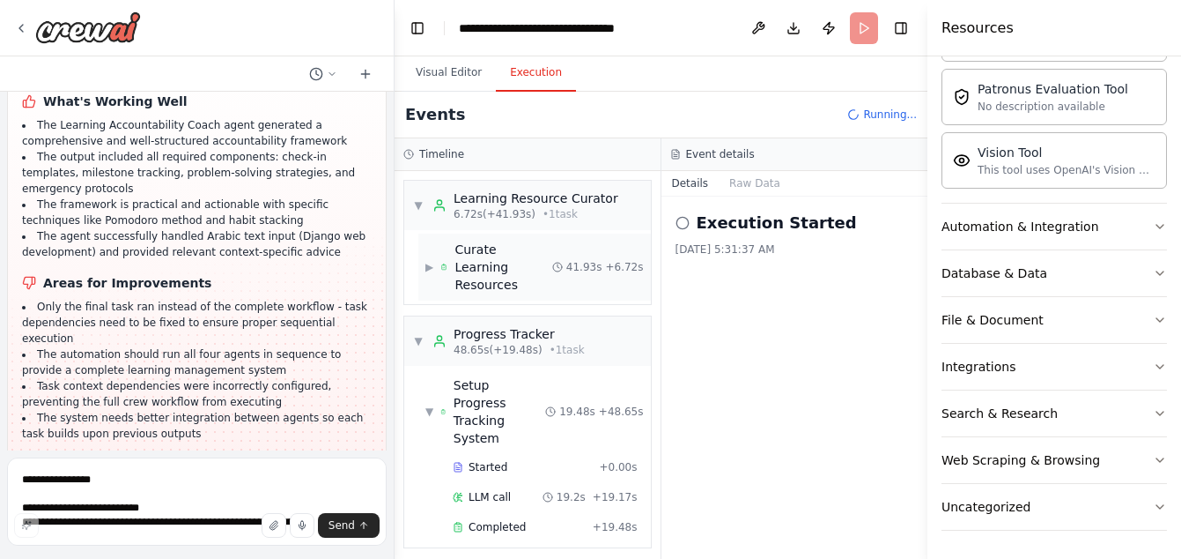
click at [423, 257] on div "▶ Curate Learning Resources 41.93s + 6.72s" at bounding box center [534, 266] width 233 height 67
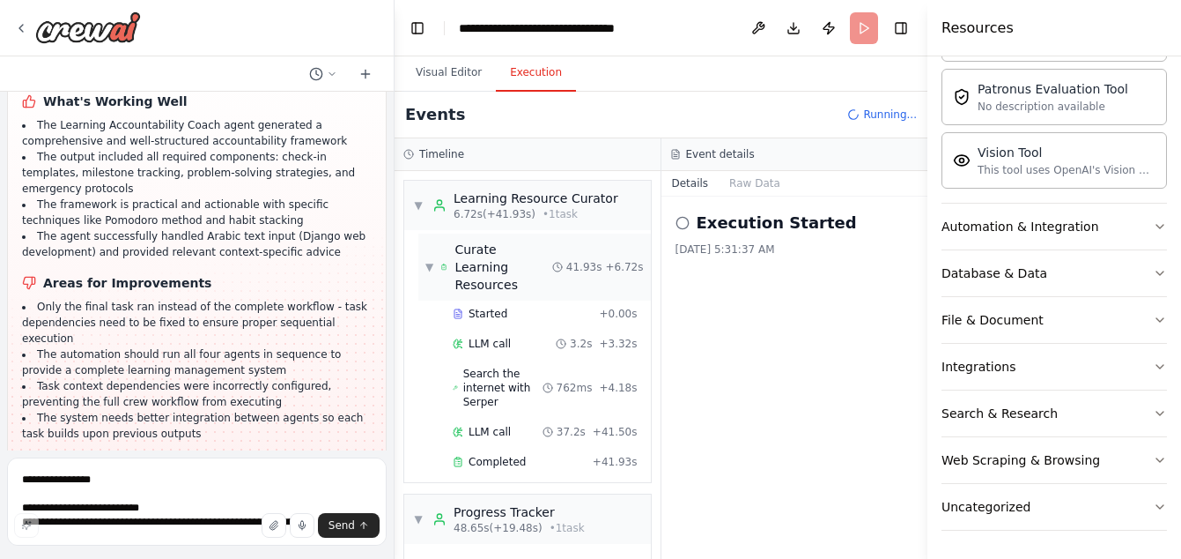
click at [423, 257] on div "▼ Curate Learning Resources 41.93s + 6.72s" at bounding box center [534, 266] width 233 height 67
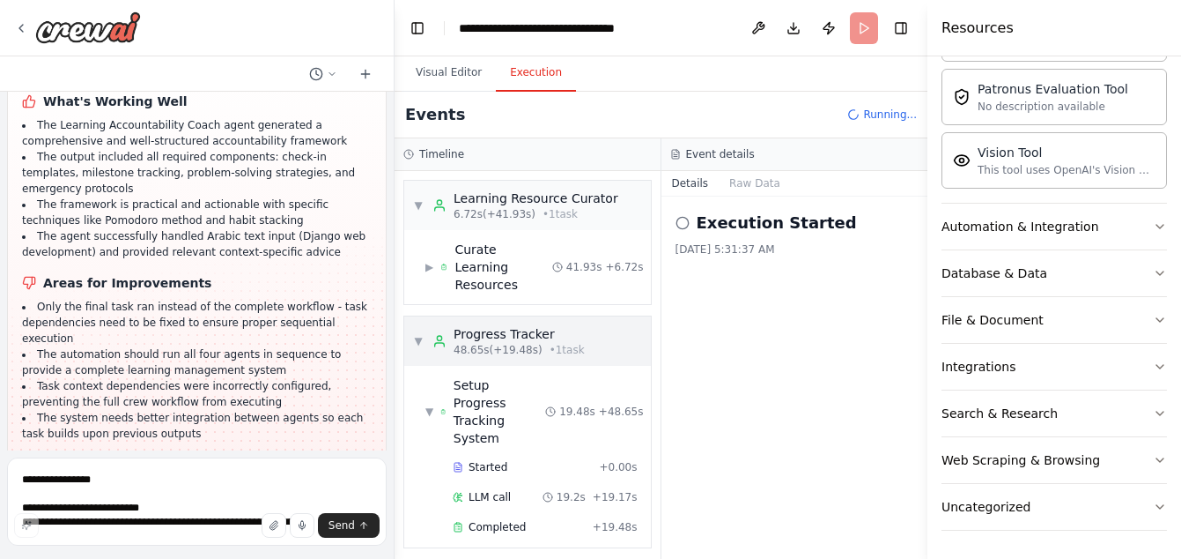
click at [419, 334] on span "▼" at bounding box center [418, 341] width 11 height 14
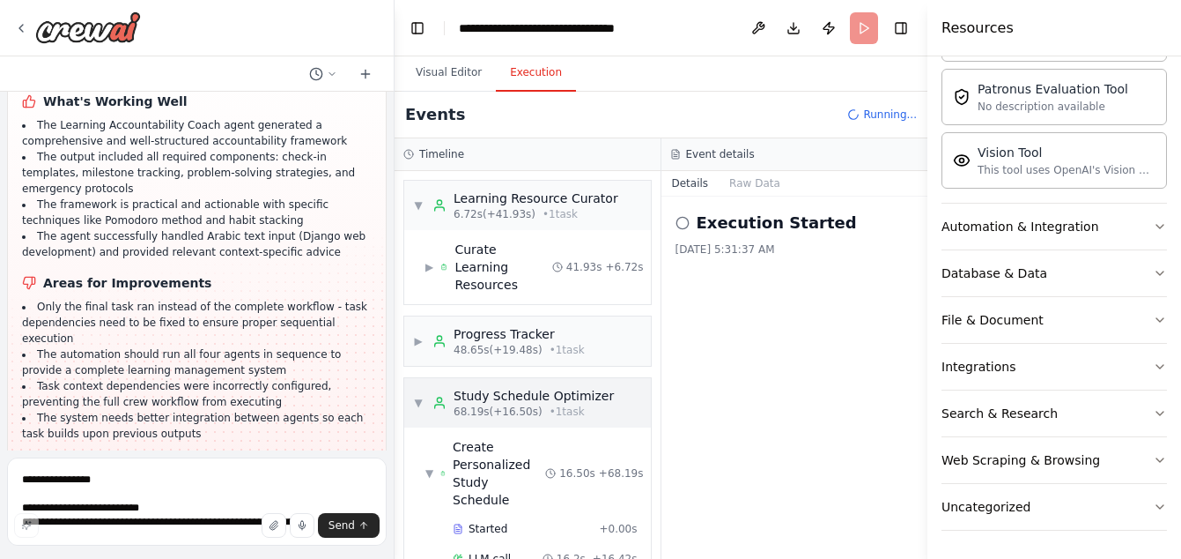
click at [411, 388] on div "▼ Study Schedule Optimizer 68.19s (+16.50s) • 1 task" at bounding box center [527, 402] width 247 height 49
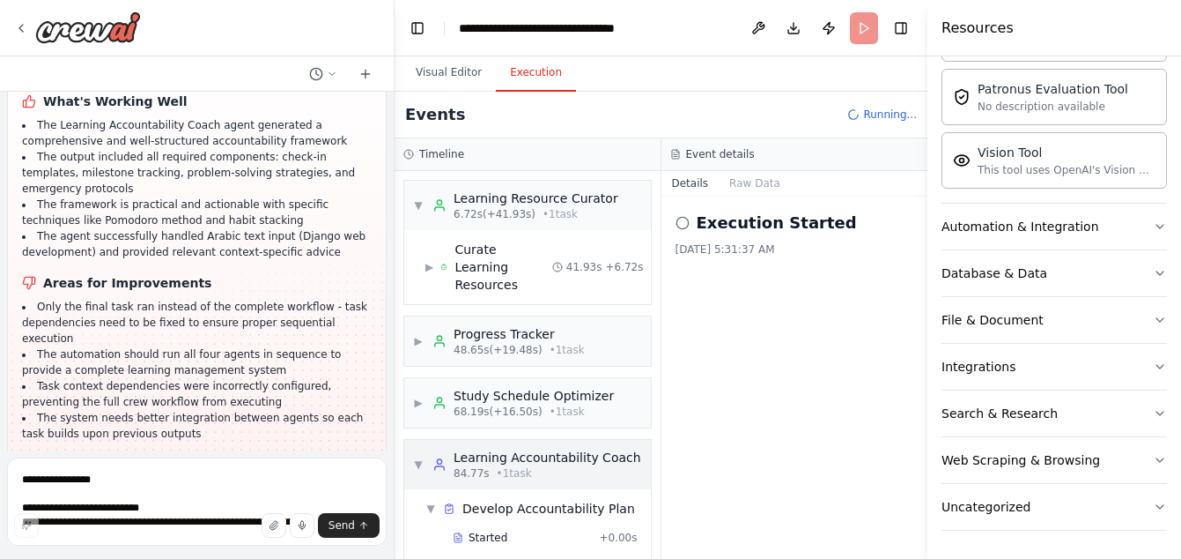
click at [418, 457] on span "▼" at bounding box center [418, 464] width 11 height 14
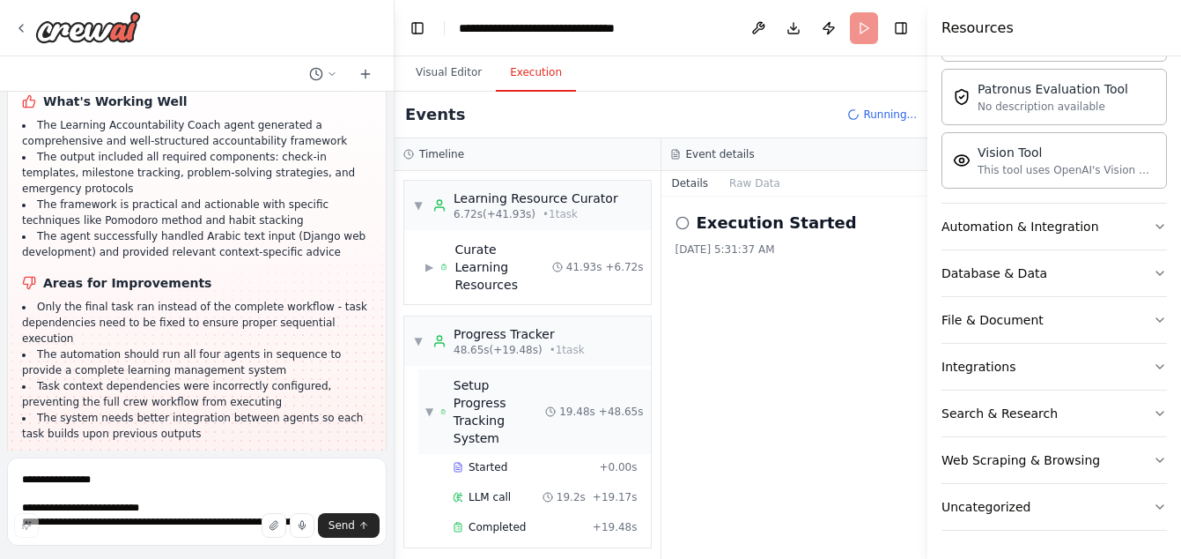
click at [432, 404] on span "▼" at bounding box center [429, 411] width 8 height 14
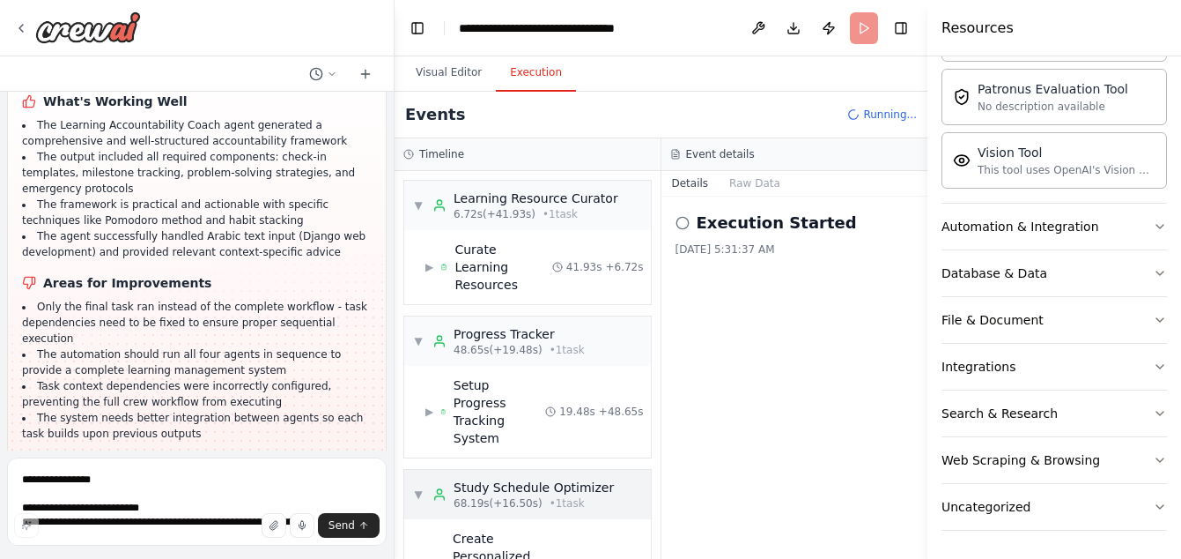
click at [417, 478] on div "▼ Study Schedule Optimizer 68.19s (+16.50s) • 1 task" at bounding box center [513, 494] width 201 height 32
click at [431, 558] on span "▼" at bounding box center [429, 565] width 8 height 14
click at [425, 478] on div "▼ Study Schedule Optimizer 68.19s (+16.50s) • 1 task" at bounding box center [513, 494] width 201 height 32
click at [418, 325] on div "▼ Progress Tracker 48.65s (+19.48s) • 1 task" at bounding box center [499, 341] width 172 height 32
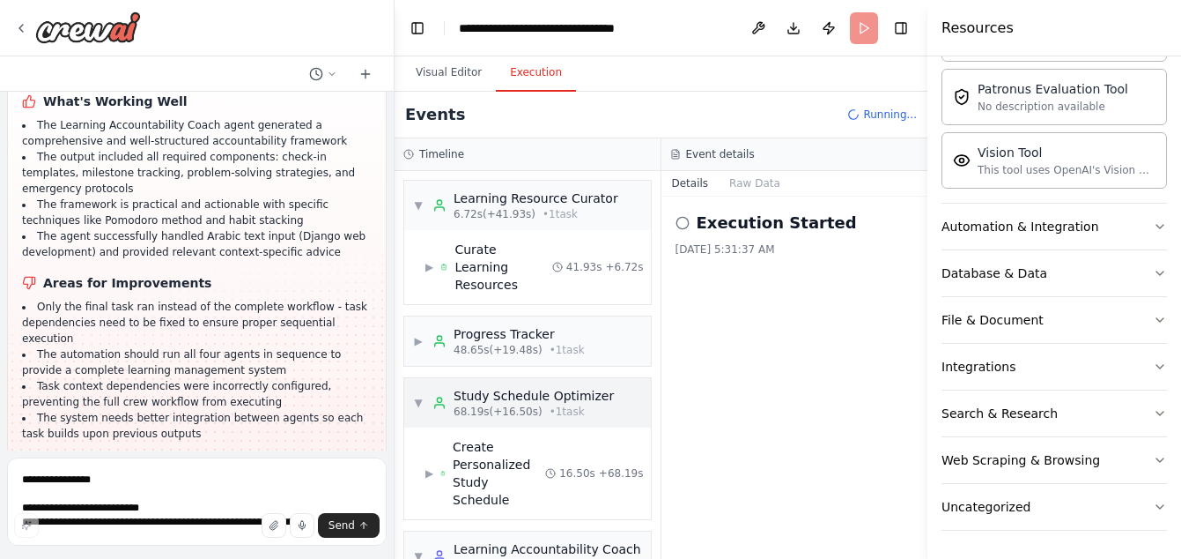
click at [415, 392] on div "▼ Study Schedule Optimizer 68.19s (+16.50s) • 1 task" at bounding box center [513, 403] width 201 height 32
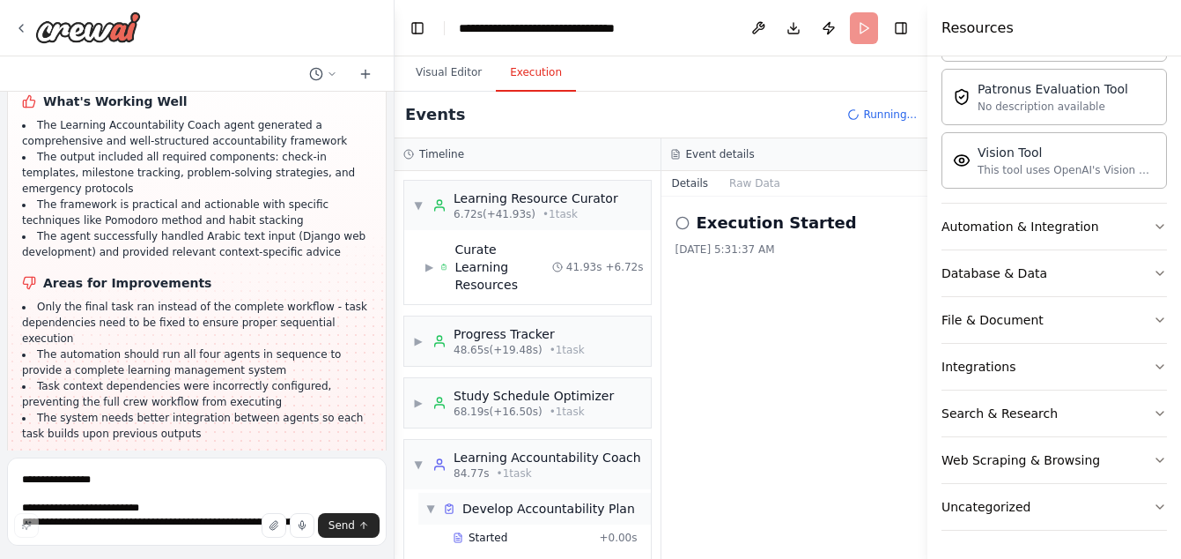
click at [430, 492] on div "▼ Learning Resource Curator 6.72s (+41.93s) • 1 task ▶ Curate Learning Resource…" at bounding box center [528, 365] width 266 height 388
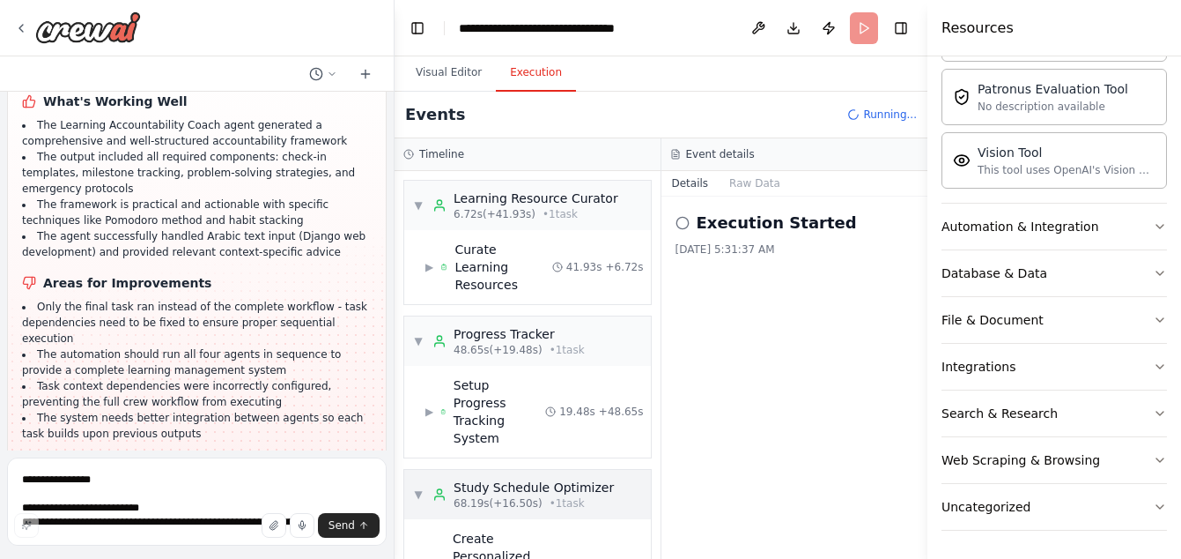
click at [419, 487] on span "▼" at bounding box center [418, 494] width 11 height 14
click at [418, 549] on span "▼" at bounding box center [418, 556] width 11 height 14
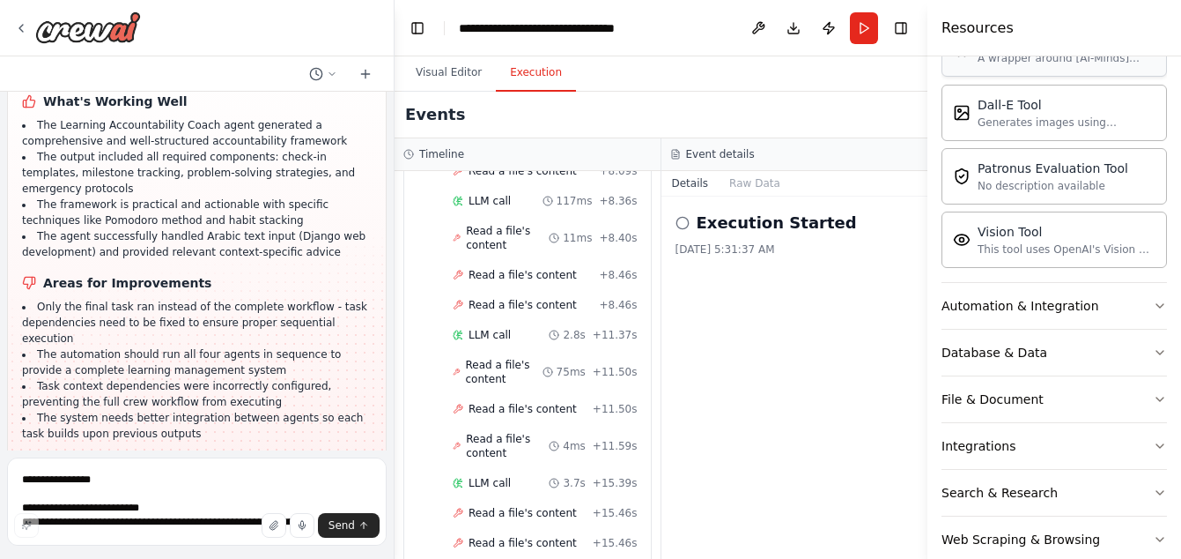
scroll to position [253, 0]
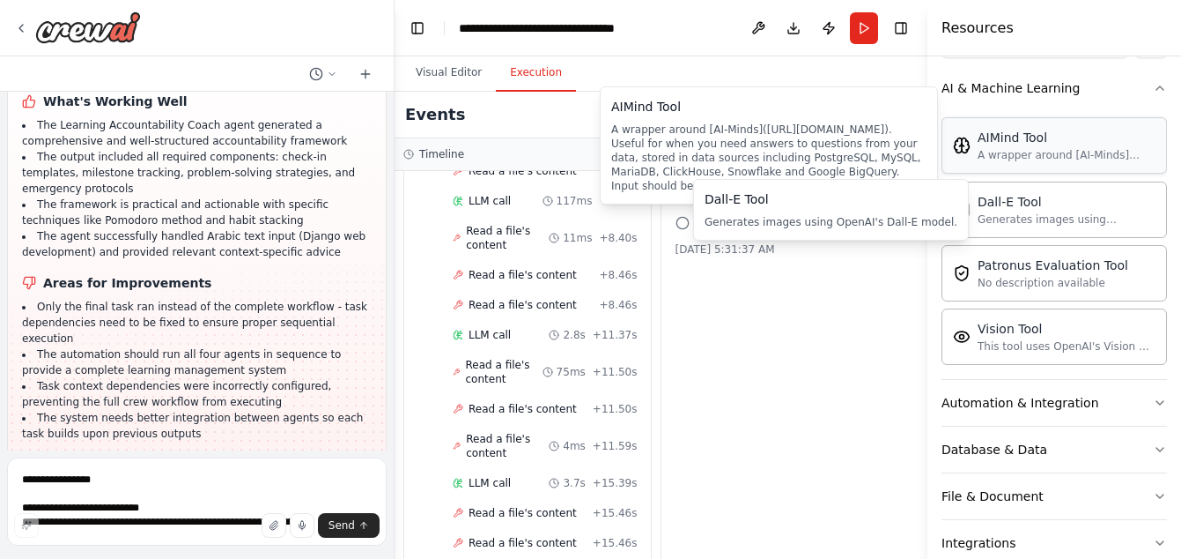
click at [1003, 166] on div "AIMind Tool A wrapper around [AI-Minds](https://mindsdb.com/minds). Useful for …" at bounding box center [1055, 145] width 226 height 56
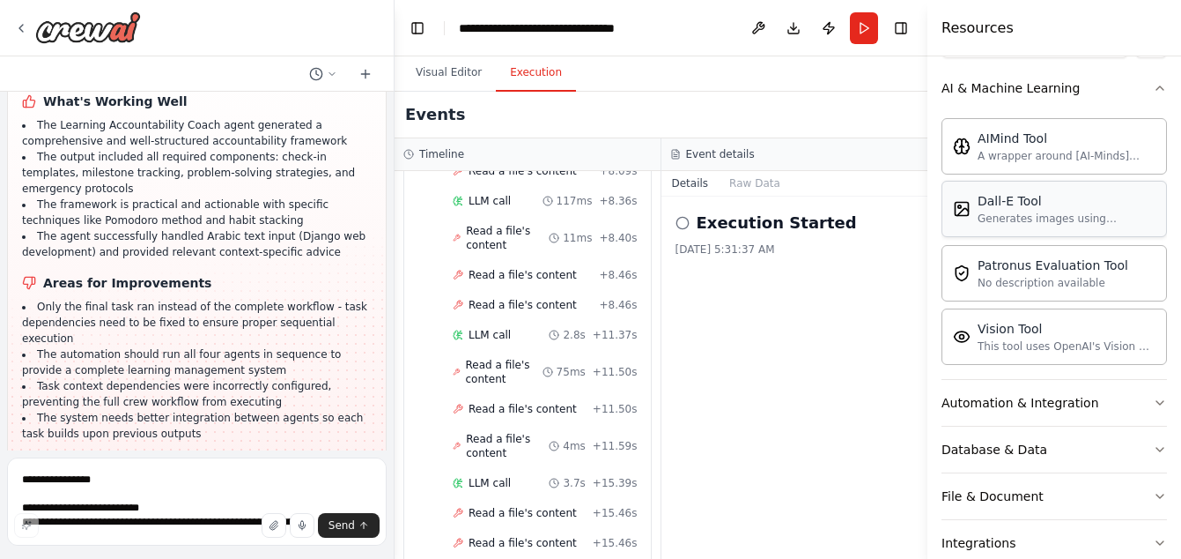
click at [996, 211] on div "Dall-E Tool Generates images using OpenAI's Dall-E model." at bounding box center [1067, 208] width 178 height 33
click at [994, 402] on div "Automation & Integration" at bounding box center [1021, 403] width 158 height 18
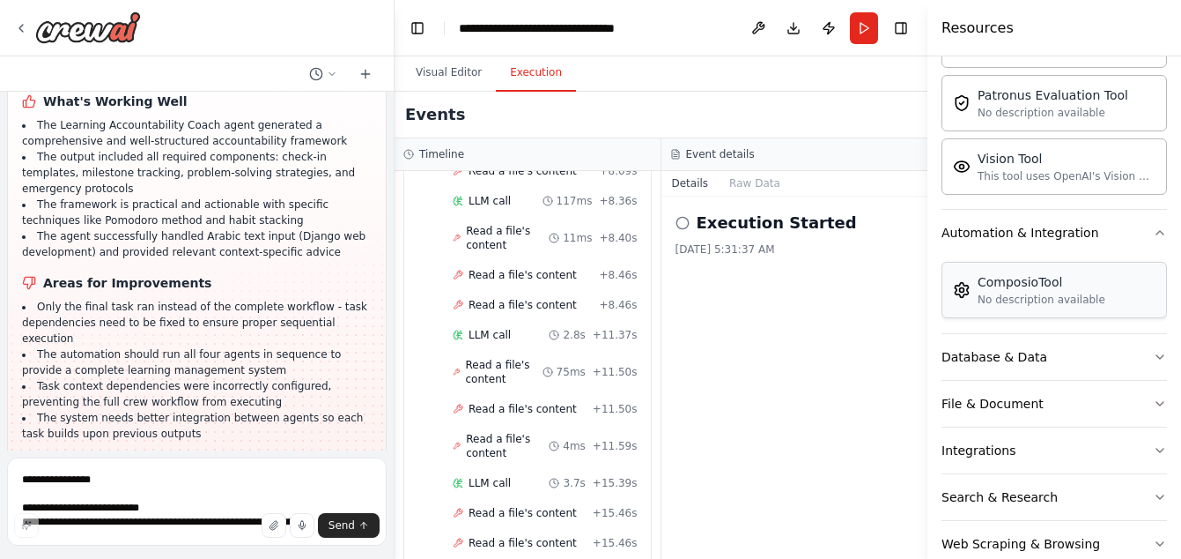
scroll to position [429, 0]
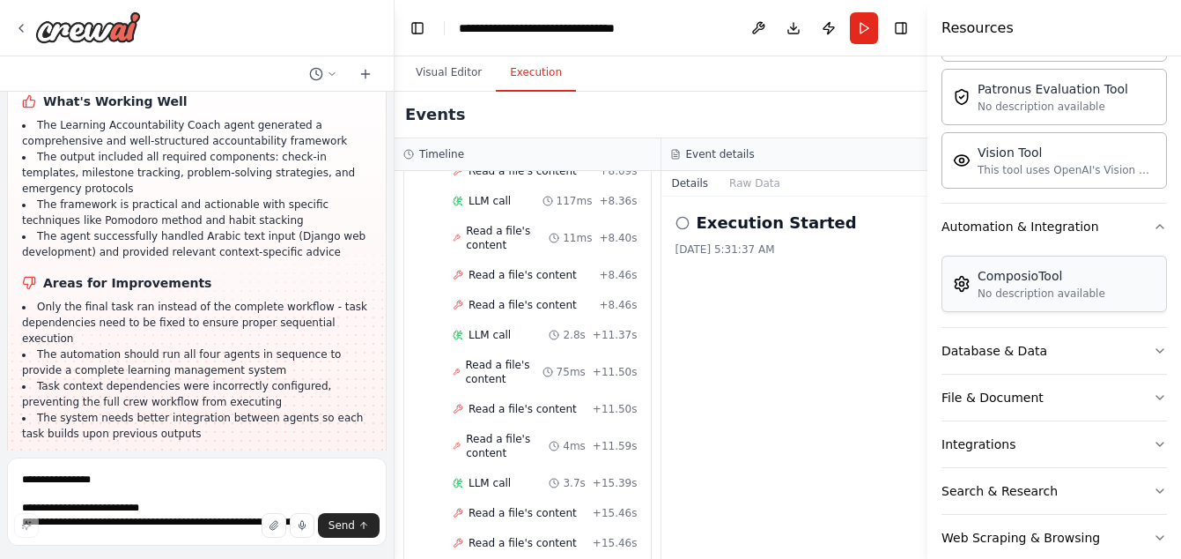
click at [1003, 292] on div "No description available" at bounding box center [1042, 293] width 128 height 14
click at [987, 363] on button "Database & Data" at bounding box center [1055, 351] width 226 height 46
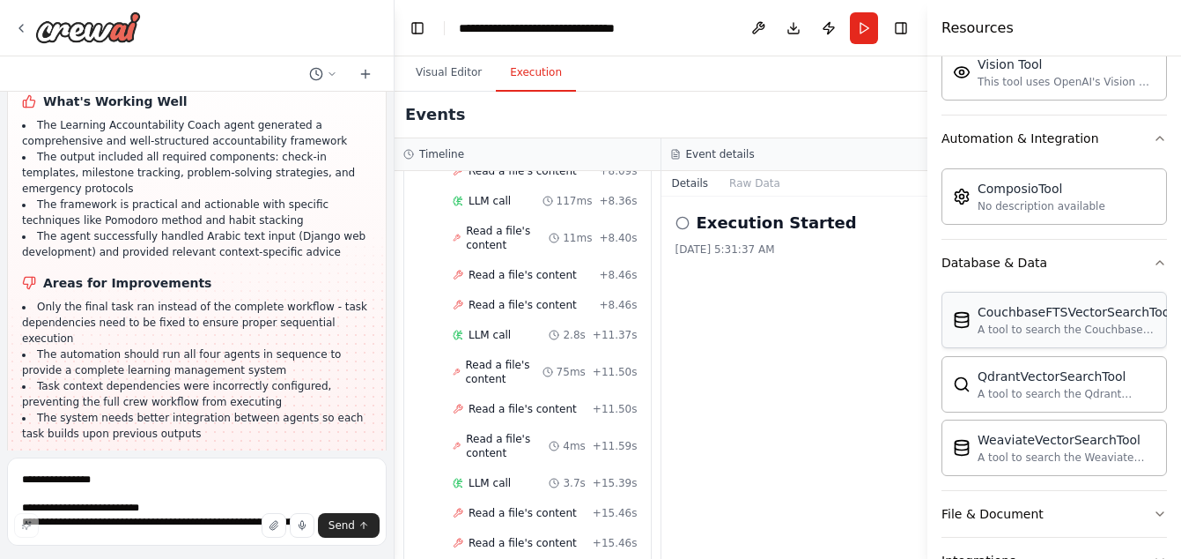
click at [1019, 312] on div "CouchbaseFTSVectorSearchTool" at bounding box center [1076, 312] width 196 height 18
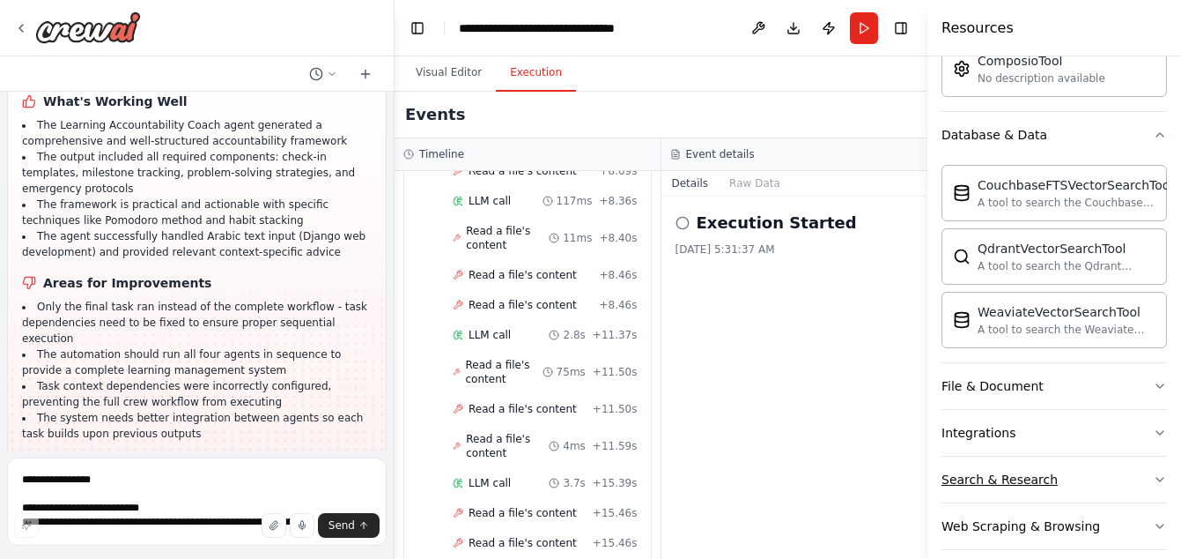
scroll to position [711, 0]
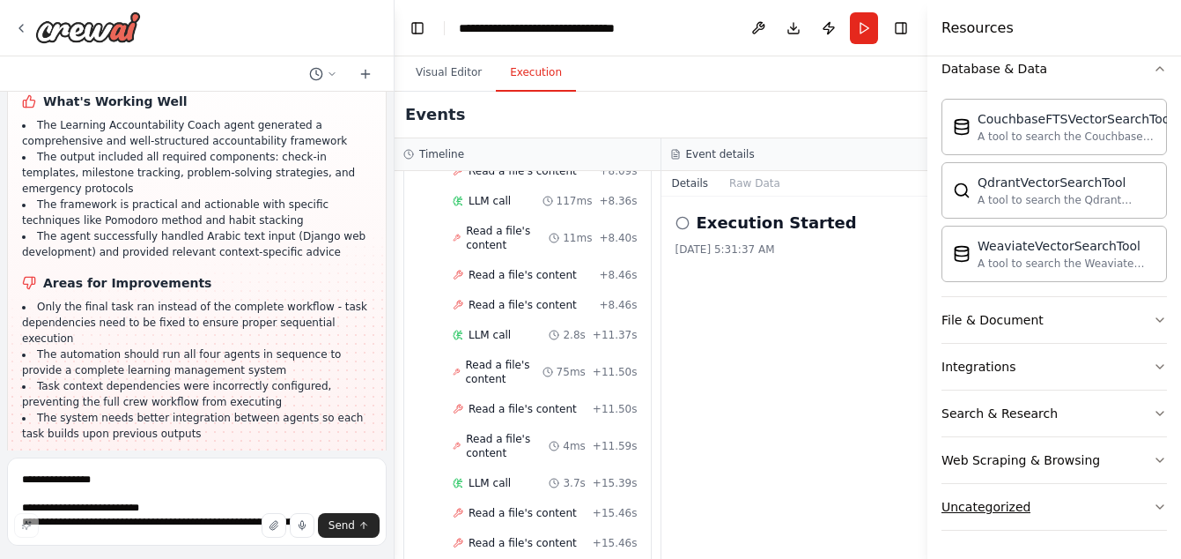
click at [983, 502] on div "Uncategorized" at bounding box center [986, 507] width 89 height 18
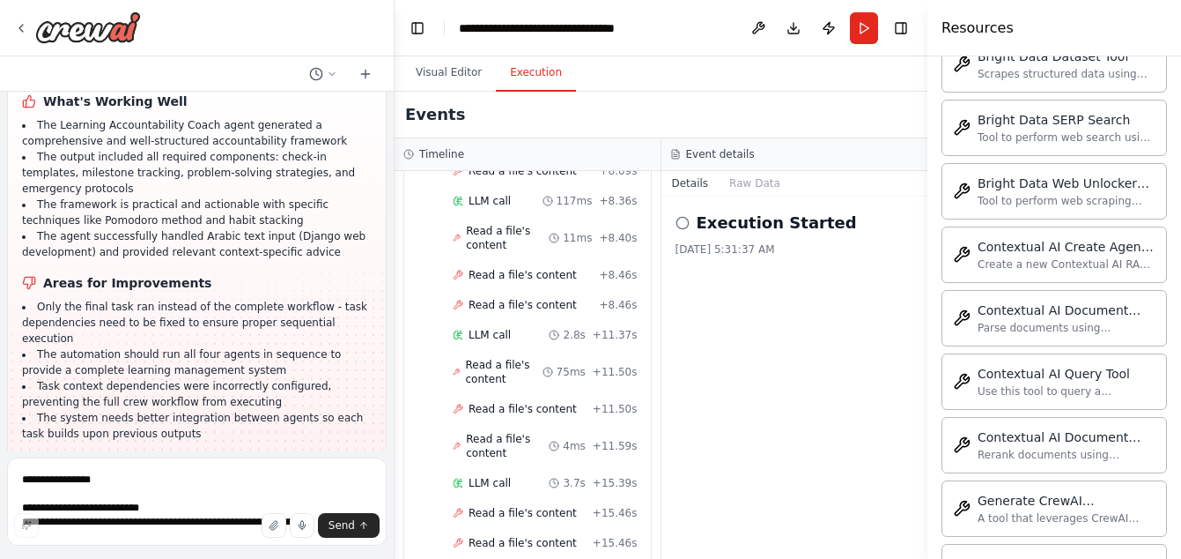
scroll to position [1328, 0]
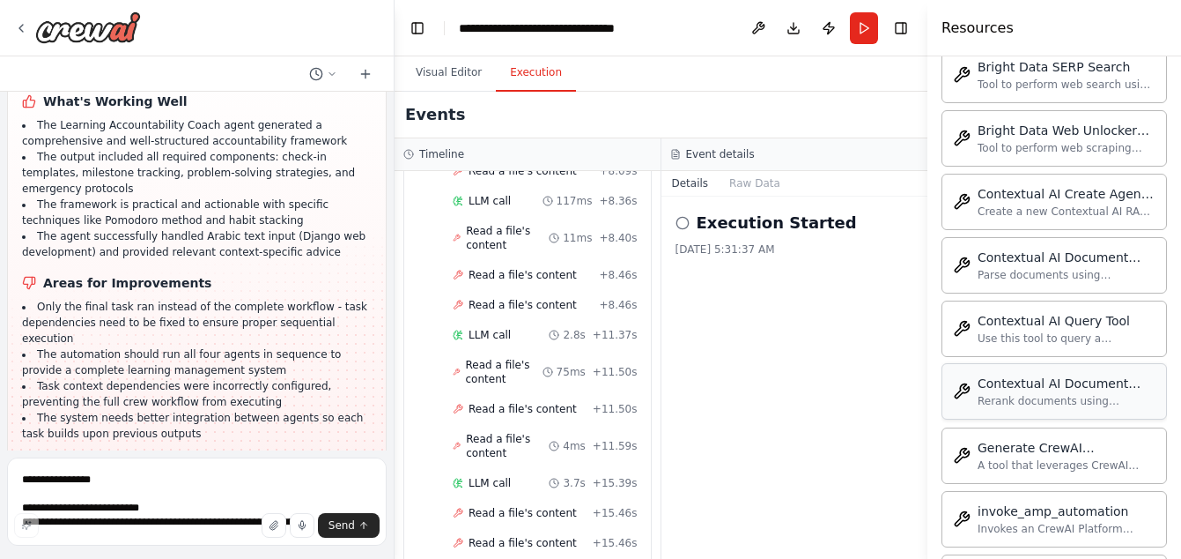
click at [997, 384] on div "Contextual AI Document Reranker" at bounding box center [1067, 383] width 178 height 18
click at [469, 72] on button "Visual Editor" at bounding box center [449, 73] width 94 height 37
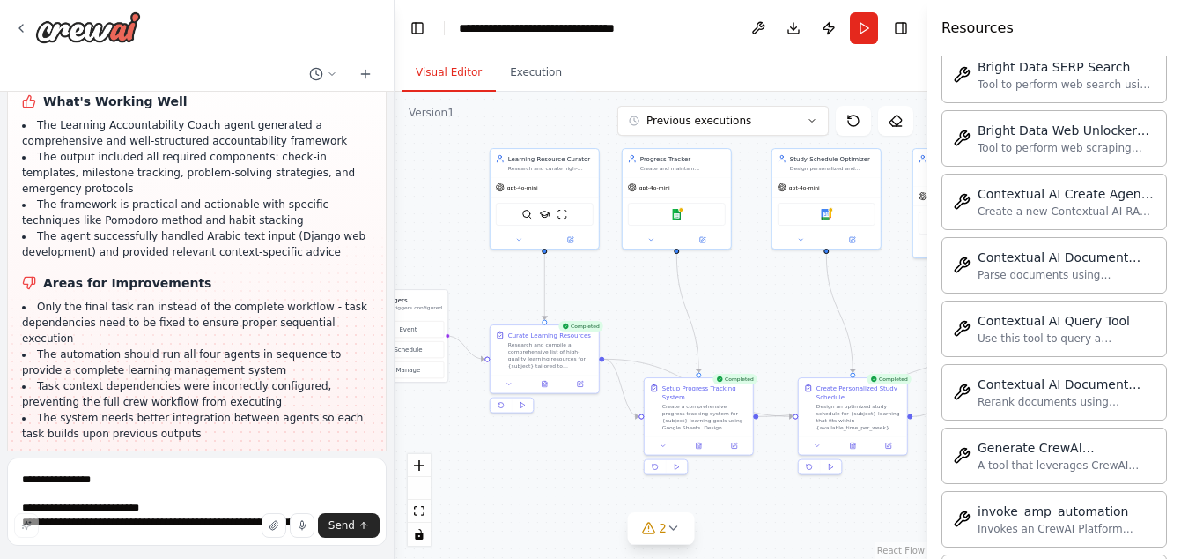
drag, startPoint x: 845, startPoint y: 271, endPoint x: 788, endPoint y: 273, distance: 57.3
click at [793, 276] on div ".deletable-edge-delete-btn { width: 20px; height: 20px; border: 0px solid #ffff…" at bounding box center [661, 325] width 533 height 467
click at [793, 30] on button "Download" at bounding box center [794, 28] width 28 height 32
click at [133, 481] on textarea at bounding box center [197, 501] width 380 height 88
paste textarea "**********"
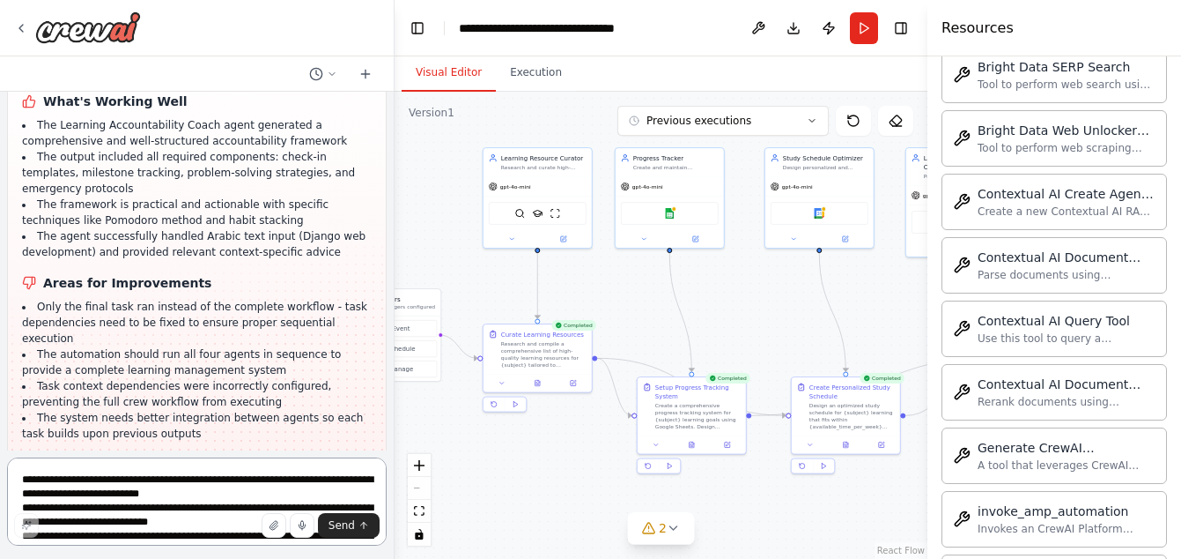
scroll to position [93, 0]
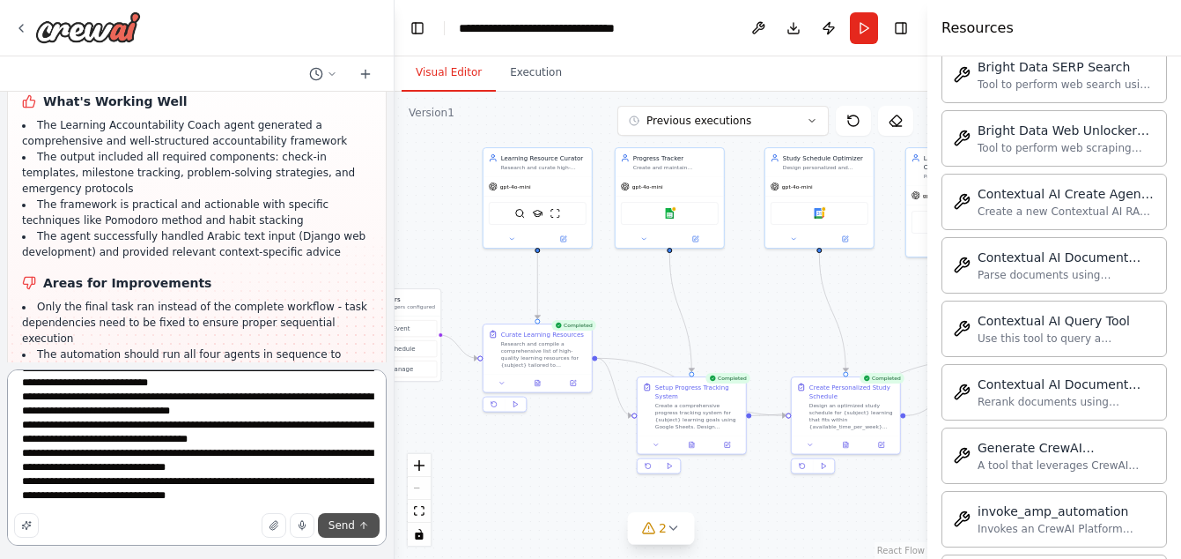
type textarea "**********"
click at [352, 514] on button "Send" at bounding box center [349, 525] width 62 height 25
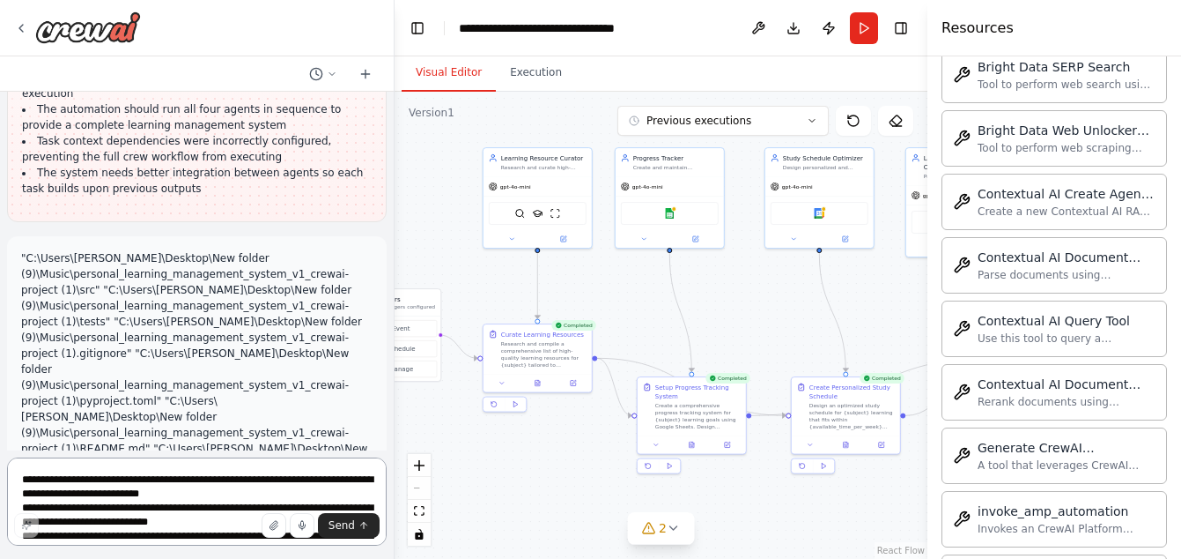
scroll to position [4487, 0]
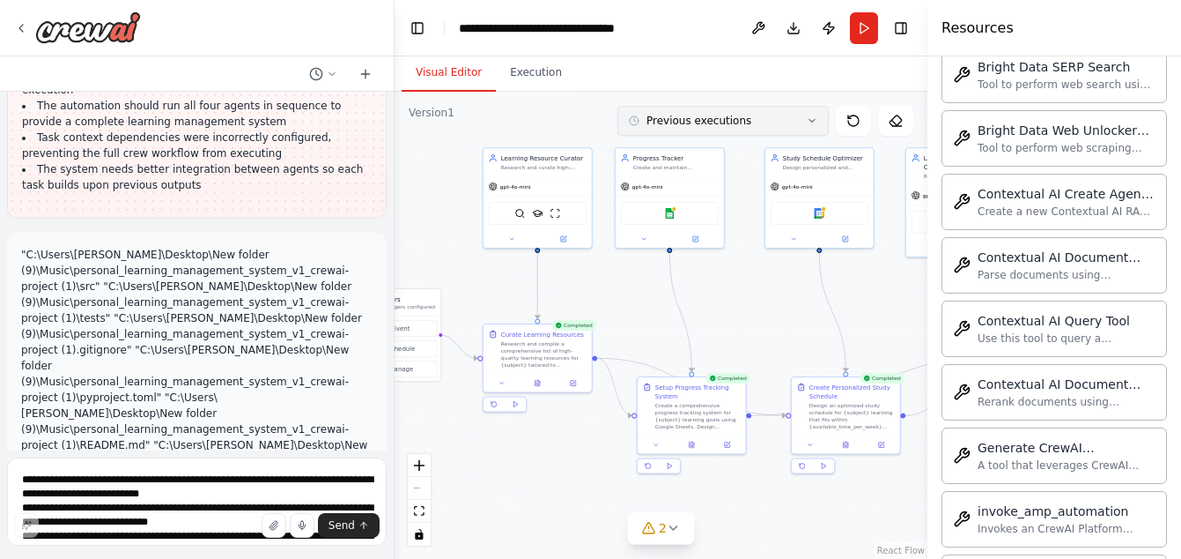
click at [818, 123] on button "Previous executions" at bounding box center [723, 121] width 211 height 30
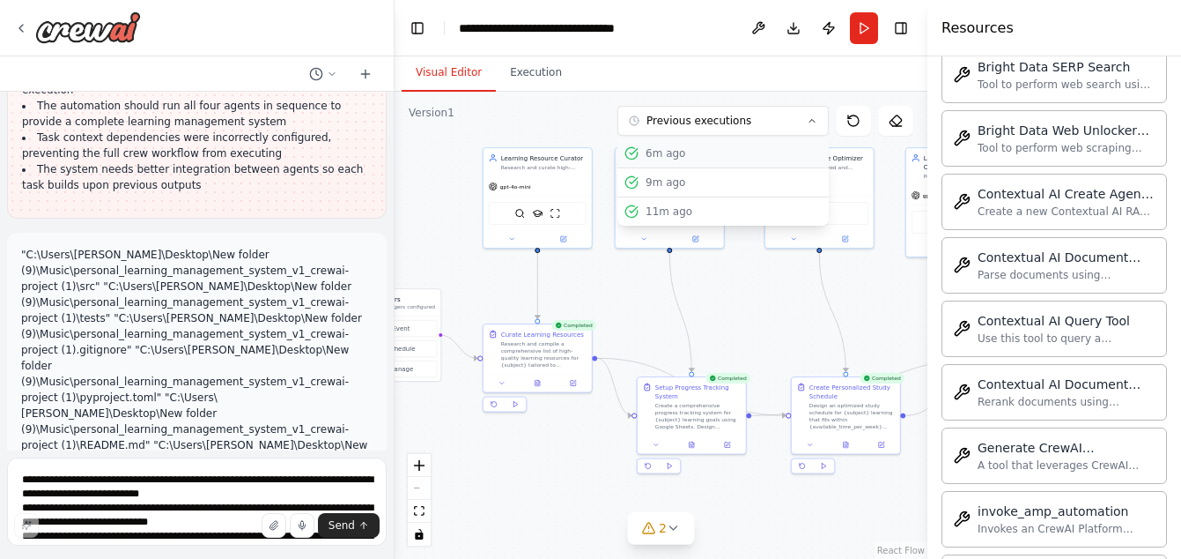
click at [684, 156] on div "6m ago" at bounding box center [734, 153] width 176 height 14
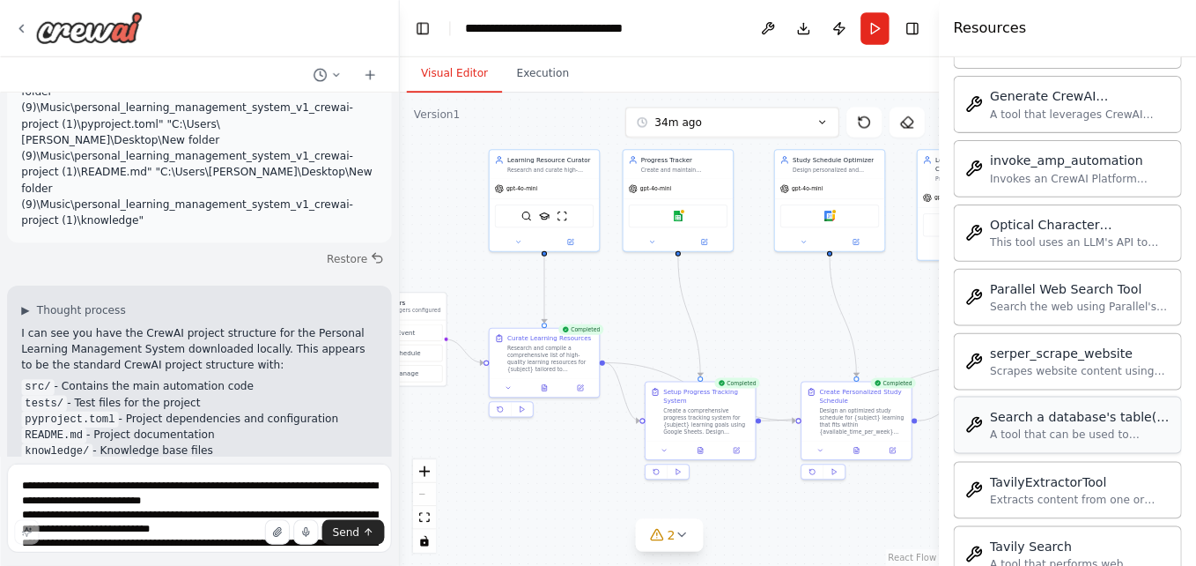
scroll to position [1740, 0]
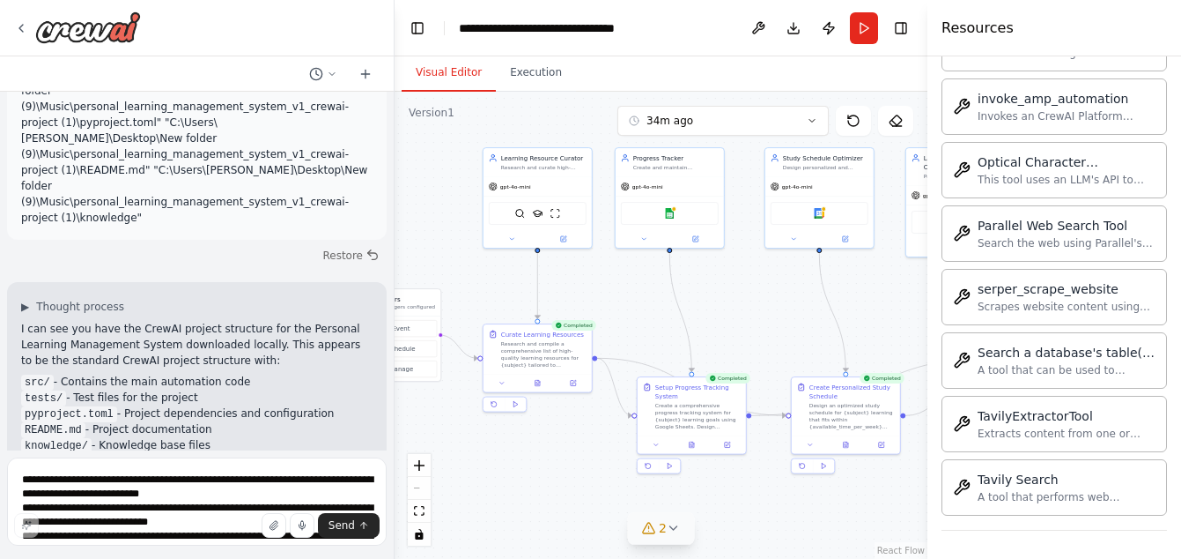
click at [660, 529] on span "2" at bounding box center [663, 528] width 8 height 18
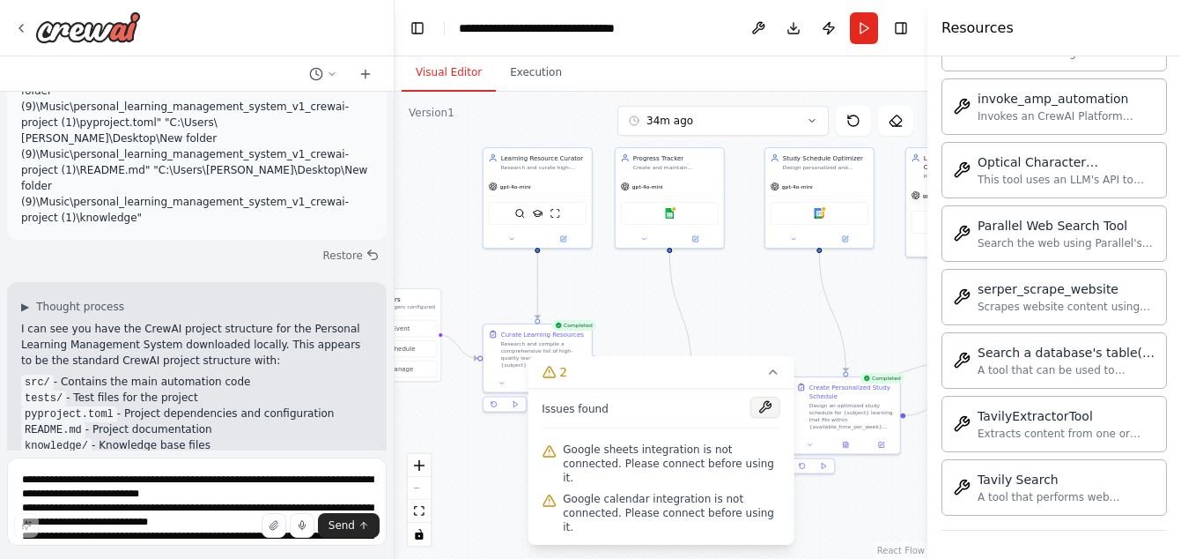
click at [766, 418] on button at bounding box center [766, 406] width 30 height 21
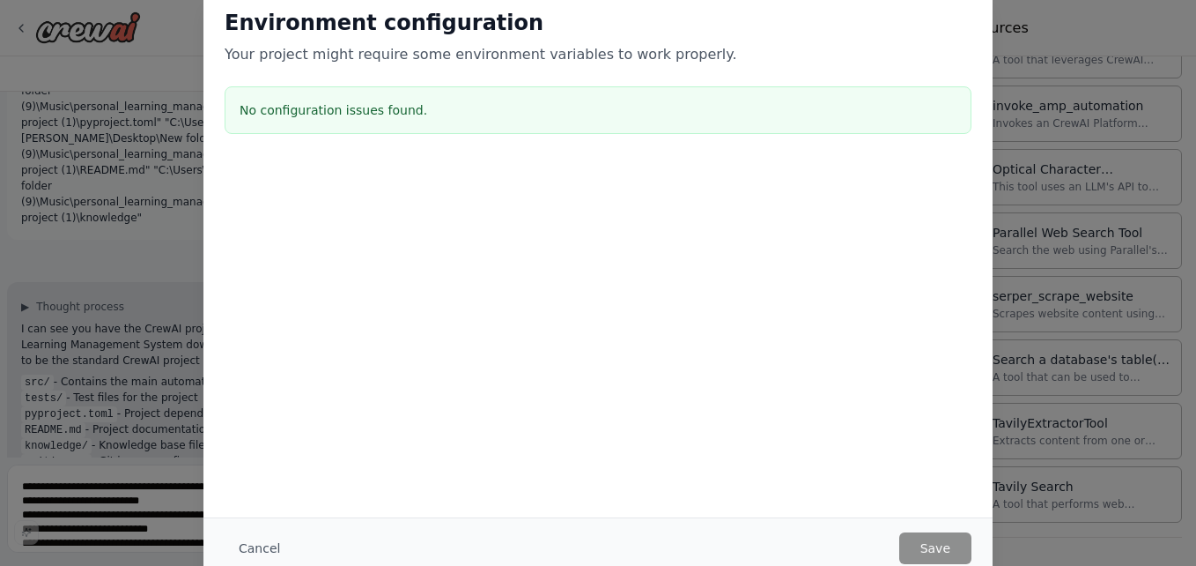
scroll to position [1733, 0]
click at [107, 245] on div "Environment configuration Your project might require some environment variables…" at bounding box center [598, 283] width 1196 height 566
